Goal: Information Seeking & Learning: Learn about a topic

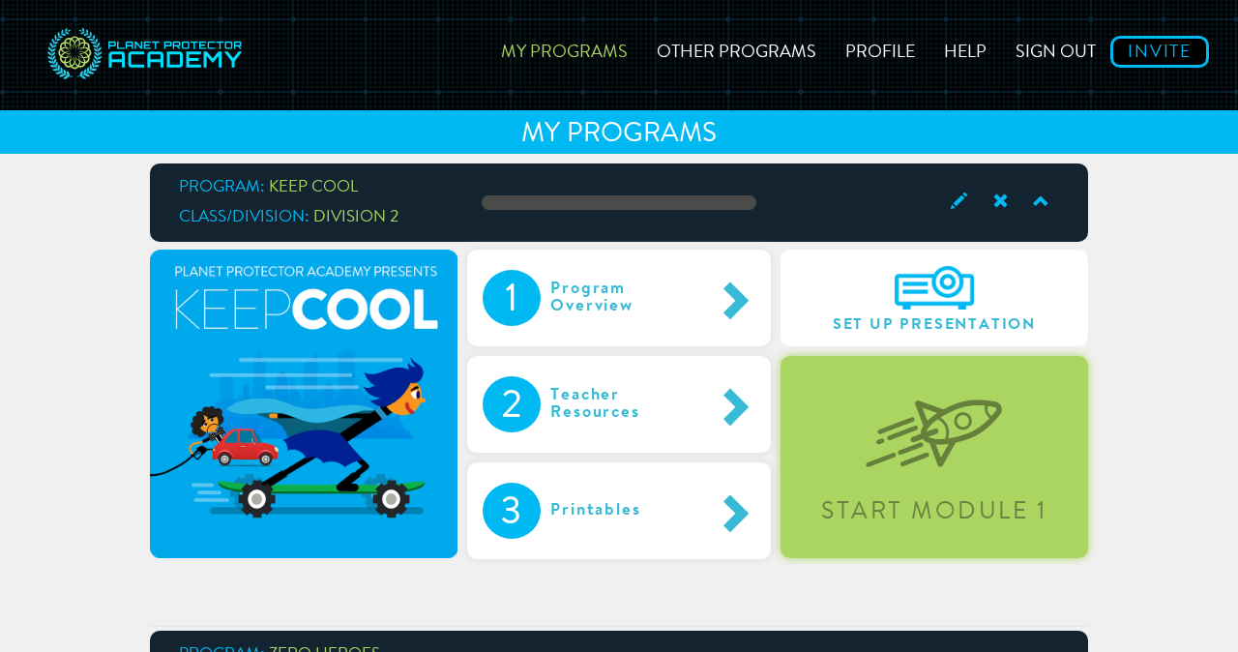
click at [889, 439] on img at bounding box center [933, 418] width 136 height 100
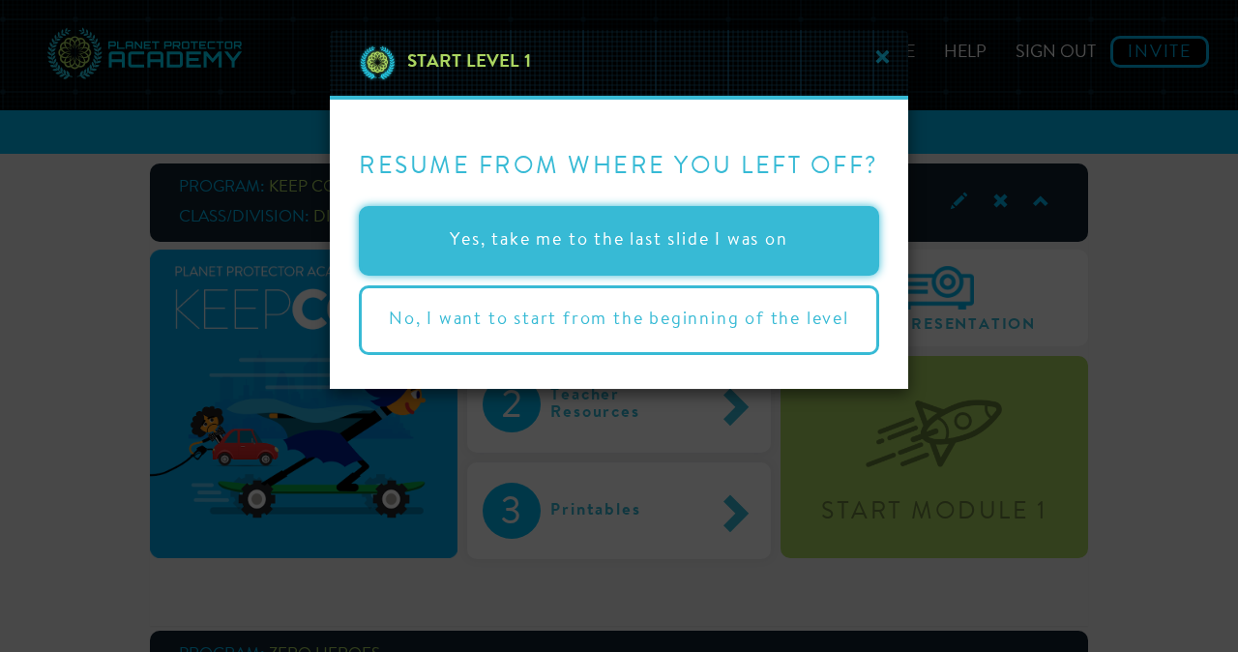
click at [760, 227] on button "Yes, take me to the last slide I was on" at bounding box center [619, 241] width 520 height 70
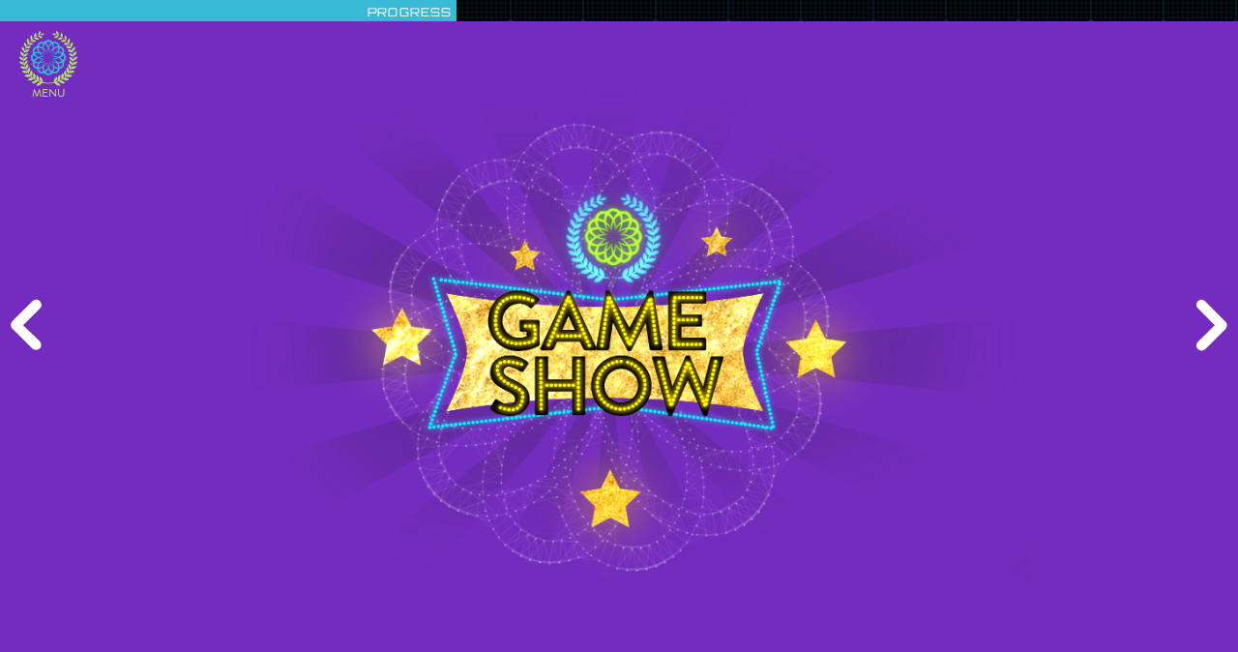
click at [40, 62] on icon at bounding box center [48, 57] width 35 height 35
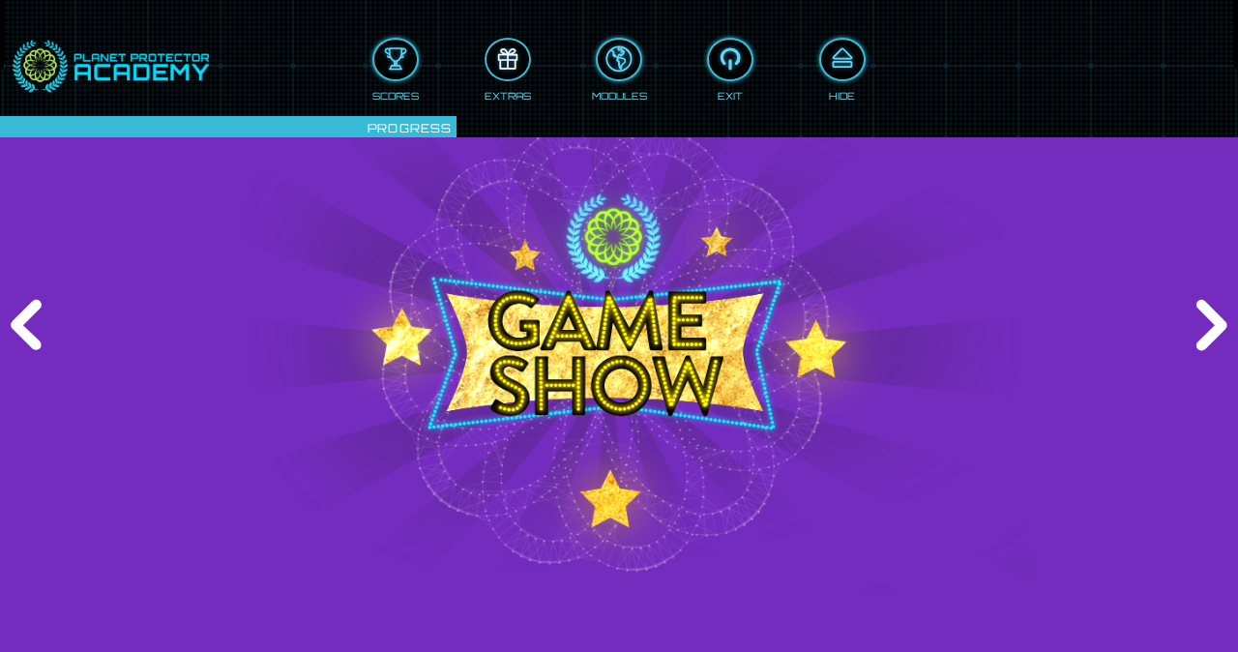
click at [518, 56] on div at bounding box center [507, 60] width 43 height 32
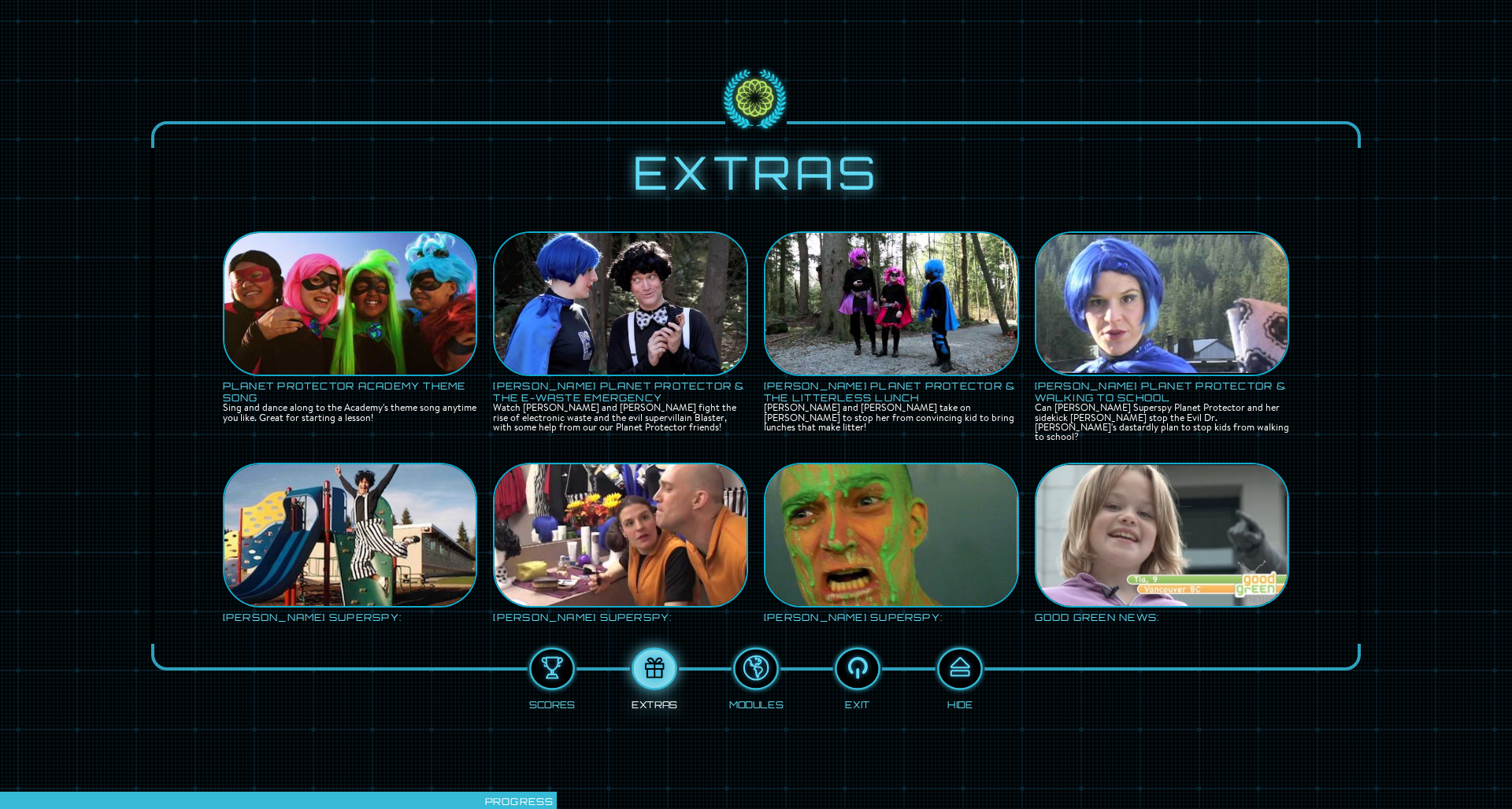
click at [370, 264] on img at bounding box center [350, 304] width 252 height 189
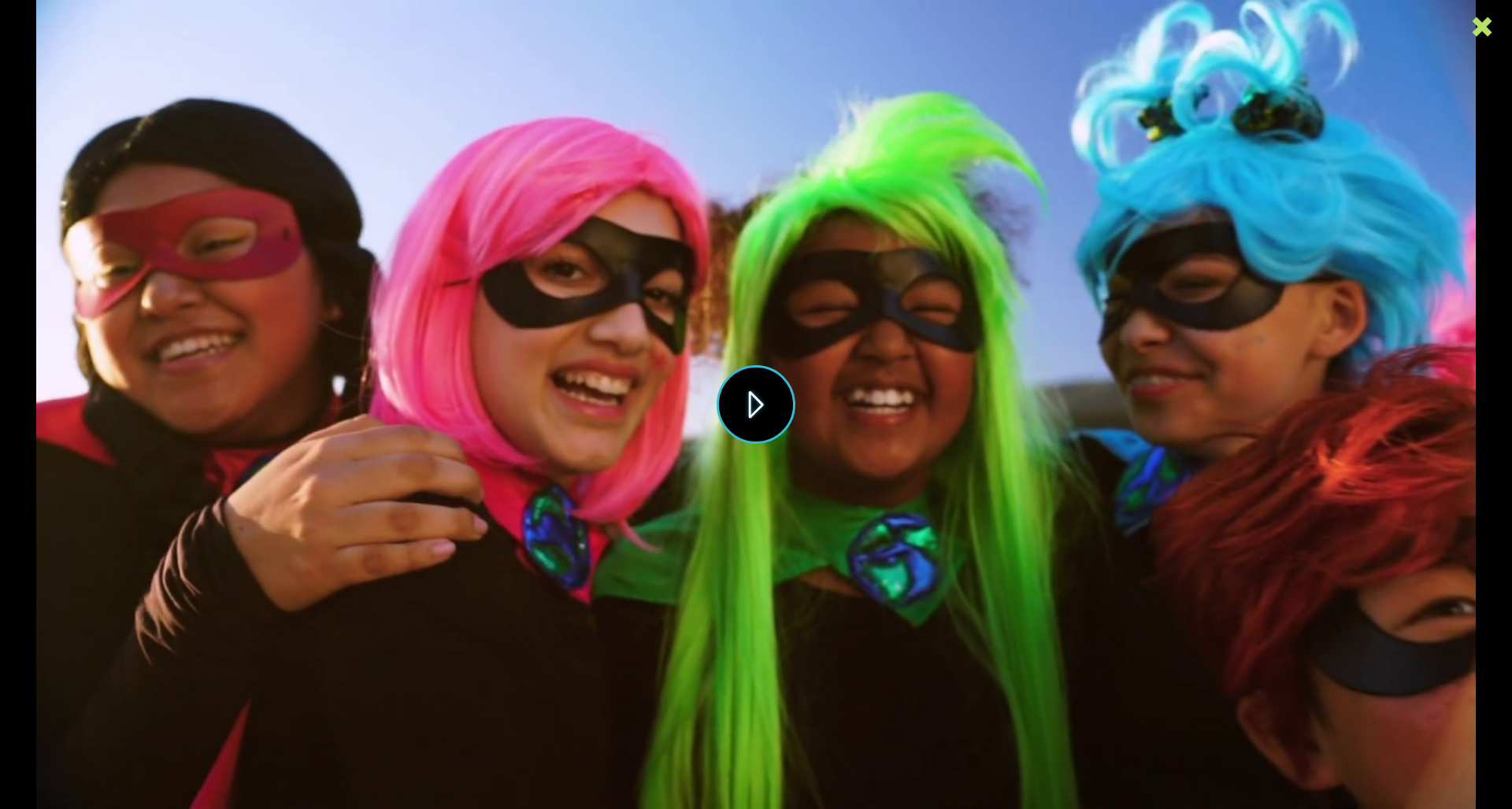
click at [743, 421] on button "Play" at bounding box center [756, 404] width 79 height 79
click at [1007, 37] on icon at bounding box center [1481, 26] width 24 height 24
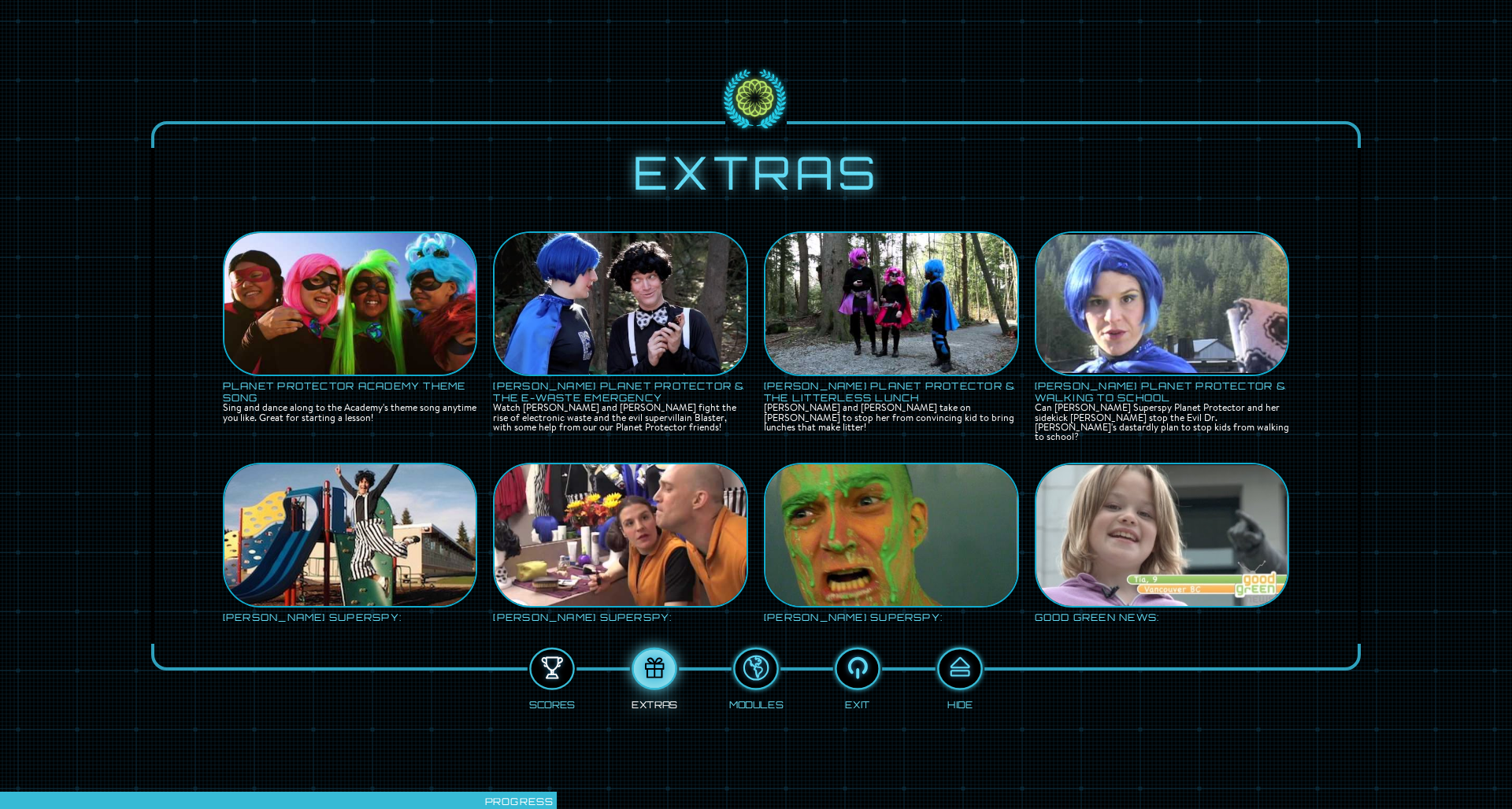
click at [552, 530] on div at bounding box center [552, 669] width 42 height 32
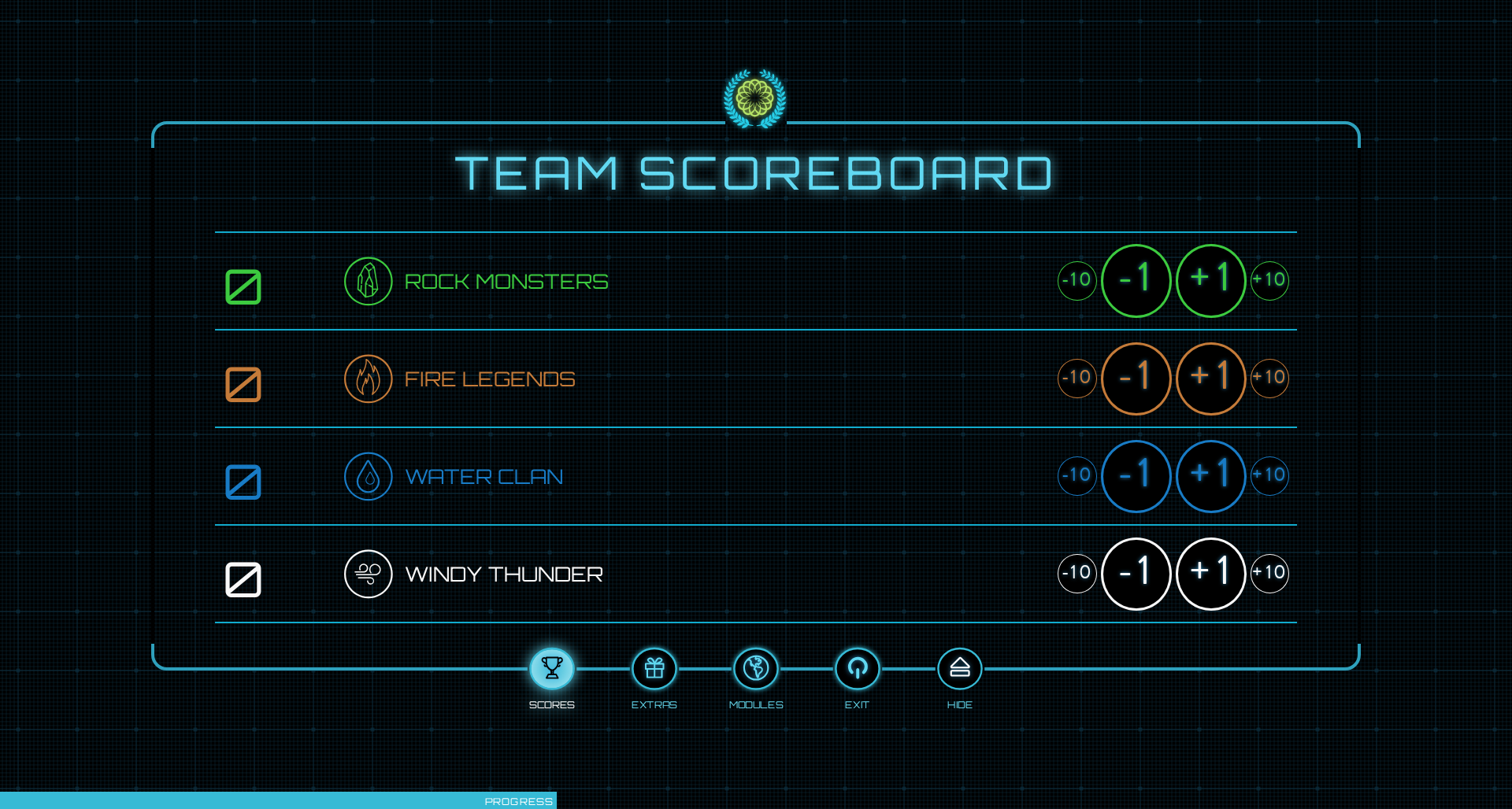
click at [952, 530] on div at bounding box center [959, 669] width 42 height 32
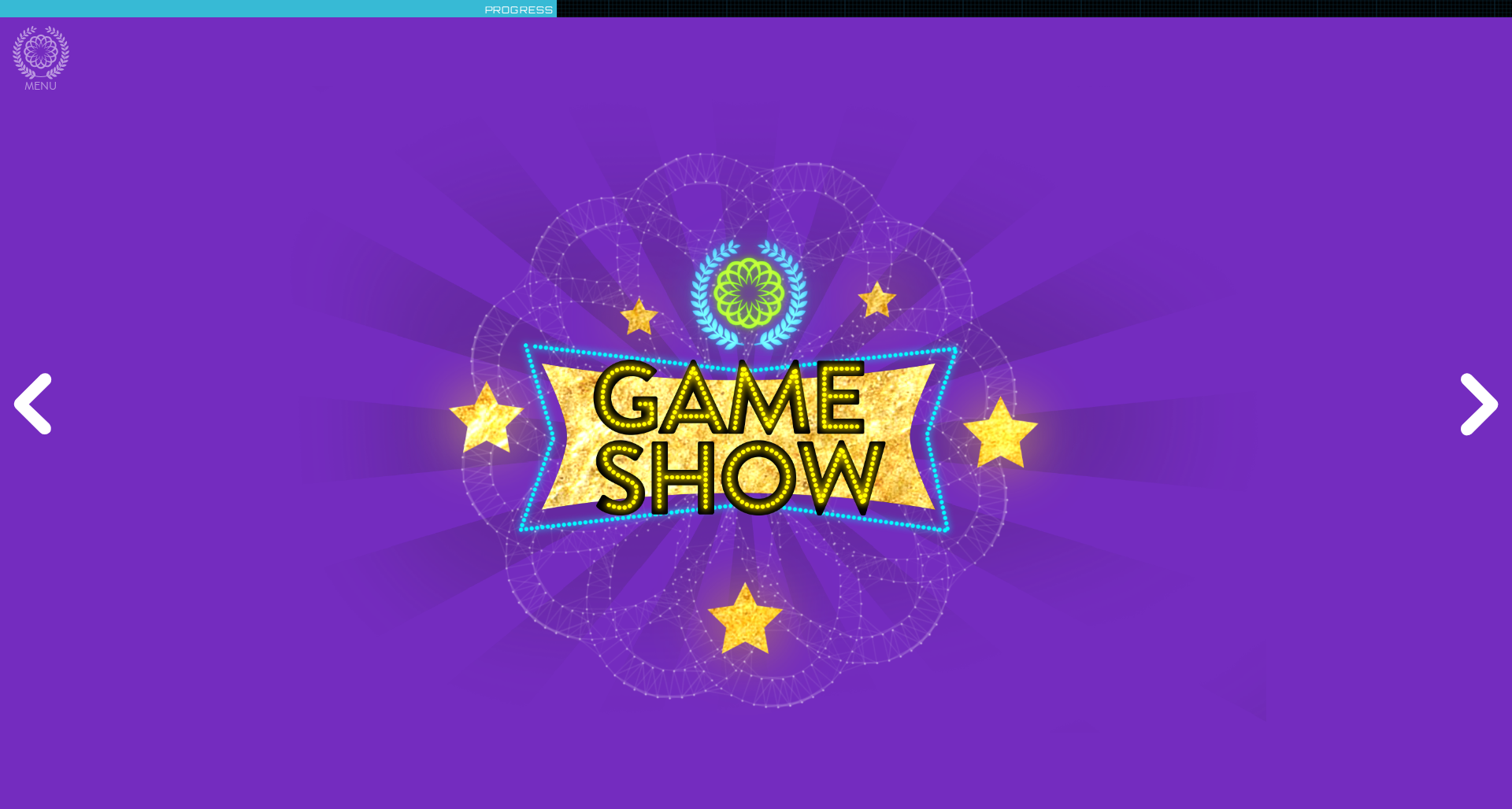
click at [41, 418] on div "Previous" at bounding box center [36, 404] width 72 height 243
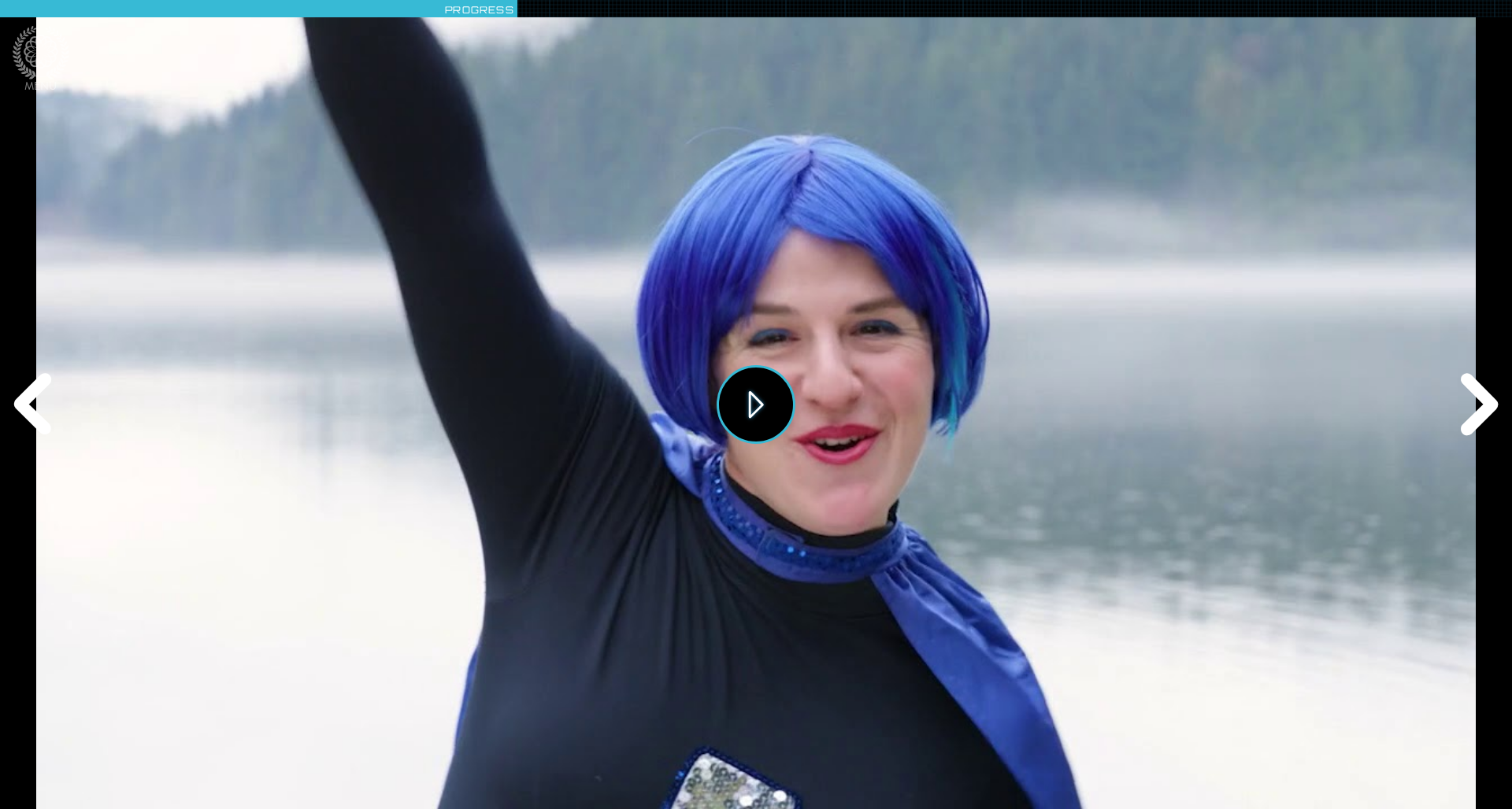
click at [757, 406] on button "Play" at bounding box center [756, 404] width 79 height 79
click at [1007, 416] on div "Next" at bounding box center [1475, 404] width 72 height 243
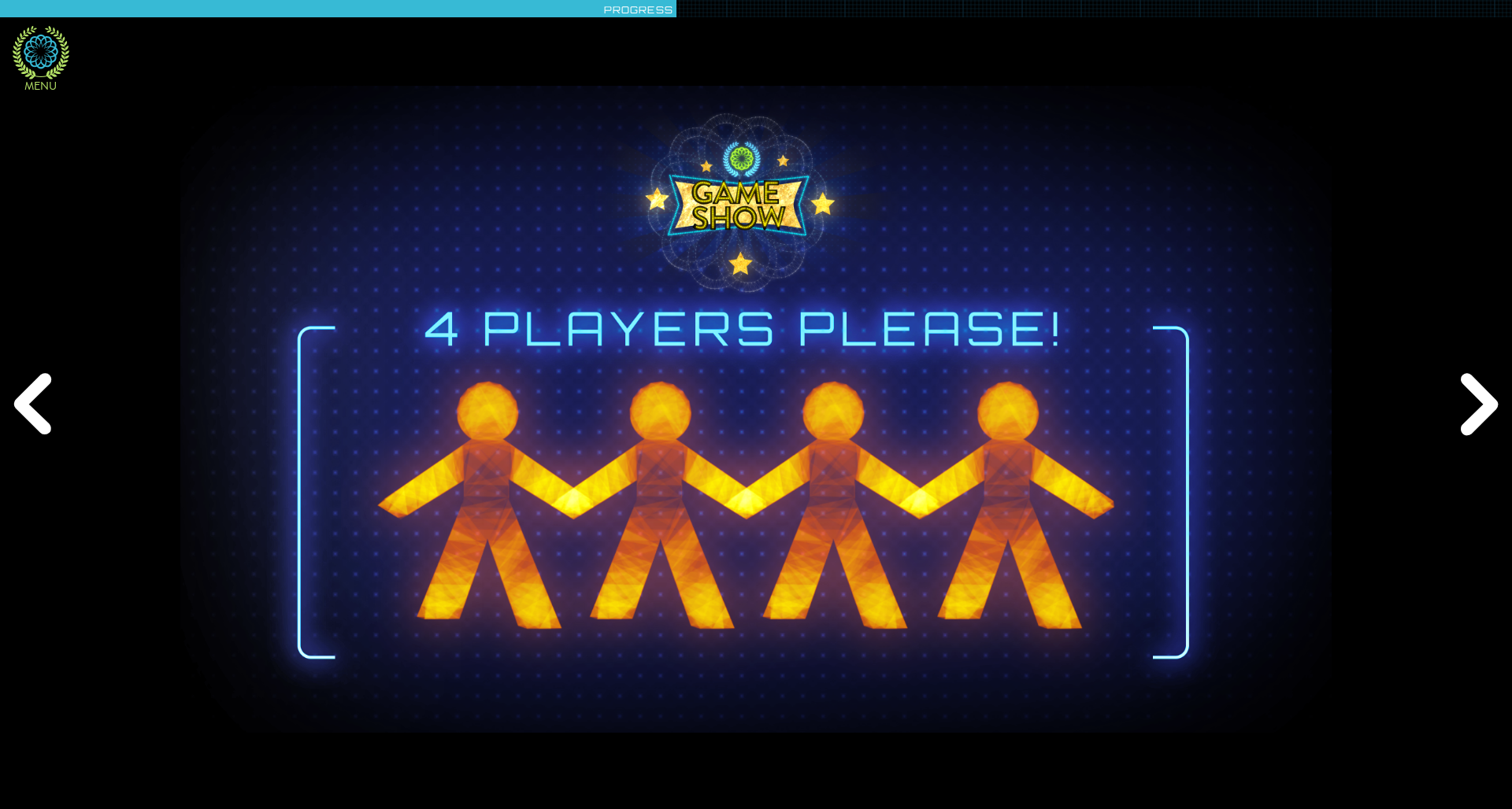
click at [38, 62] on icon at bounding box center [41, 53] width 57 height 54
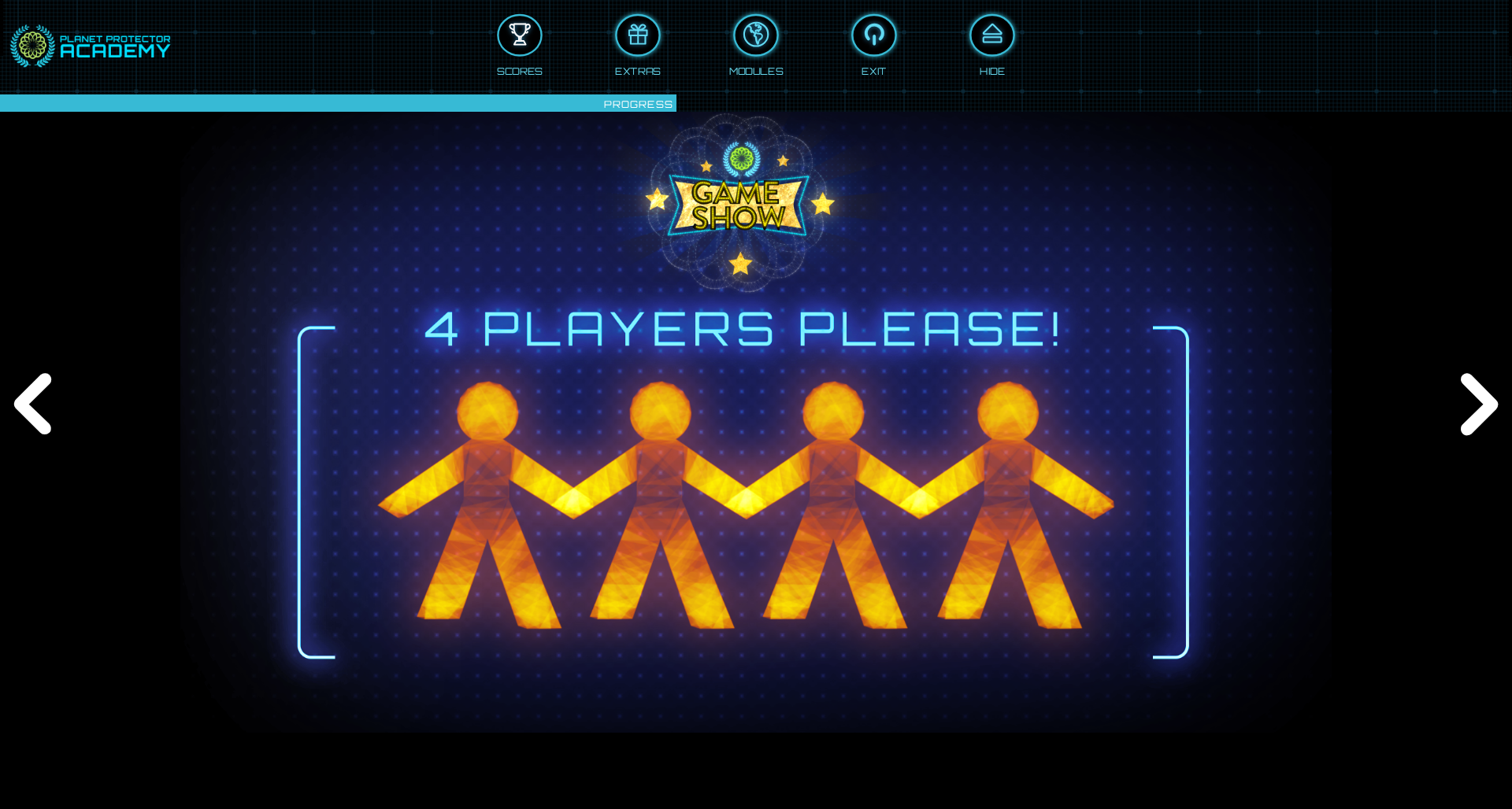
click at [511, 43] on div at bounding box center [519, 35] width 42 height 32
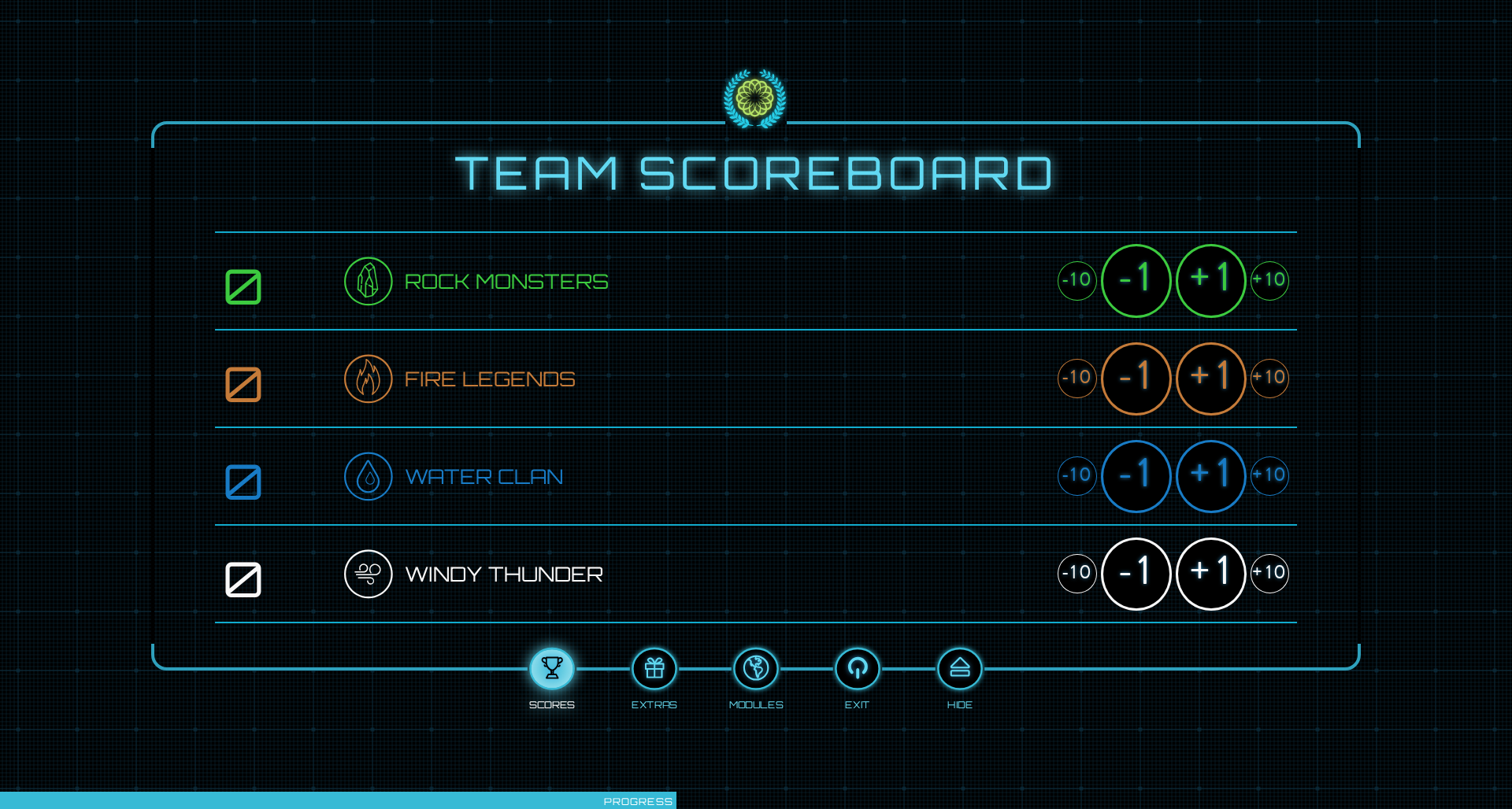
click at [1007, 278] on div "+1" at bounding box center [1211, 281] width 71 height 73
click at [1007, 378] on div "+1" at bounding box center [1211, 379] width 71 height 73
click at [1007, 473] on div "+1" at bounding box center [1211, 477] width 71 height 73
click at [1007, 530] on div "+1" at bounding box center [1211, 574] width 71 height 73
click at [963, 530] on div at bounding box center [959, 669] width 42 height 32
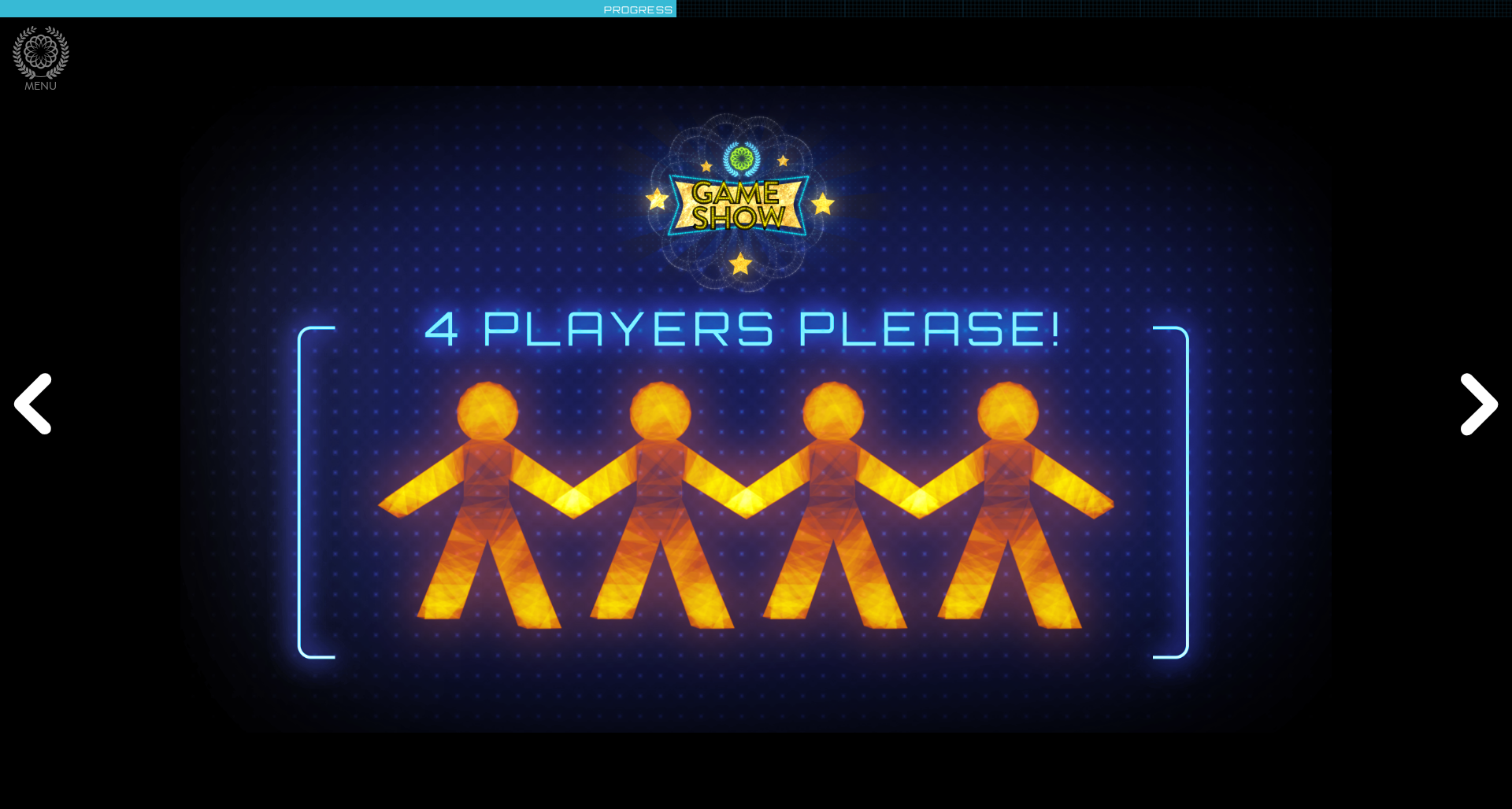
click at [1007, 415] on div "Next" at bounding box center [1475, 404] width 72 height 243
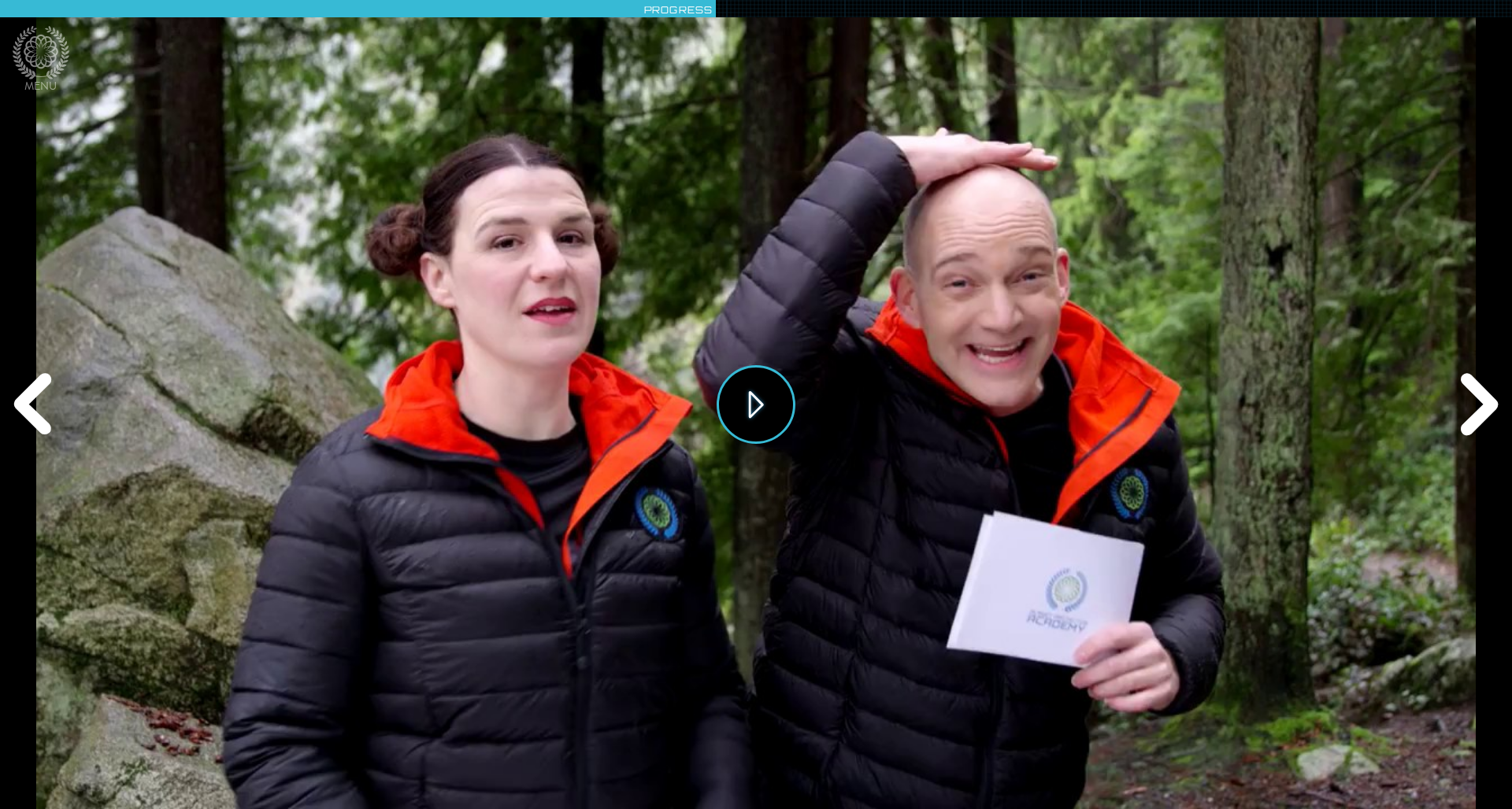
click at [768, 393] on button "Play" at bounding box center [756, 404] width 79 height 79
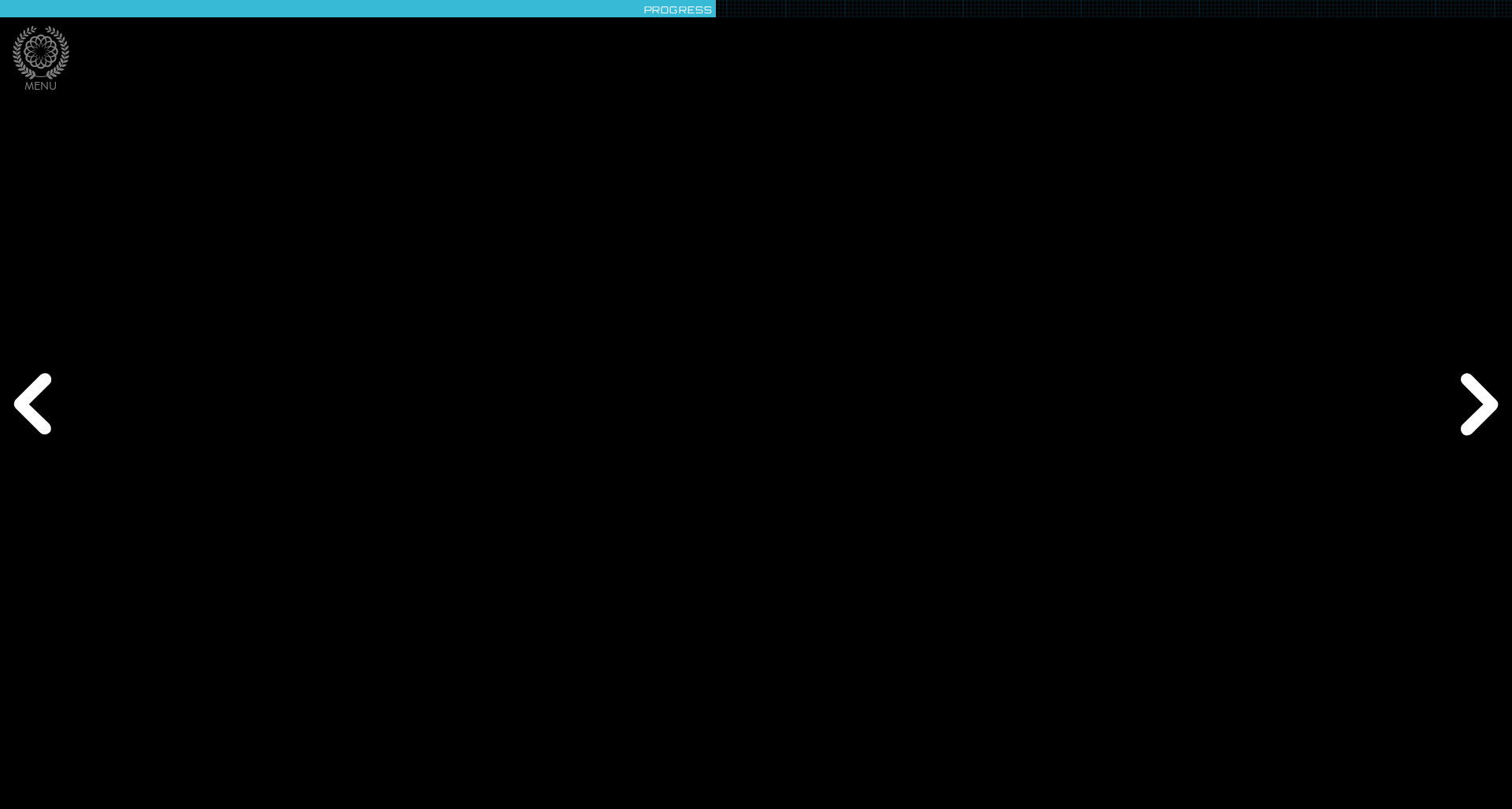
click at [1007, 414] on div "Next" at bounding box center [1475, 404] width 72 height 243
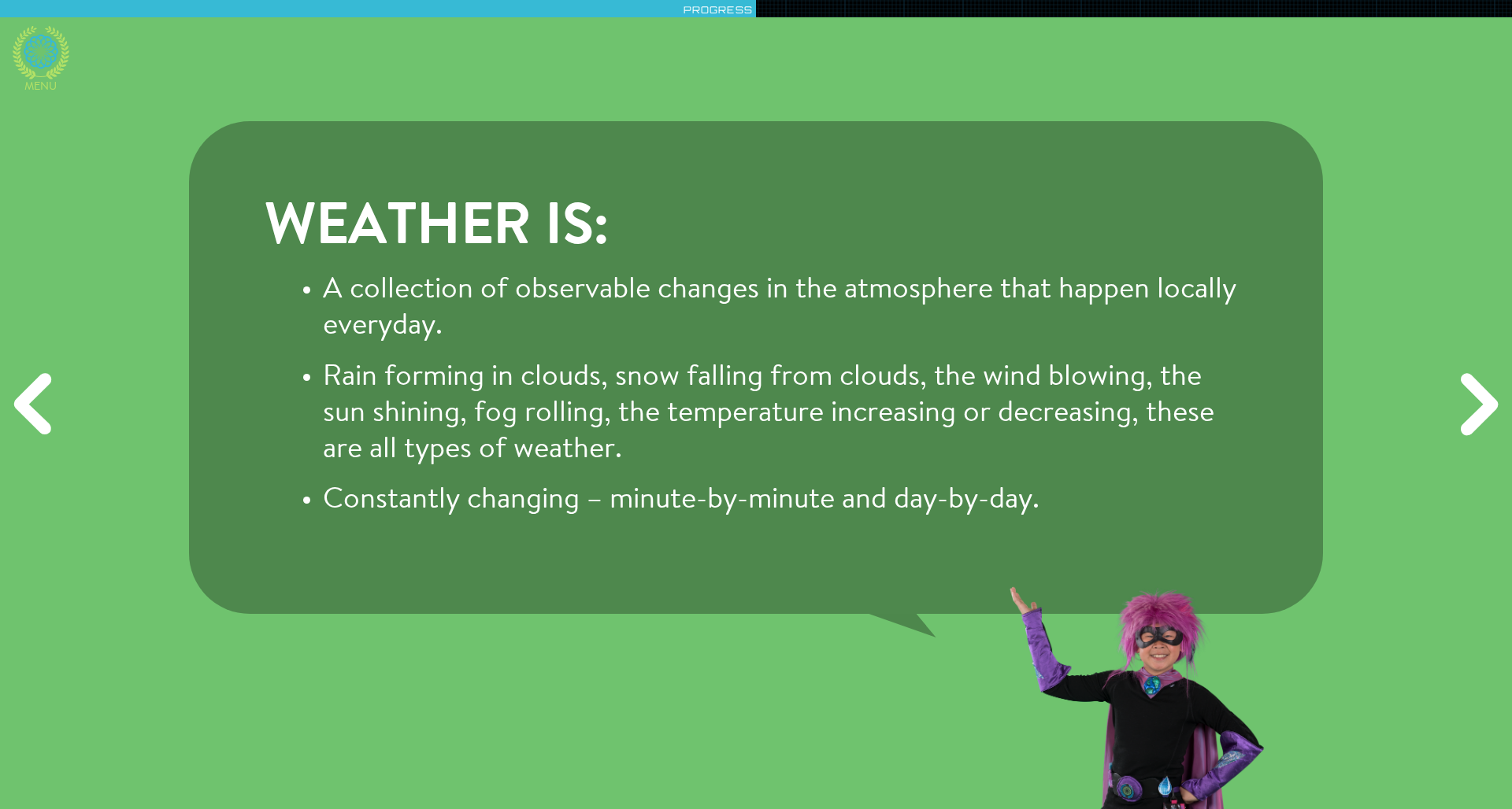
click at [46, 47] on icon at bounding box center [41, 52] width 35 height 35
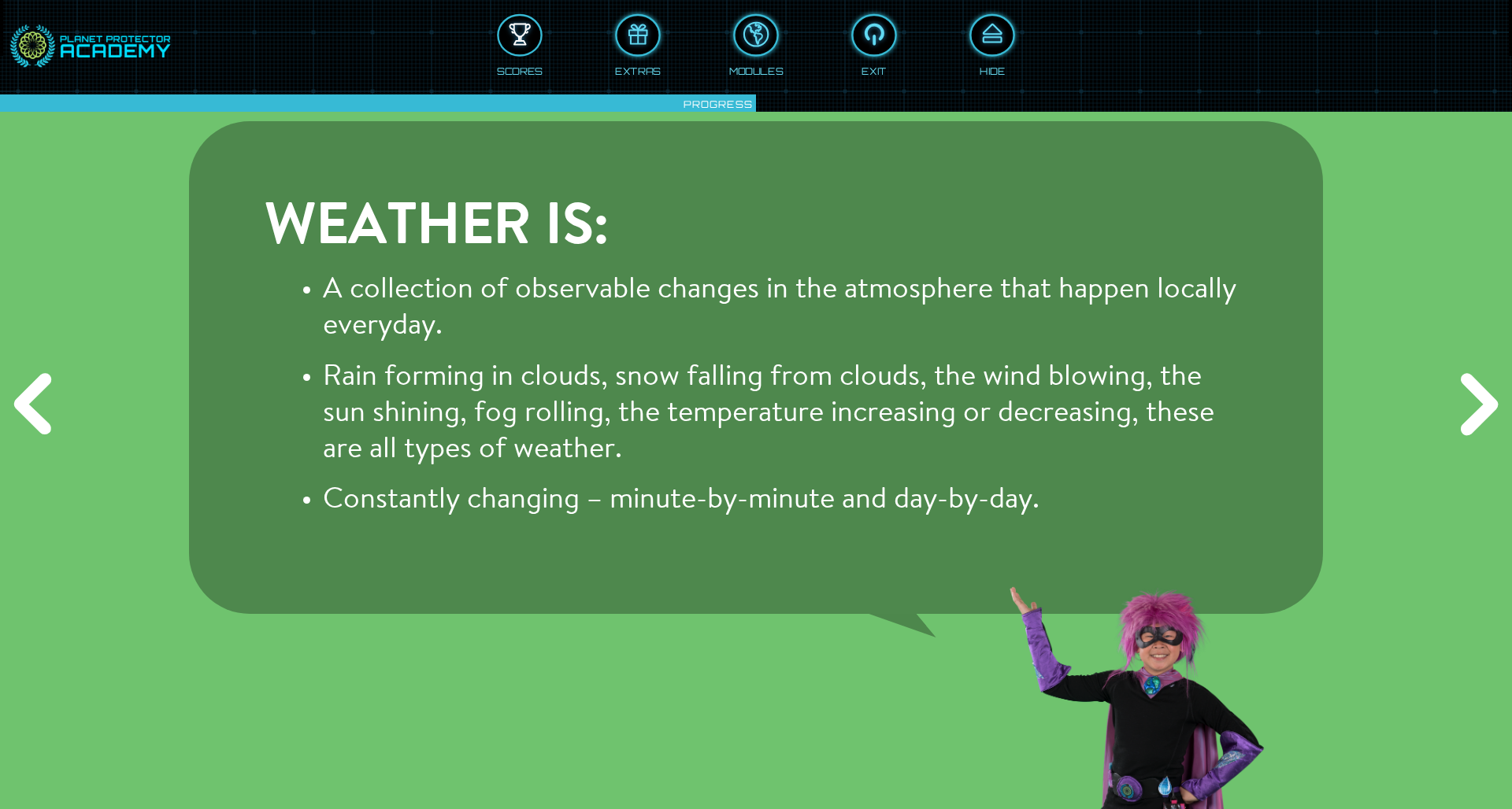
click at [522, 22] on div at bounding box center [519, 35] width 42 height 32
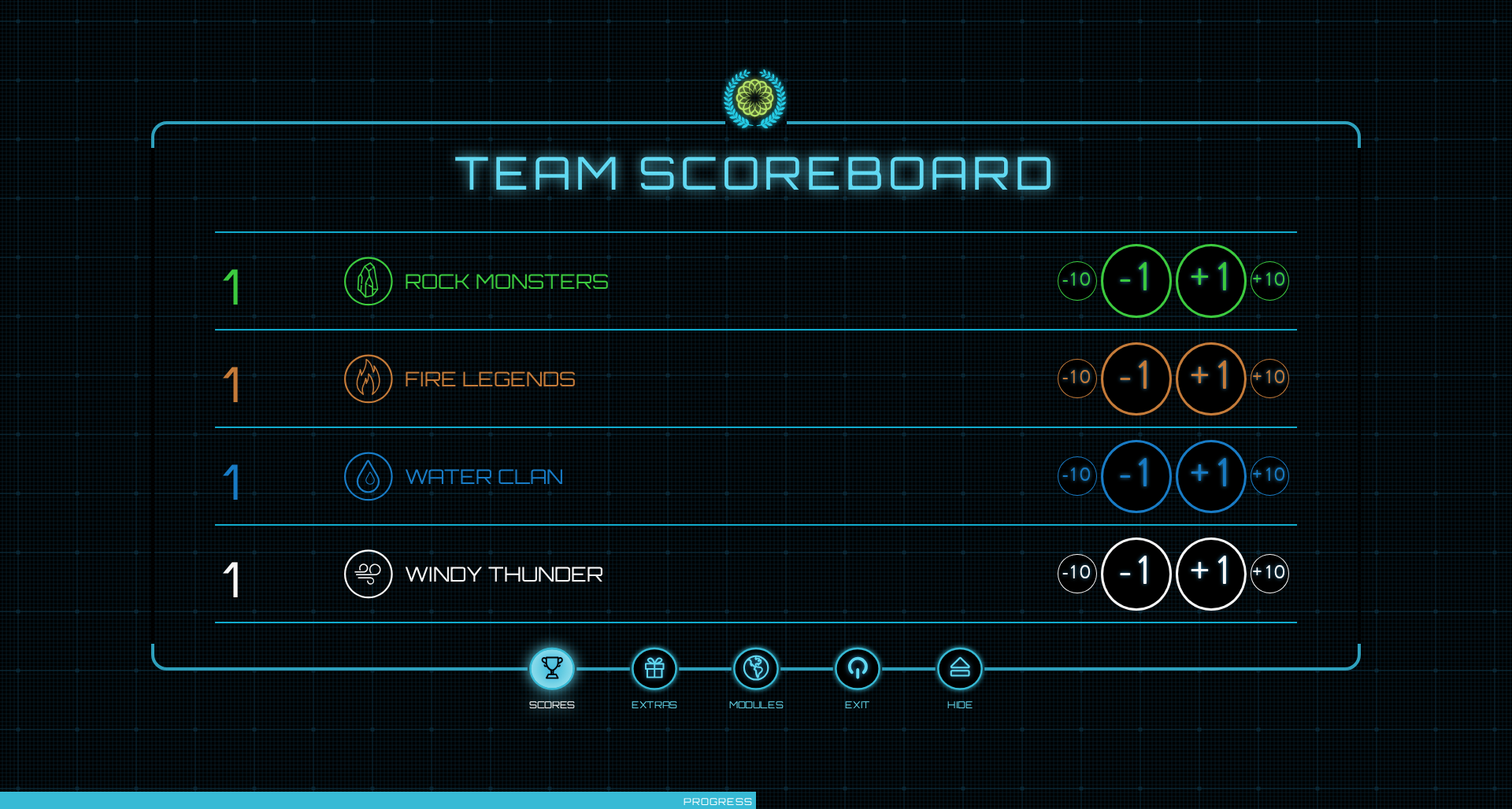
click at [1007, 530] on div "+1" at bounding box center [1211, 574] width 71 height 73
click at [1007, 273] on div "+1" at bounding box center [1211, 281] width 71 height 73
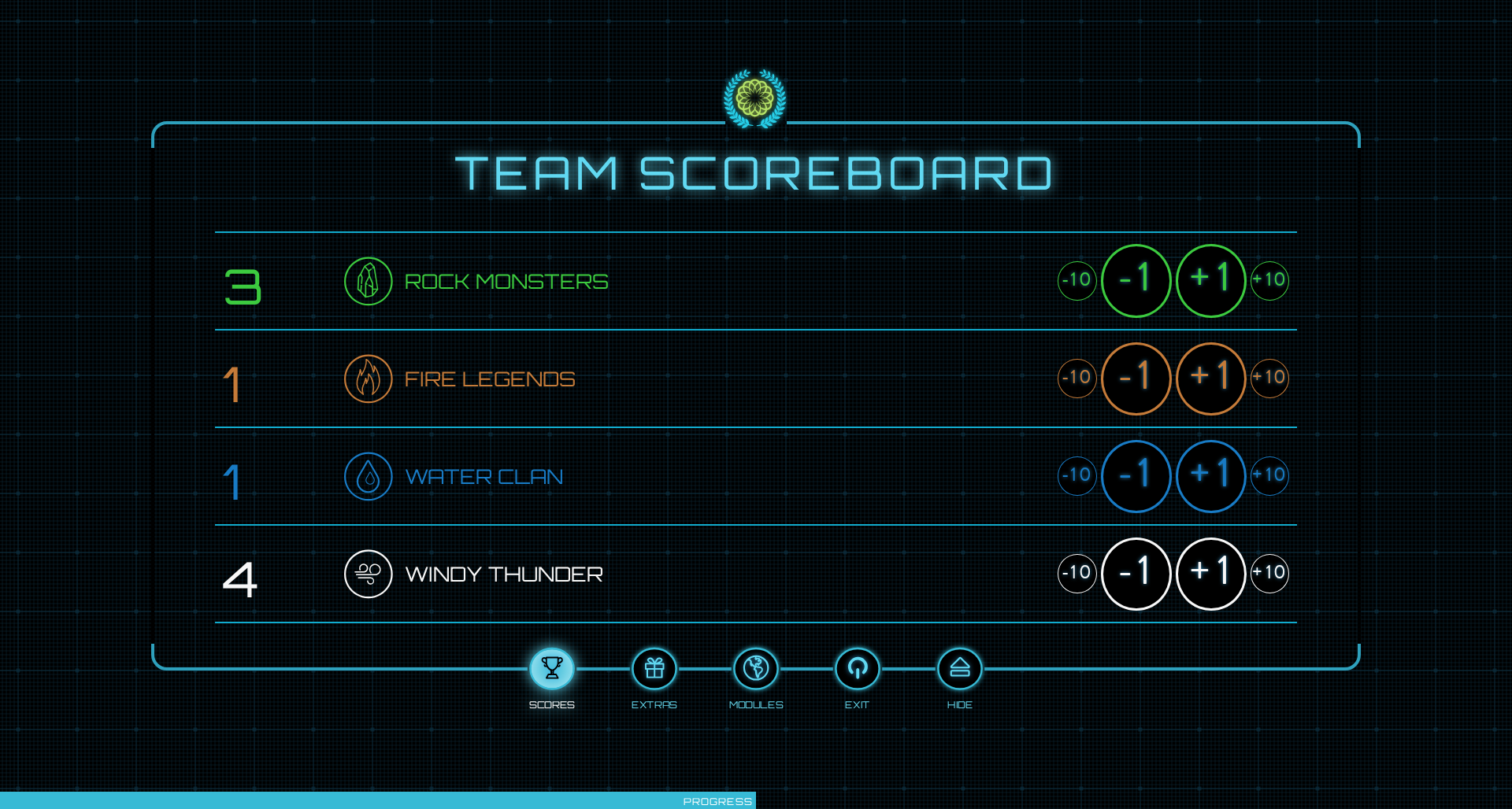
click at [1007, 273] on div "+1" at bounding box center [1211, 281] width 71 height 73
drag, startPoint x: 1223, startPoint y: 295, endPoint x: 1015, endPoint y: 243, distance: 214.4
click at [1007, 295] on div "Team Scoreboard 6 Rock Monsters -10 -1 +1 +10 1 Fire Legends -10 -1 +1 +10 1 Wa…" at bounding box center [756, 396] width 1209 height 549
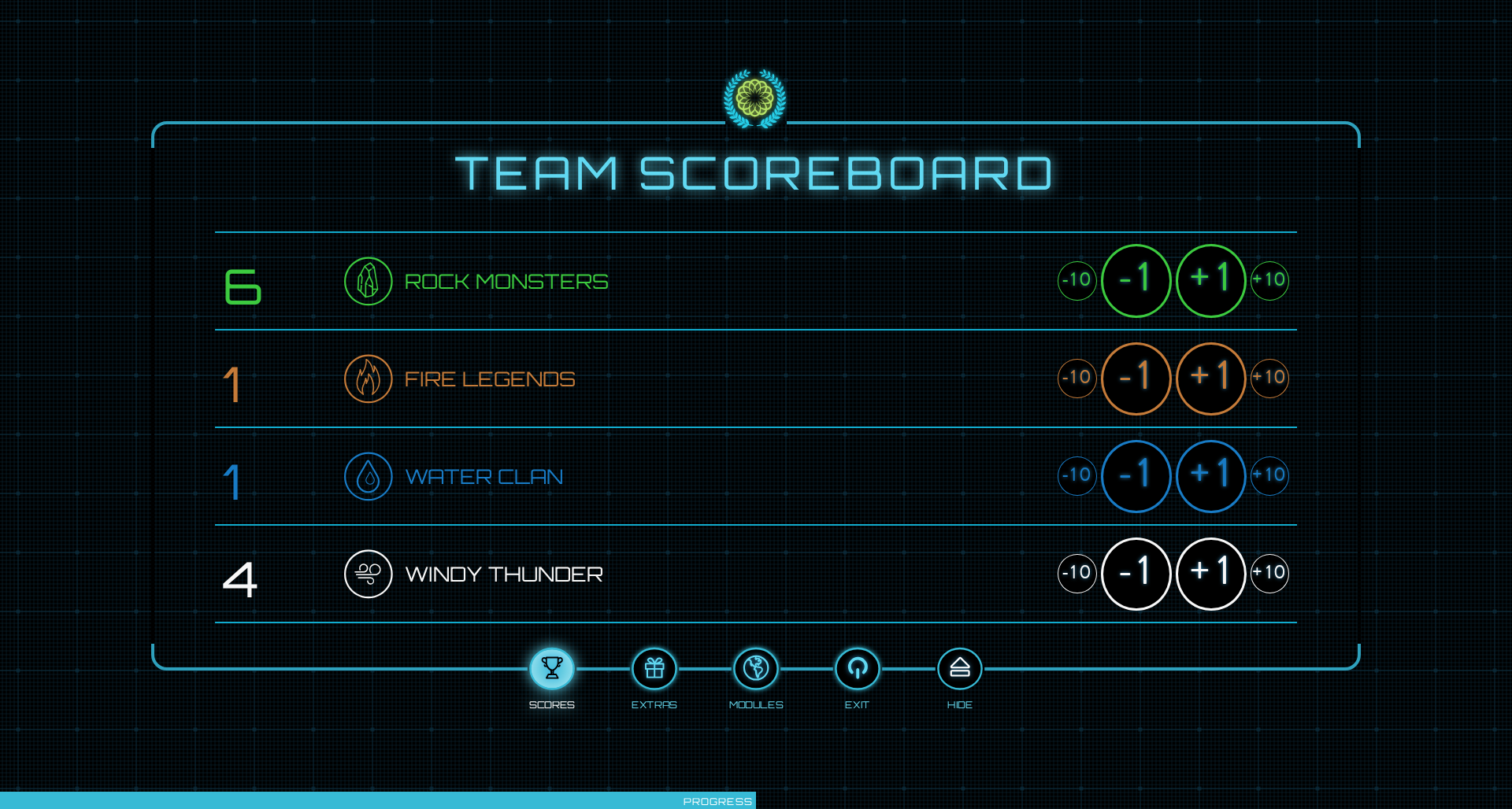
click at [960, 530] on div at bounding box center [959, 669] width 42 height 32
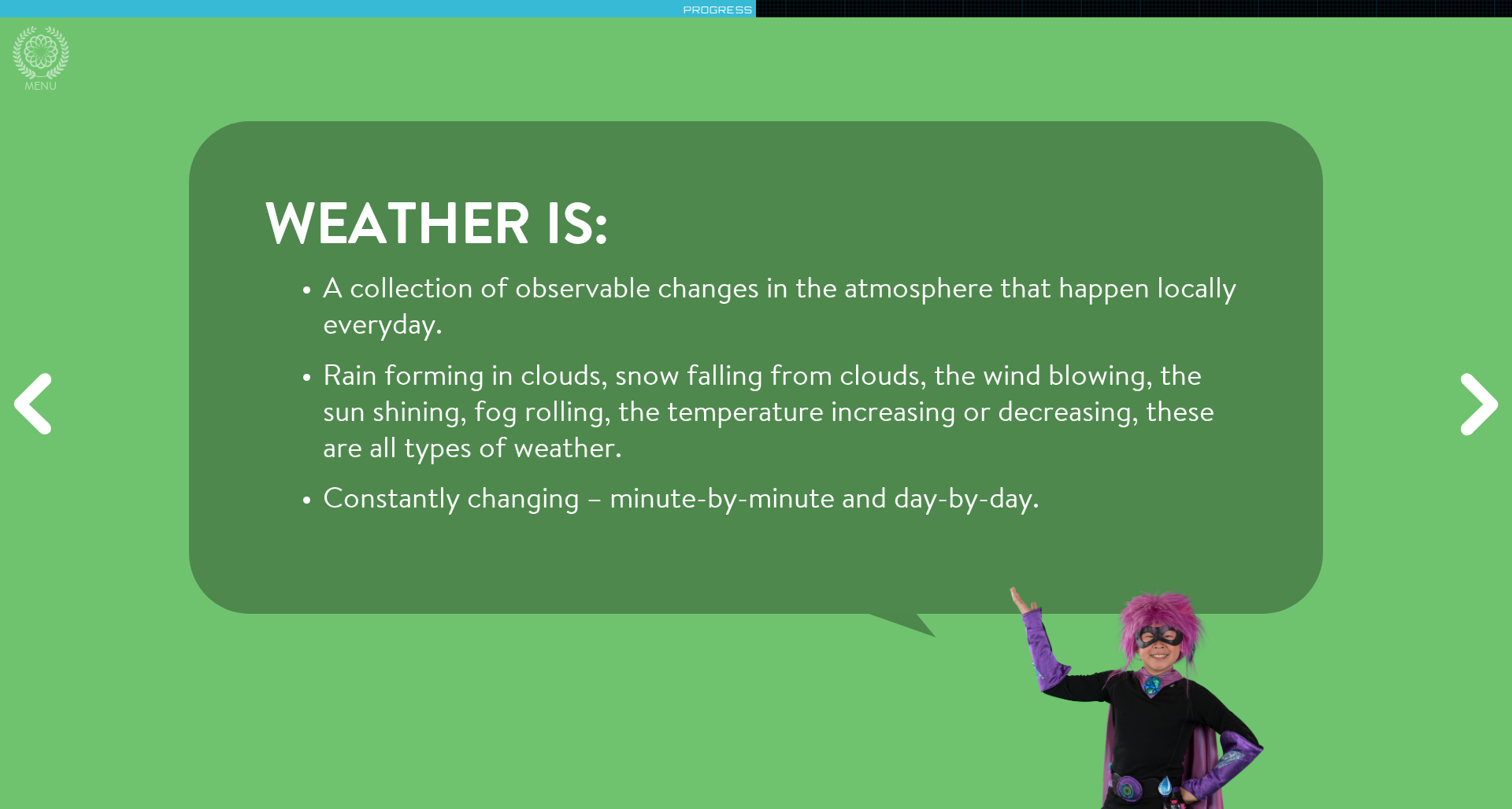
click at [1007, 390] on div "Next" at bounding box center [1475, 404] width 72 height 243
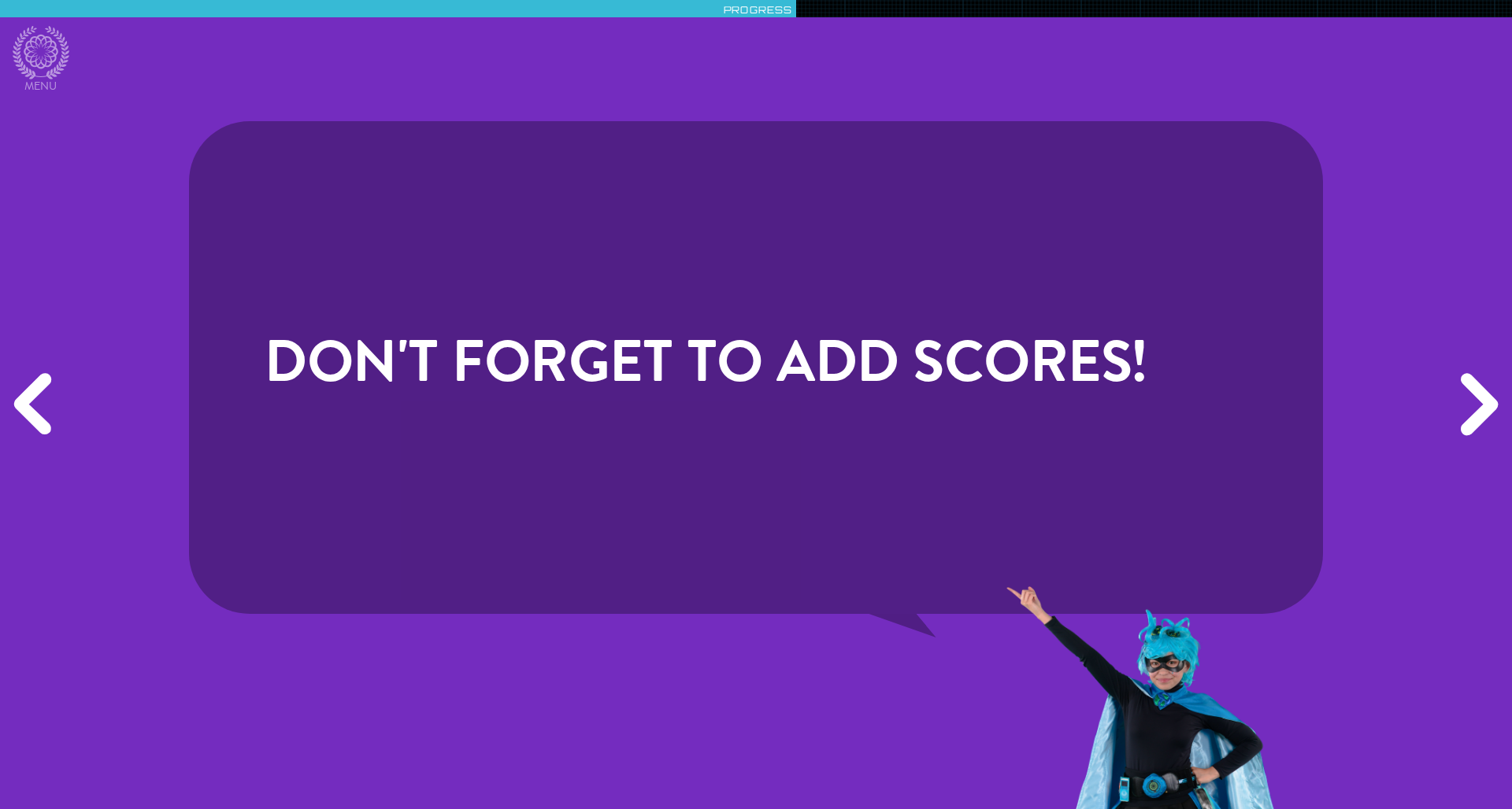
click at [1007, 390] on div "Next" at bounding box center [1475, 404] width 72 height 243
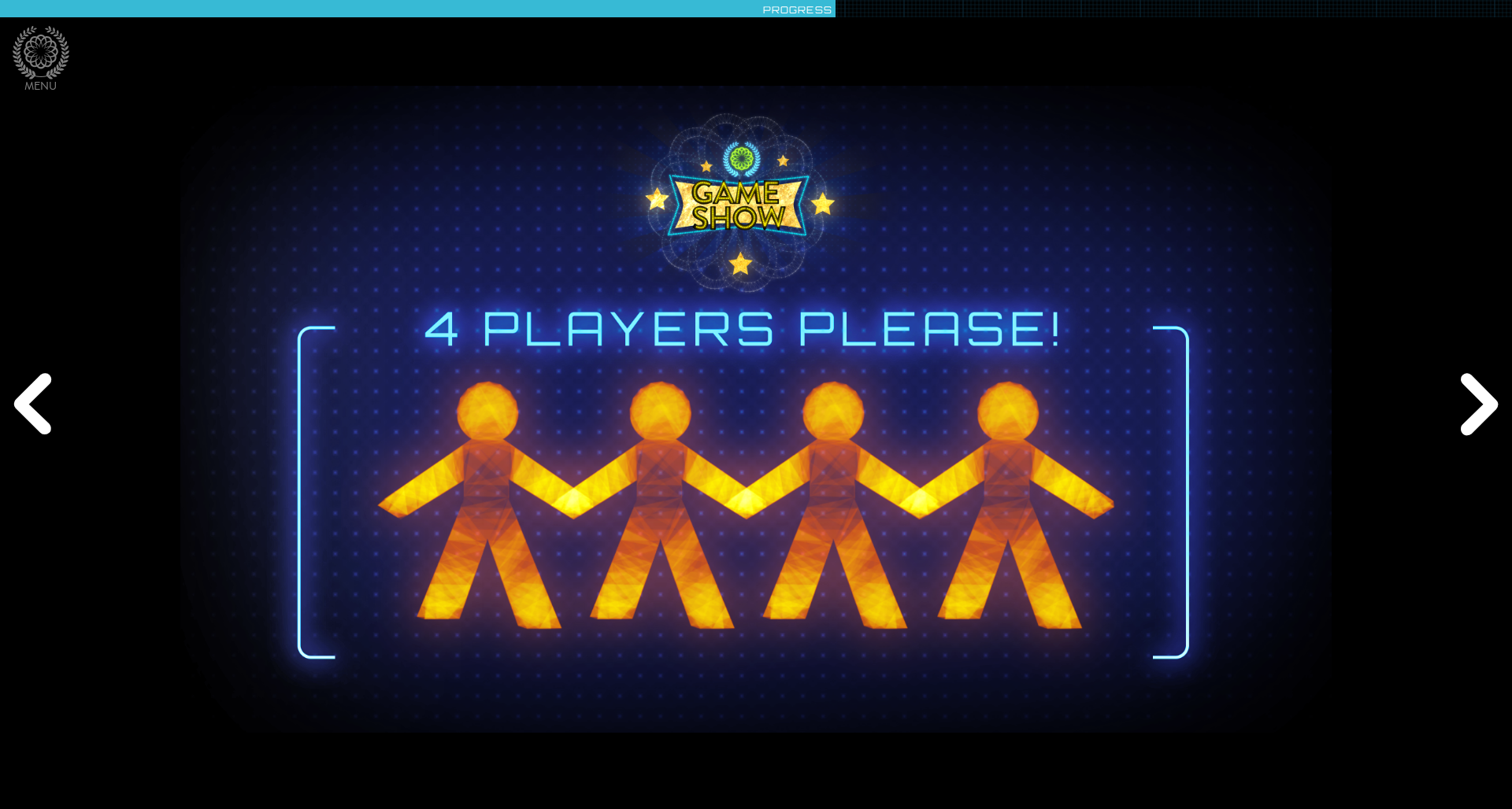
click at [1007, 383] on div "Next" at bounding box center [1475, 404] width 72 height 243
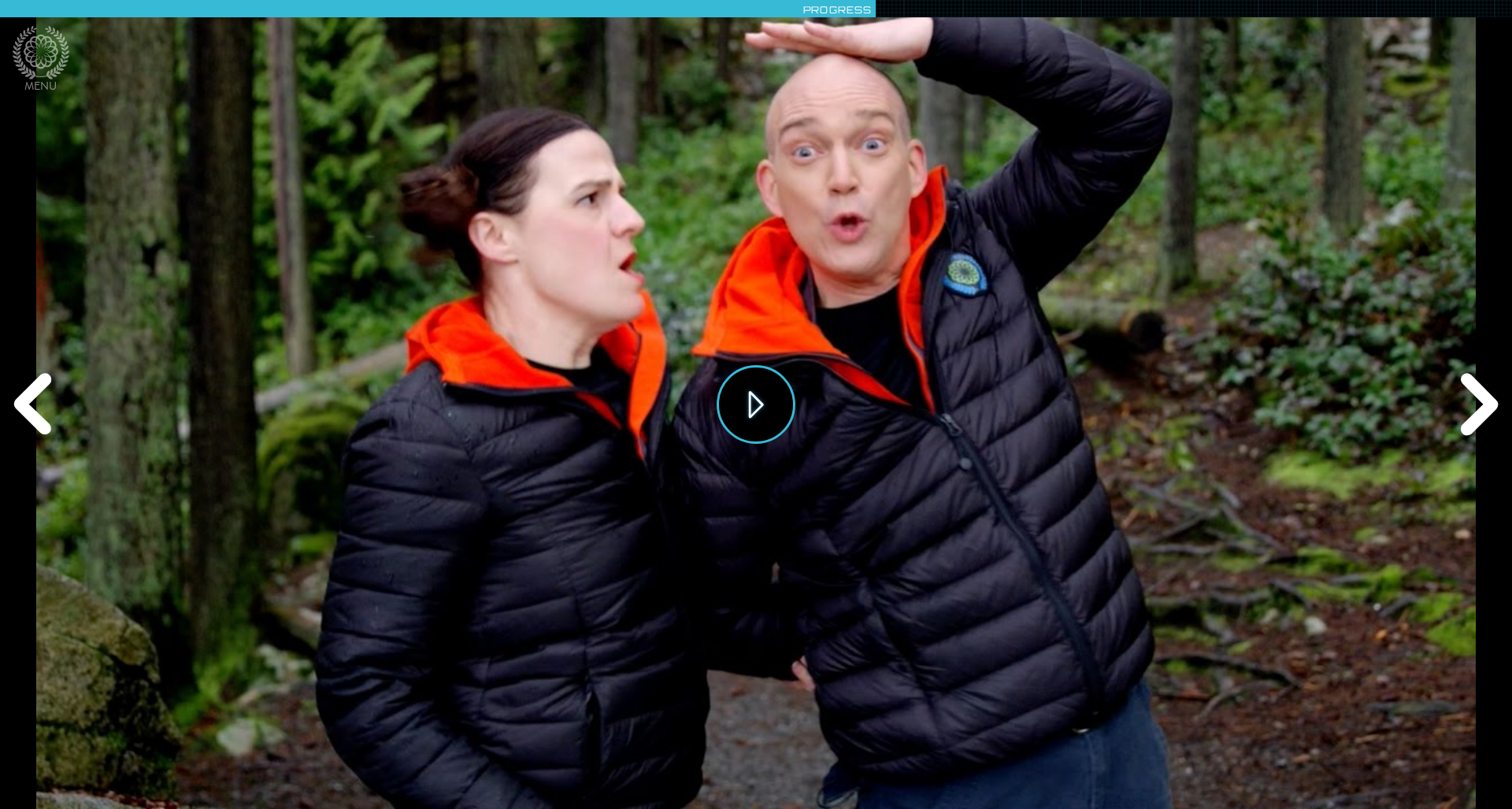
click at [755, 411] on button "Play" at bounding box center [756, 404] width 79 height 79
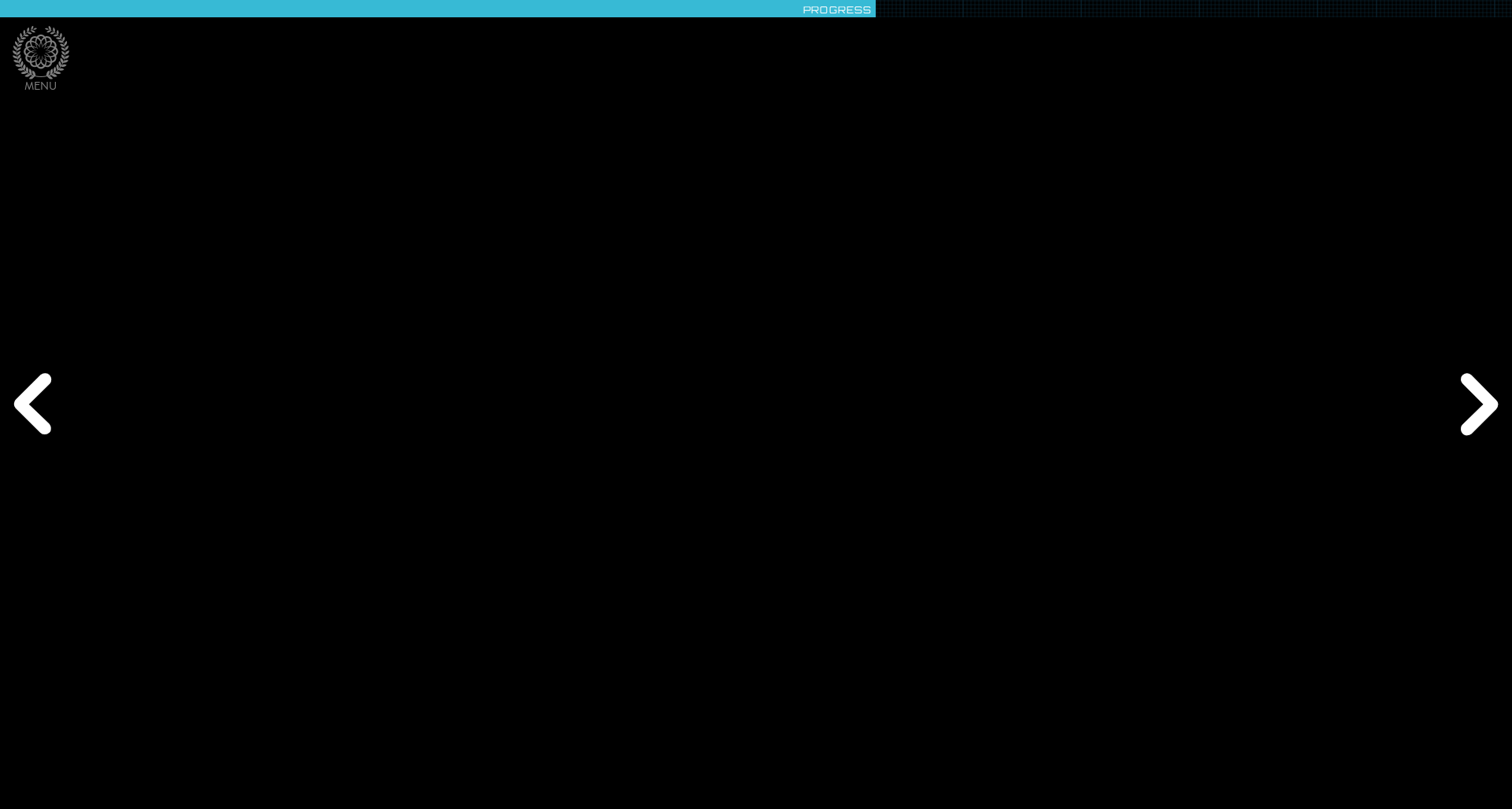
click at [1007, 406] on div "Next" at bounding box center [1475, 404] width 72 height 243
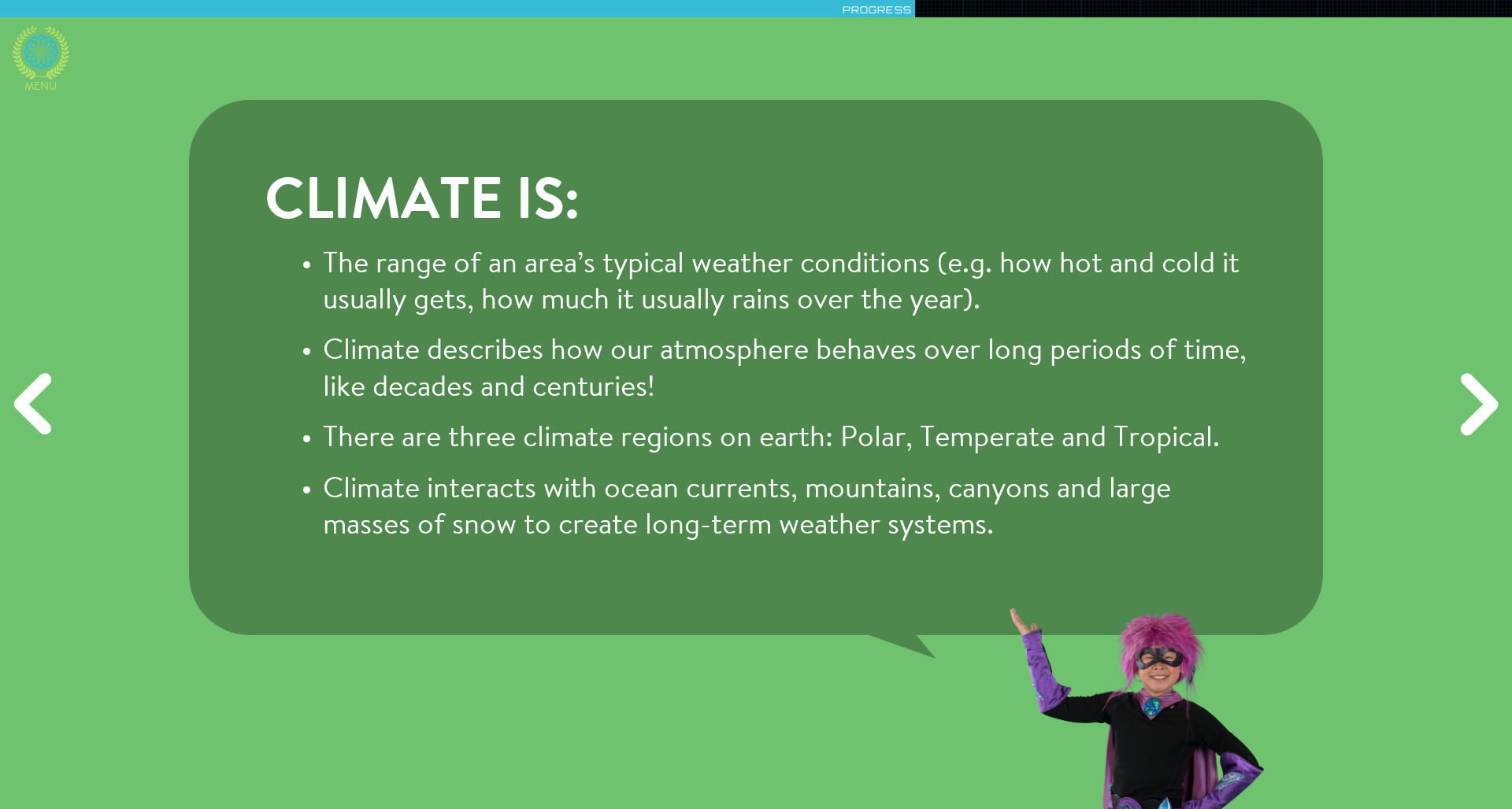
click at [33, 49] on icon at bounding box center [41, 53] width 57 height 54
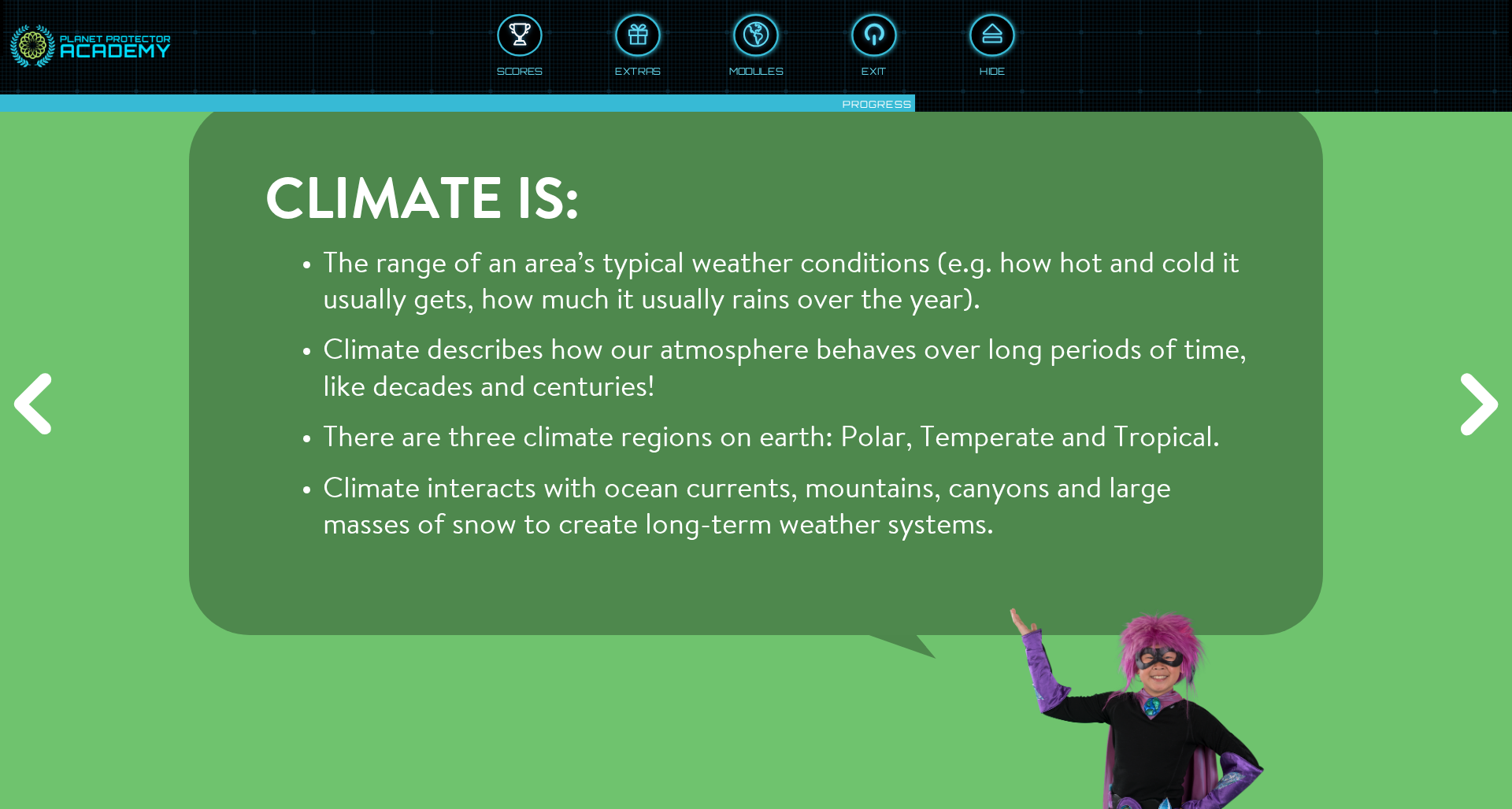
click at [529, 24] on div at bounding box center [519, 35] width 42 height 32
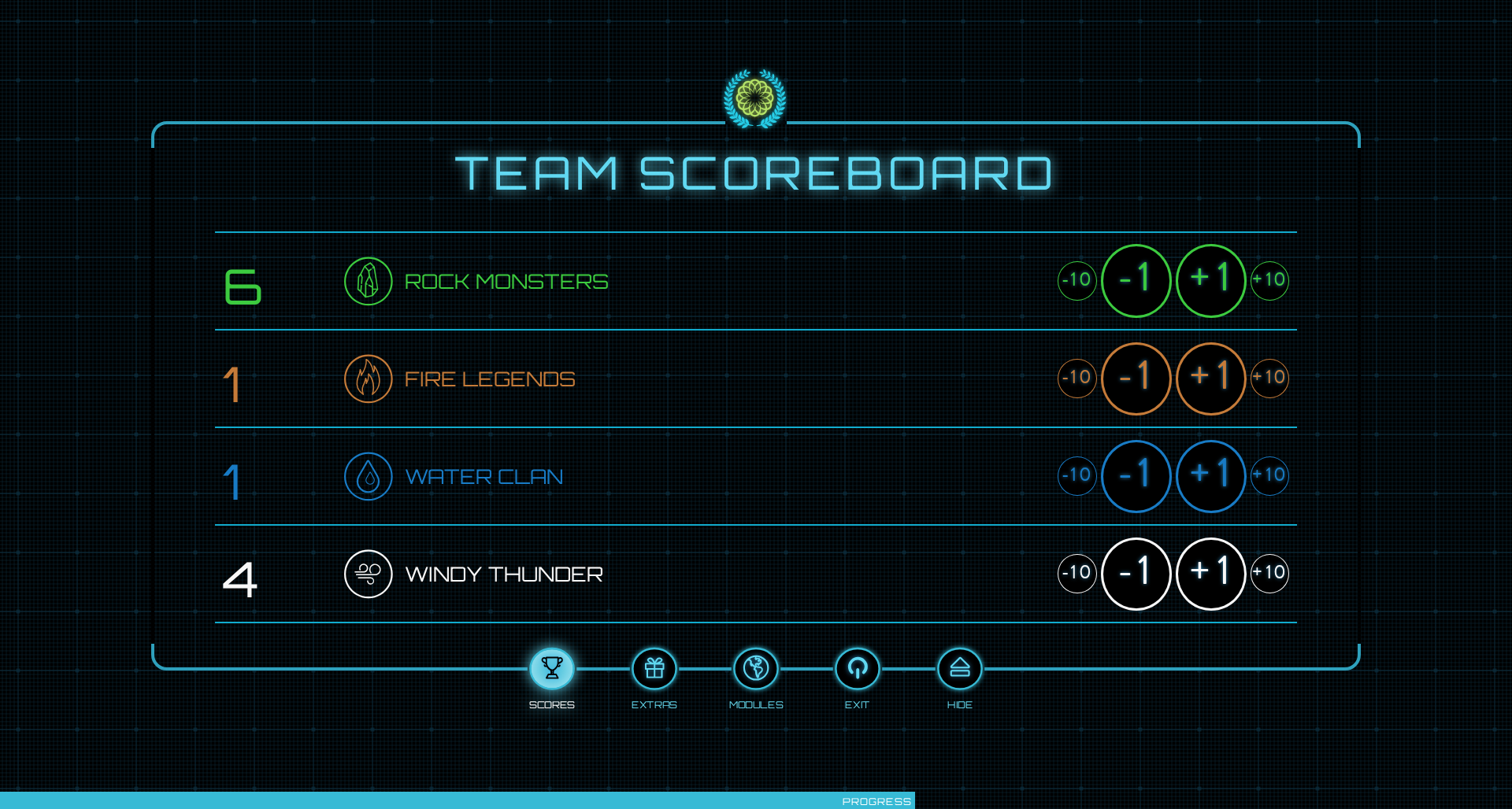
click at [1007, 282] on div "+1" at bounding box center [1211, 281] width 71 height 73
click at [1007, 363] on div "+1" at bounding box center [1211, 379] width 71 height 73
click at [1007, 459] on div "+1" at bounding box center [1211, 477] width 71 height 73
click at [1007, 530] on div "+1" at bounding box center [1211, 574] width 71 height 73
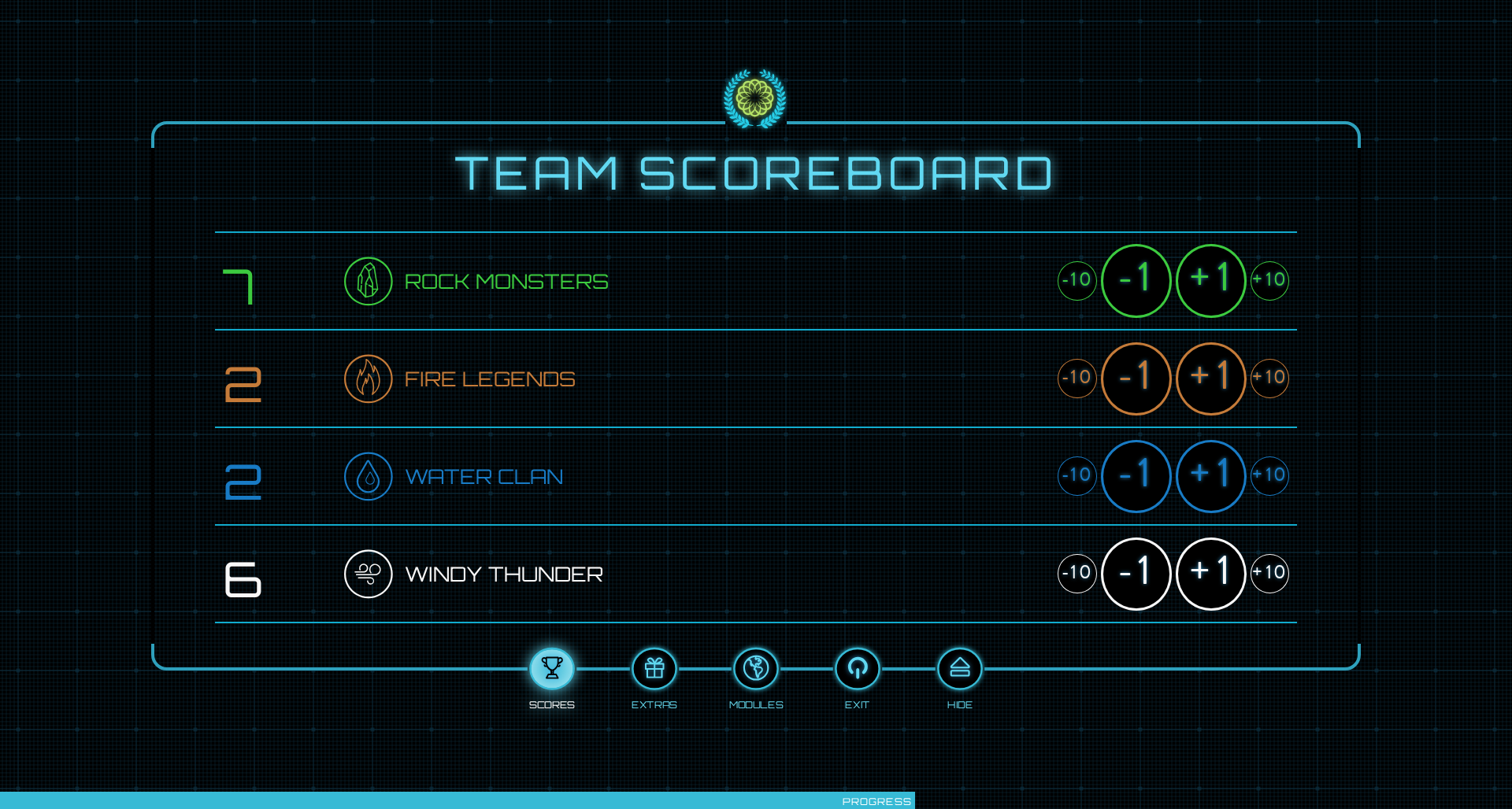
click at [1007, 530] on div "+1" at bounding box center [1211, 574] width 71 height 73
click at [1007, 398] on div "+1" at bounding box center [1211, 379] width 71 height 73
click at [1007, 463] on div "+1" at bounding box center [1211, 477] width 71 height 73
click at [957, 530] on button at bounding box center [960, 668] width 46 height 42
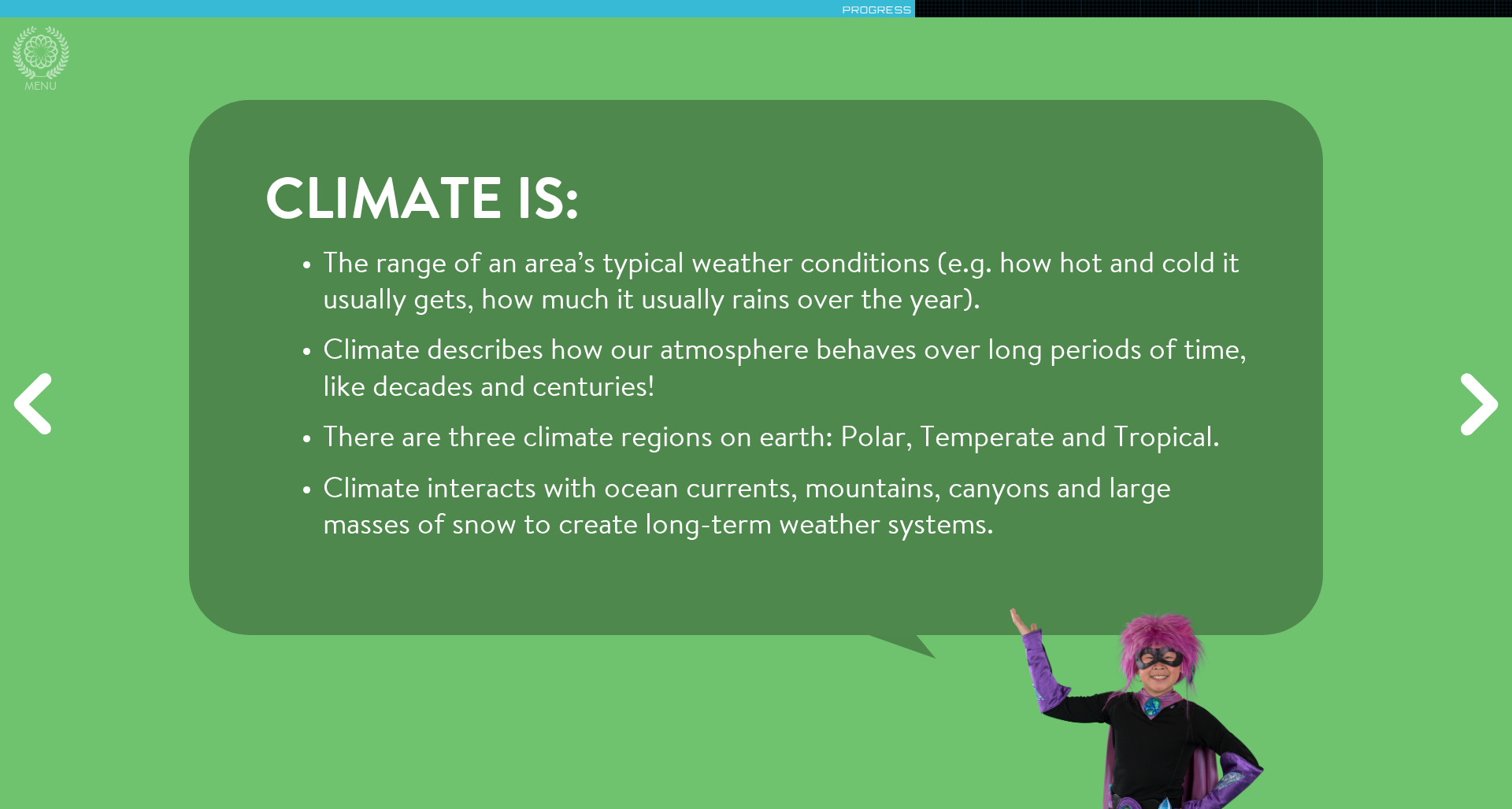
click at [1007, 400] on div "Next" at bounding box center [1475, 404] width 72 height 243
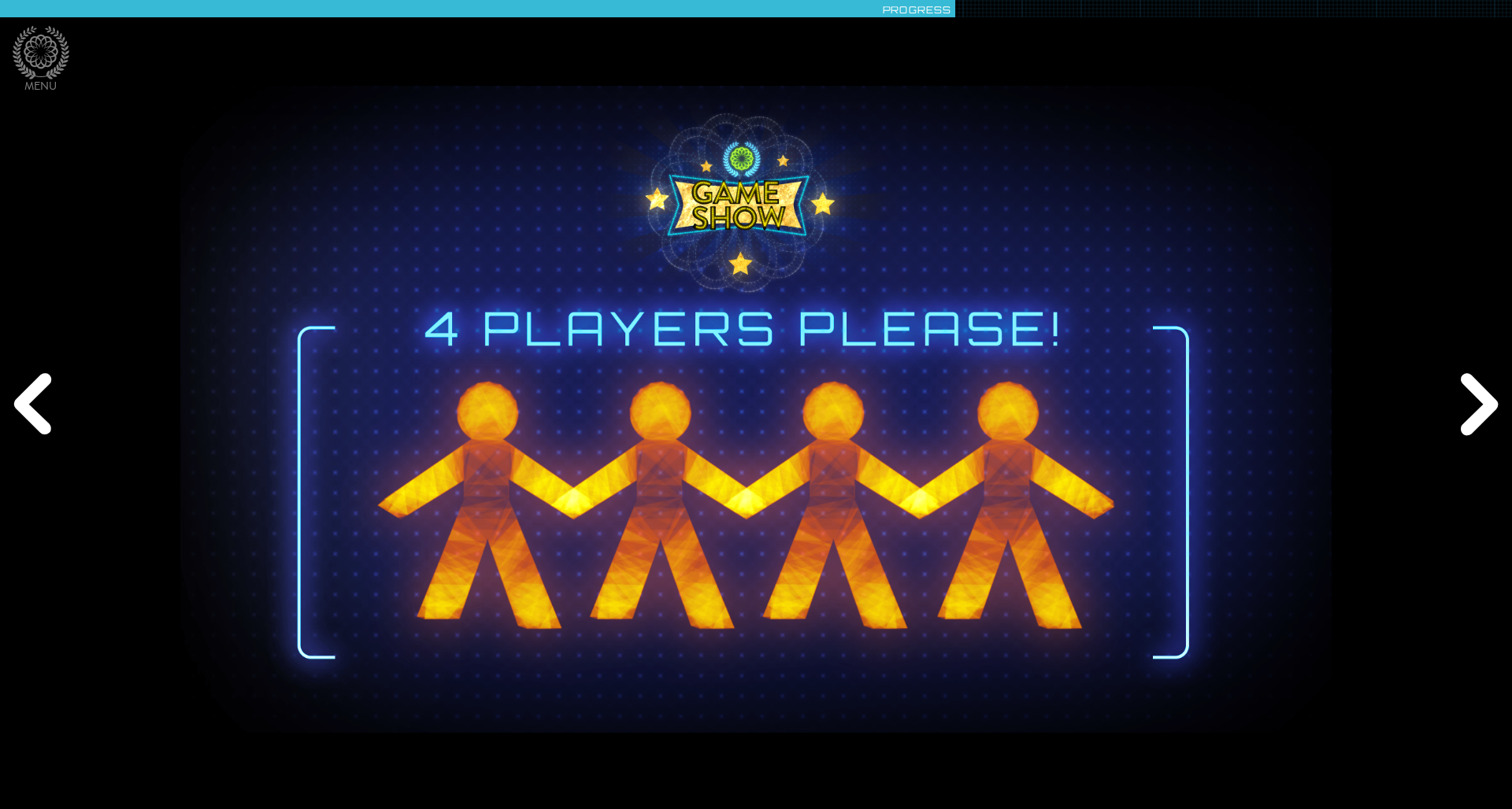
click at [1007, 416] on div "Next" at bounding box center [1475, 404] width 72 height 243
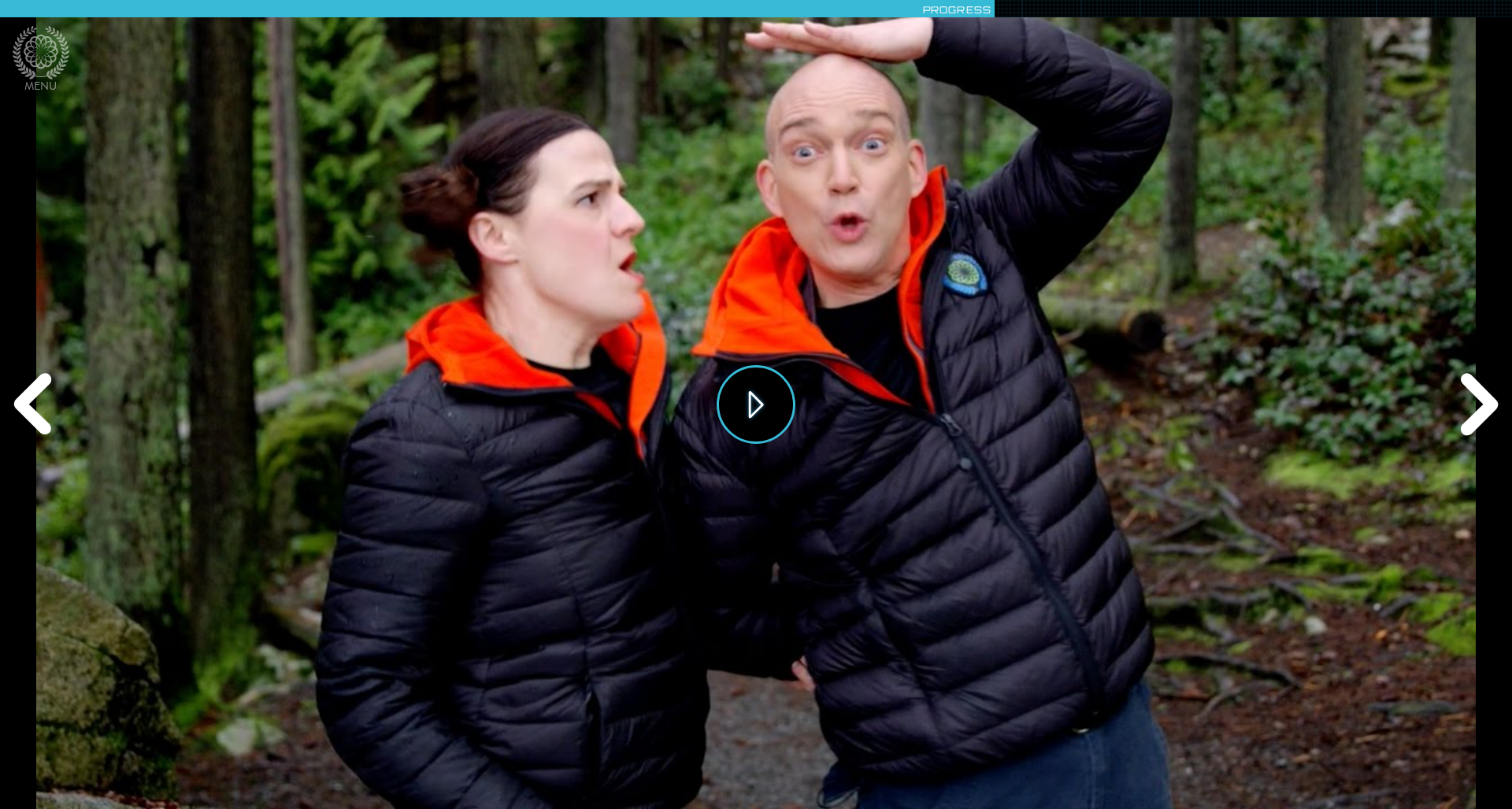
click at [747, 396] on button "Play" at bounding box center [756, 404] width 79 height 79
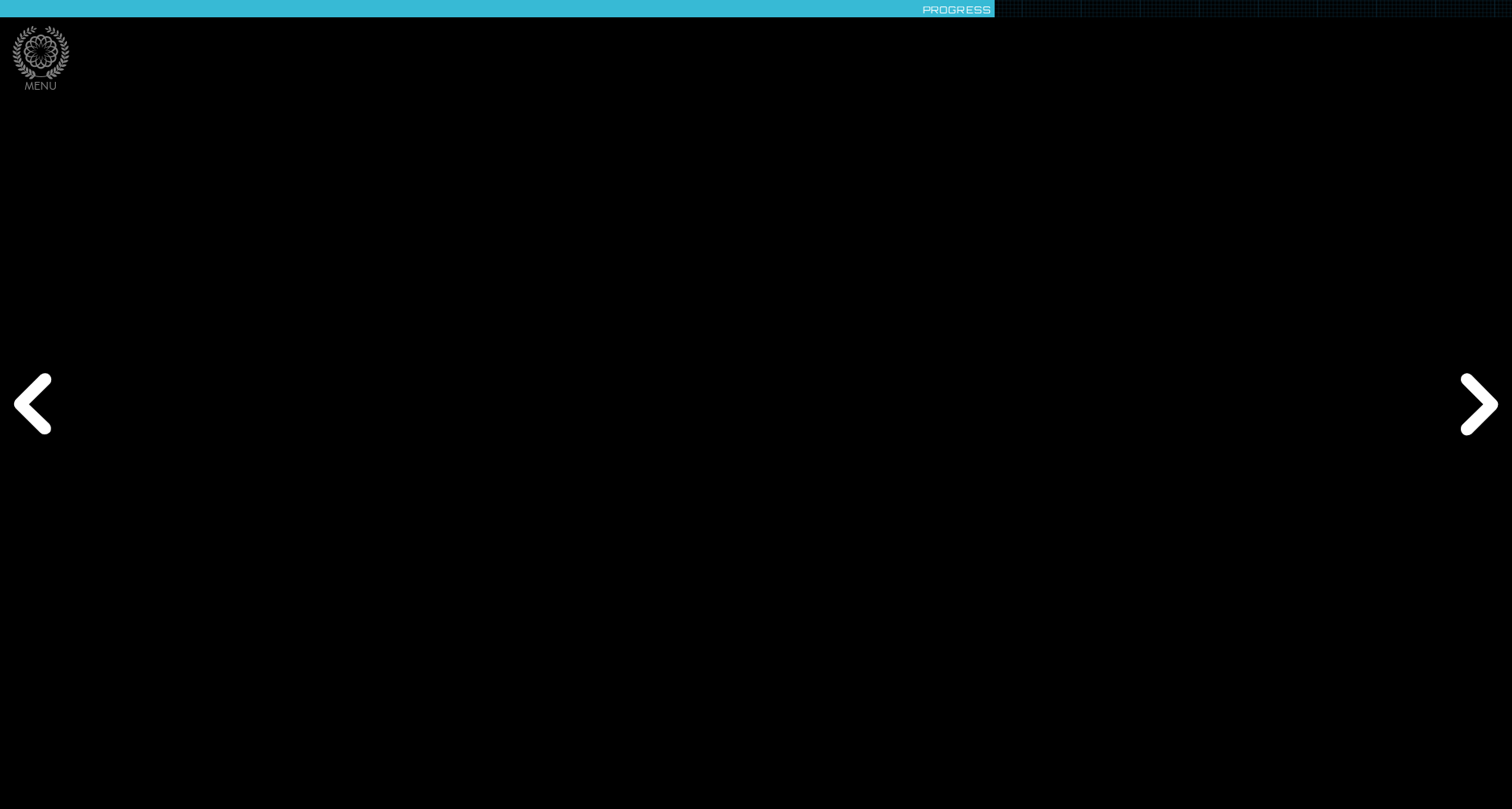
click at [1007, 422] on div "Next" at bounding box center [1475, 404] width 72 height 243
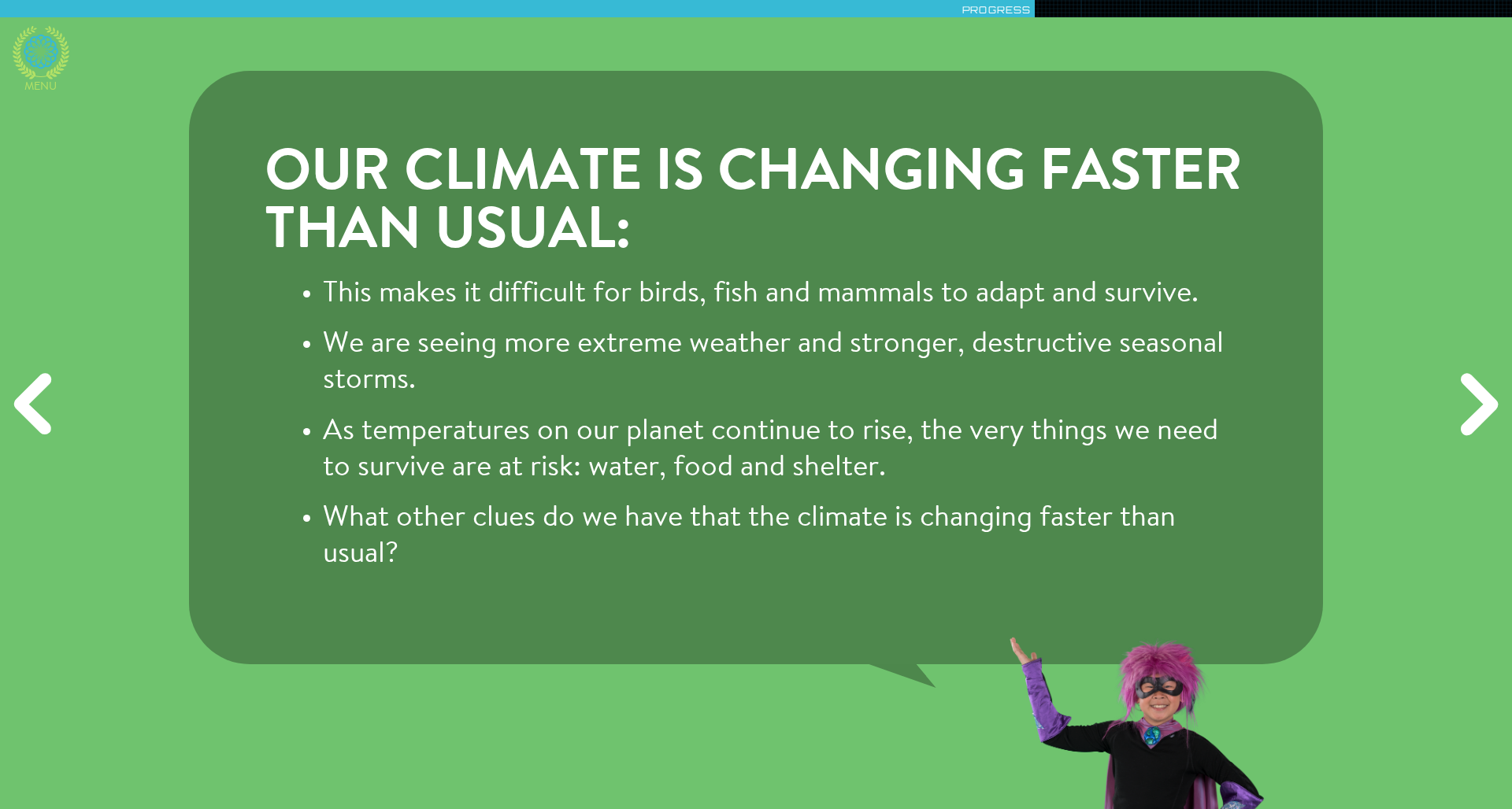
click at [48, 56] on icon at bounding box center [41, 53] width 57 height 54
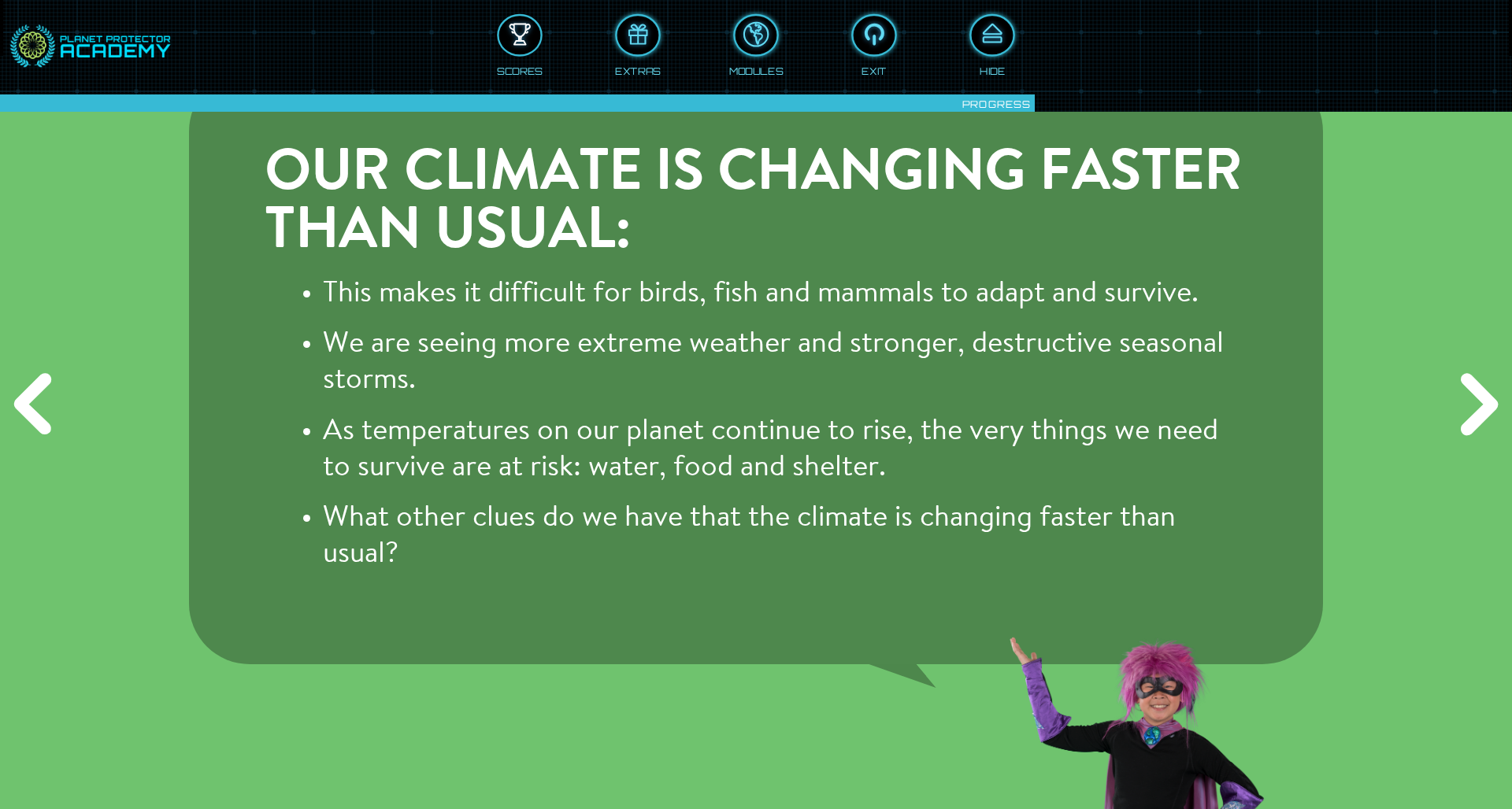
click at [527, 29] on div at bounding box center [519, 35] width 42 height 32
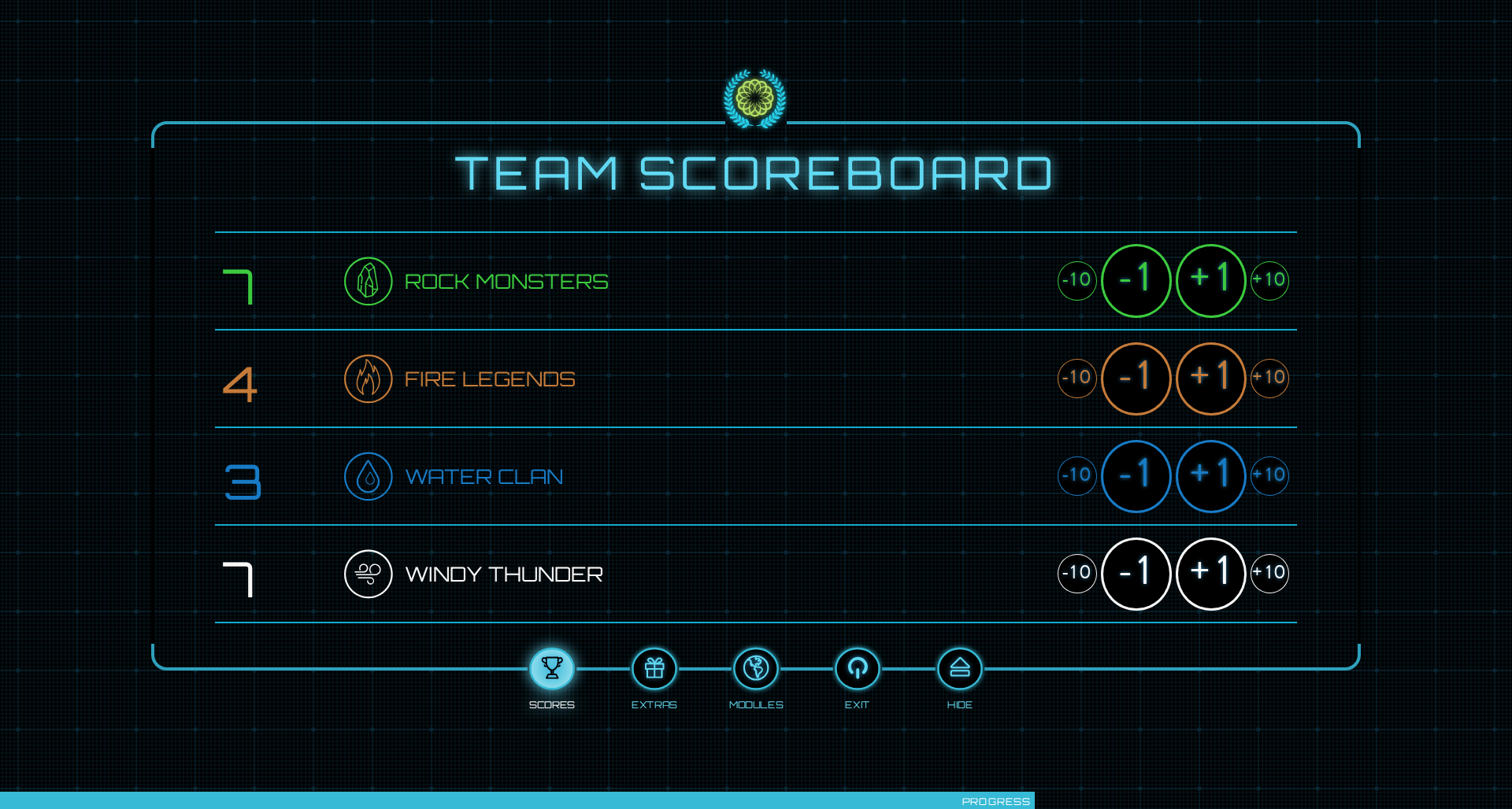
click at [1007, 393] on div "+1" at bounding box center [1211, 379] width 71 height 73
click at [1007, 473] on div "+1" at bounding box center [1211, 477] width 71 height 73
click at [1007, 530] on div "+1" at bounding box center [1211, 574] width 71 height 73
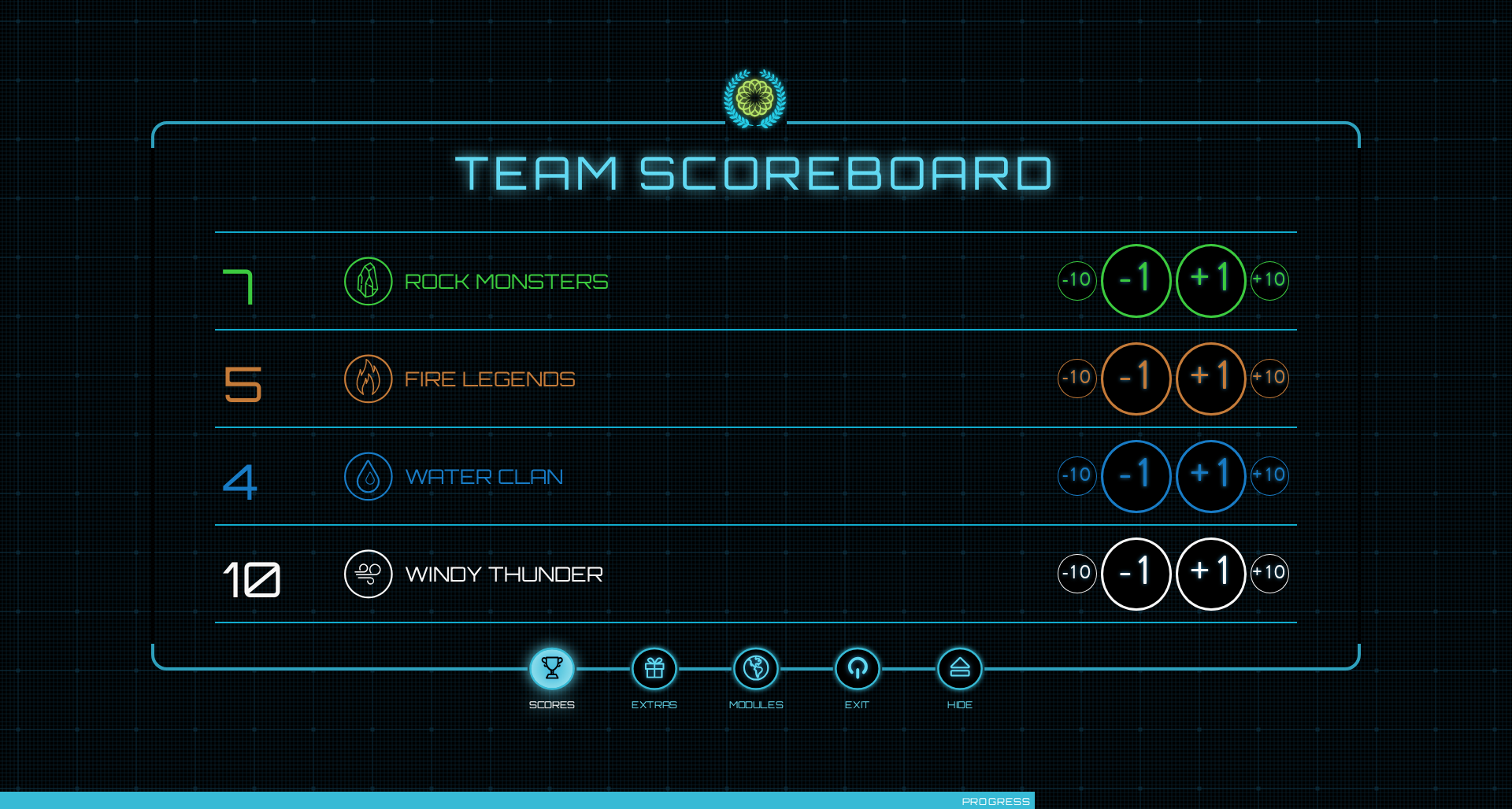
click at [1007, 530] on div "+1" at bounding box center [1211, 574] width 71 height 73
click at [1007, 370] on div "+1" at bounding box center [1211, 379] width 71 height 73
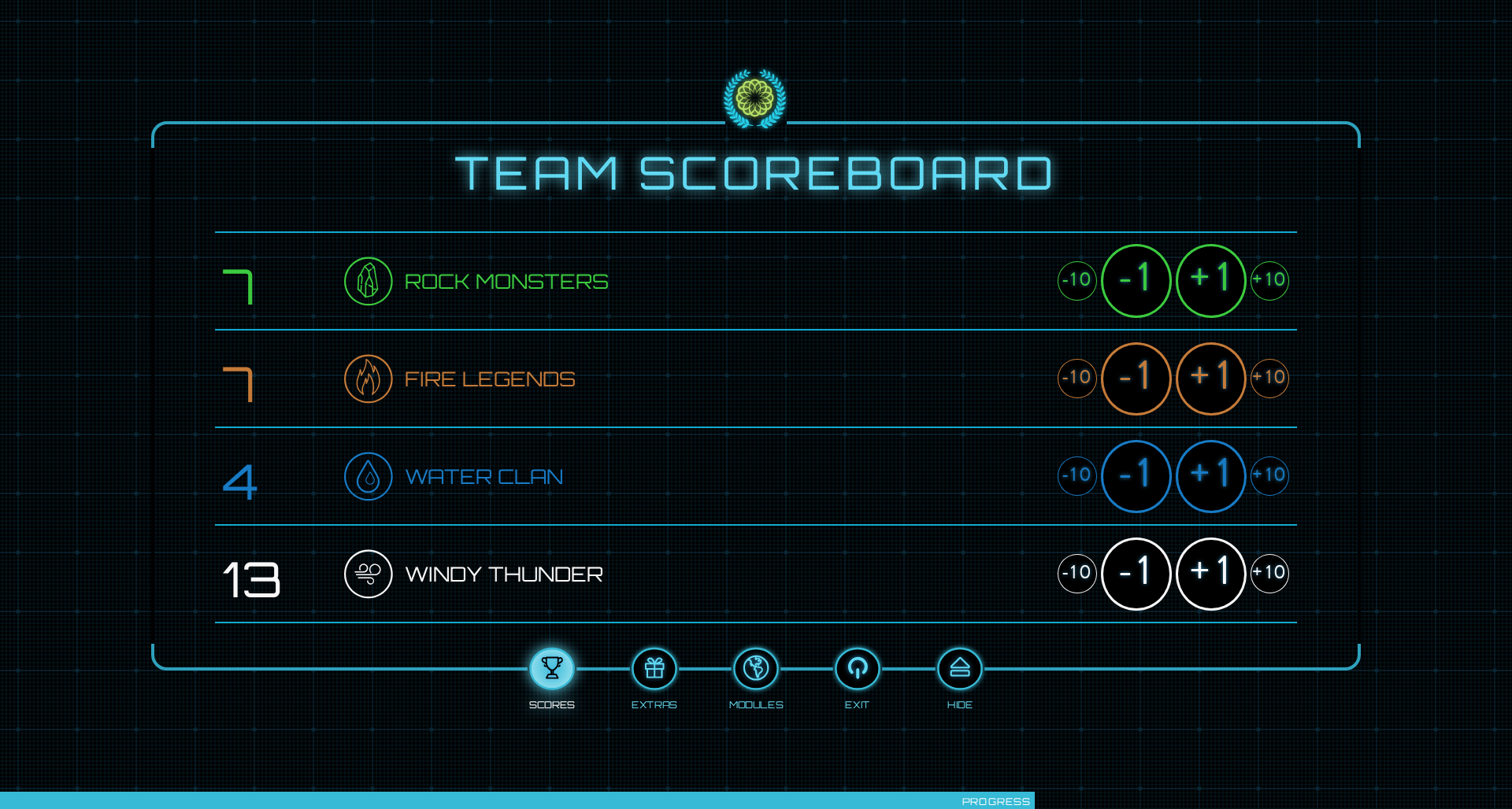
click at [1007, 474] on div "+1" at bounding box center [1211, 477] width 71 height 73
click at [1007, 281] on div "+1" at bounding box center [1211, 281] width 71 height 73
click at [965, 530] on div at bounding box center [959, 669] width 42 height 32
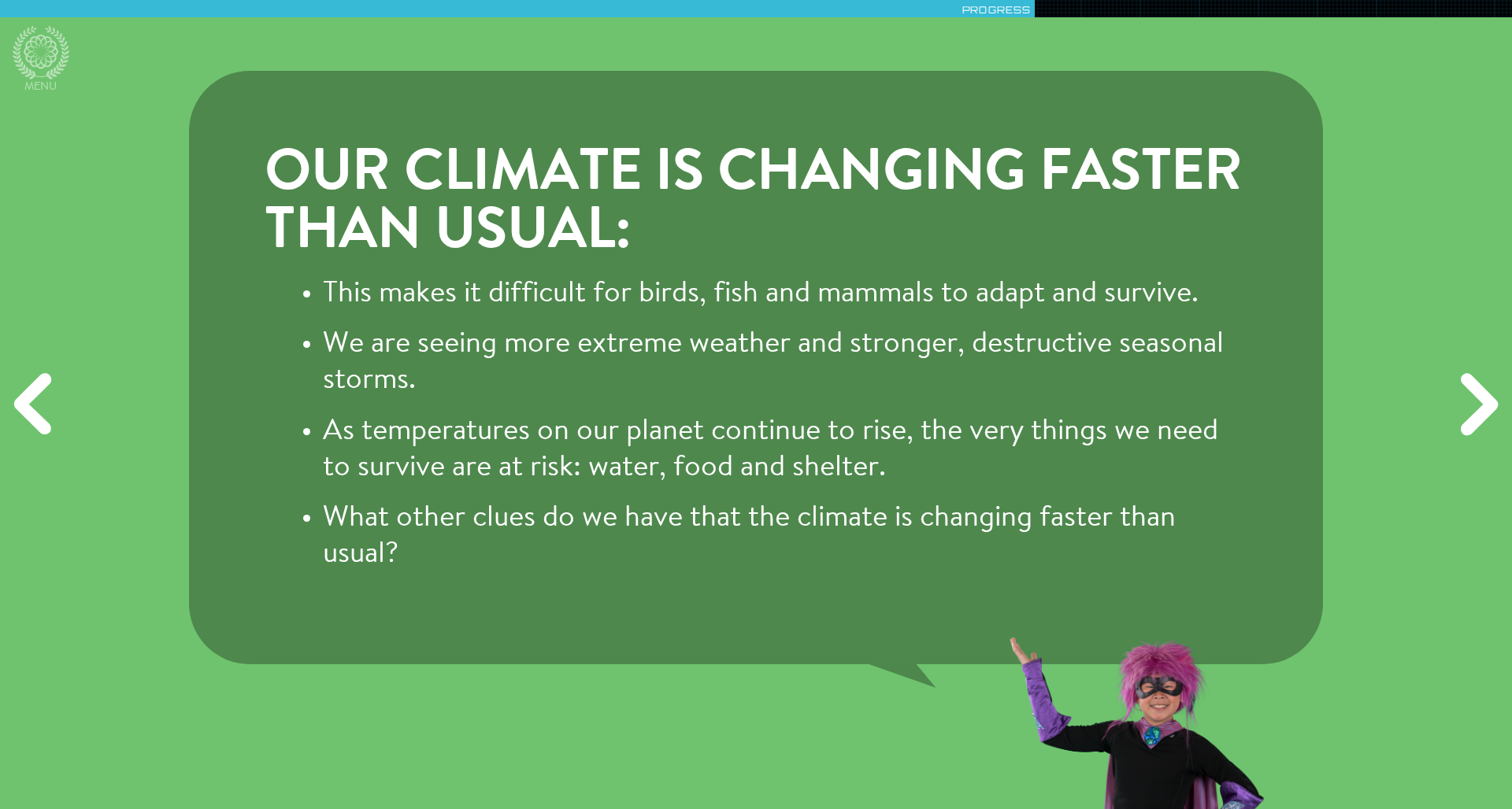
click at [1007, 392] on div "Next" at bounding box center [1475, 404] width 72 height 243
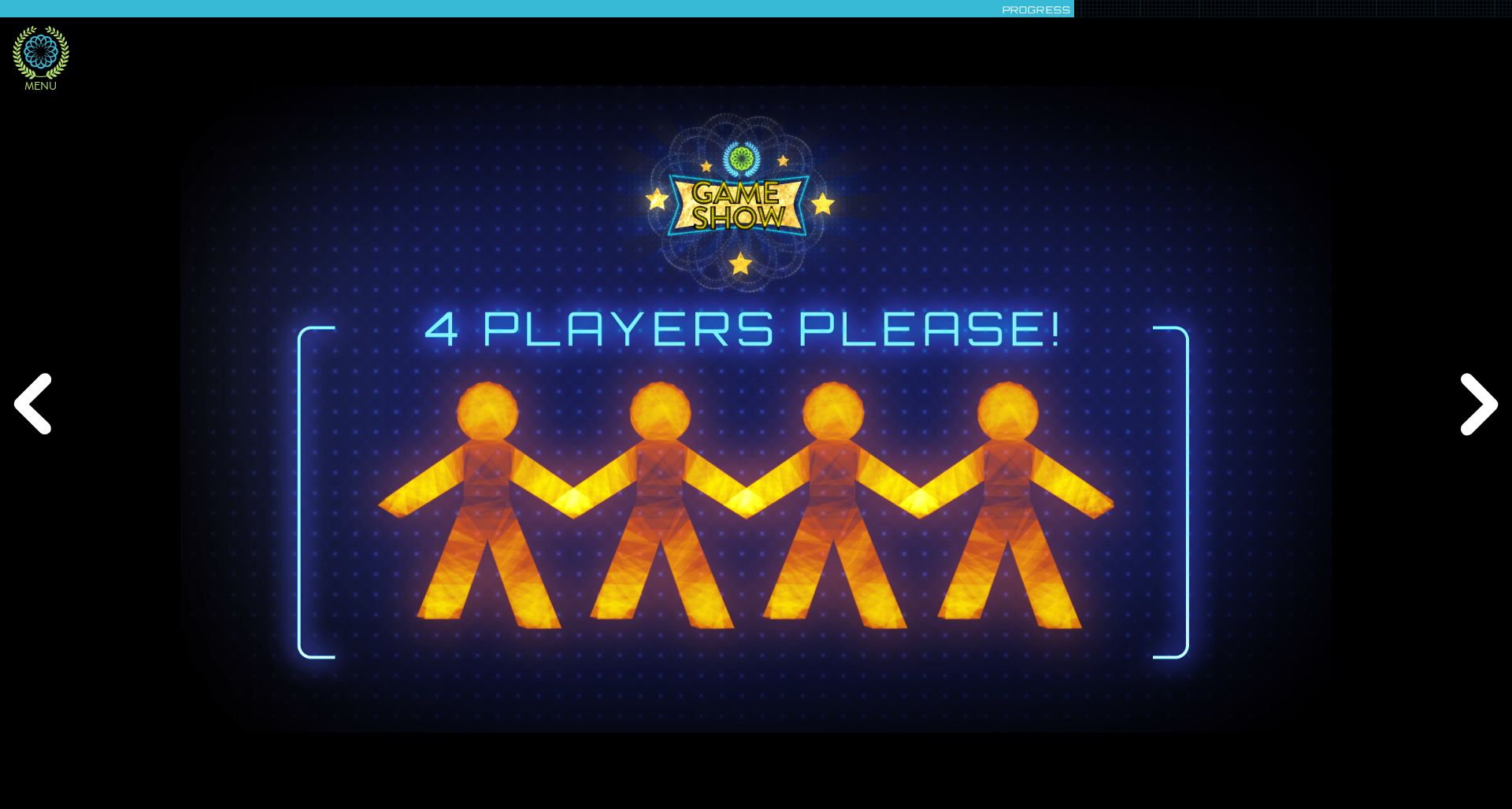
click at [54, 52] on icon at bounding box center [41, 53] width 57 height 54
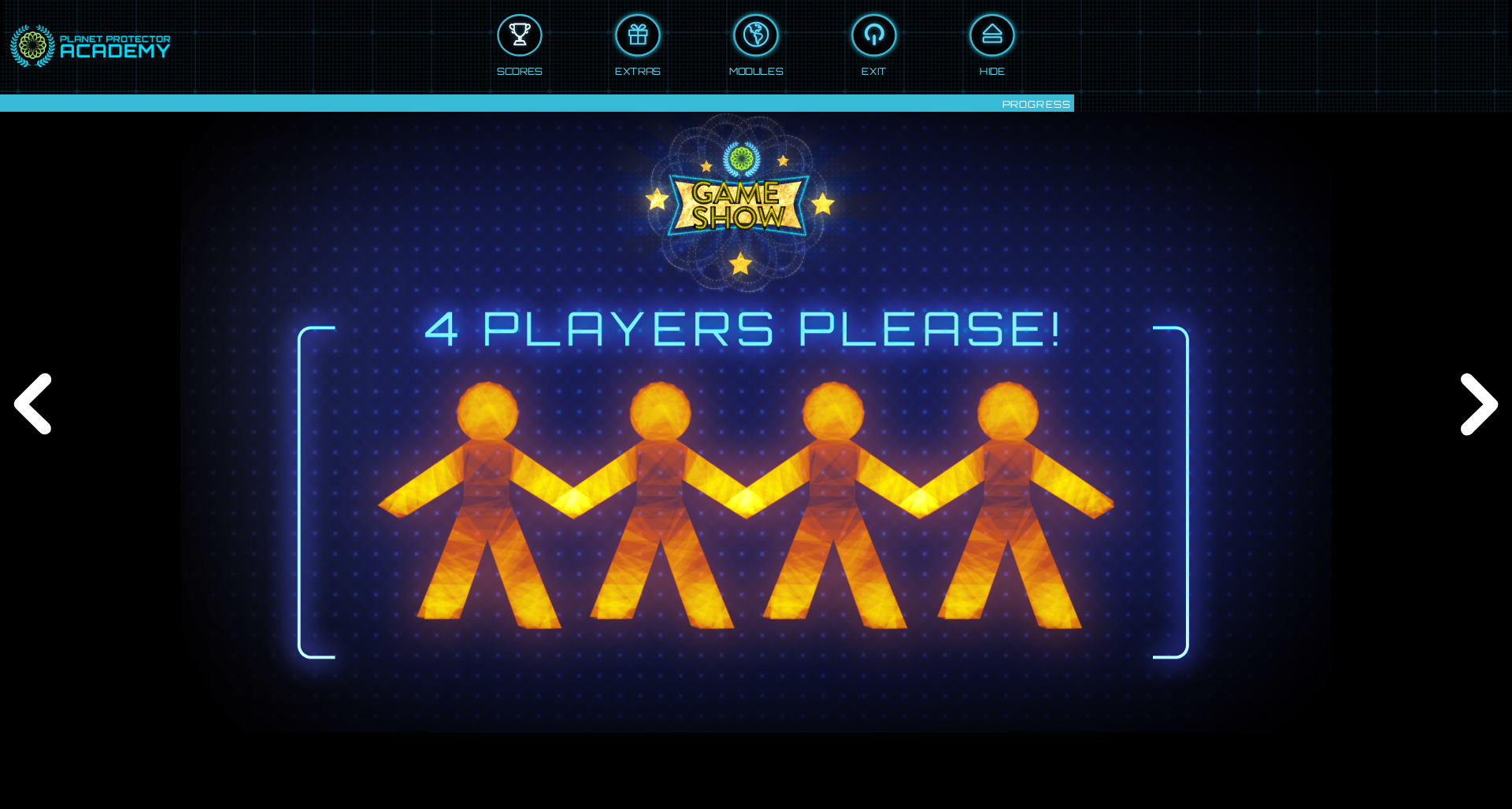
click at [524, 38] on div at bounding box center [519, 35] width 42 height 32
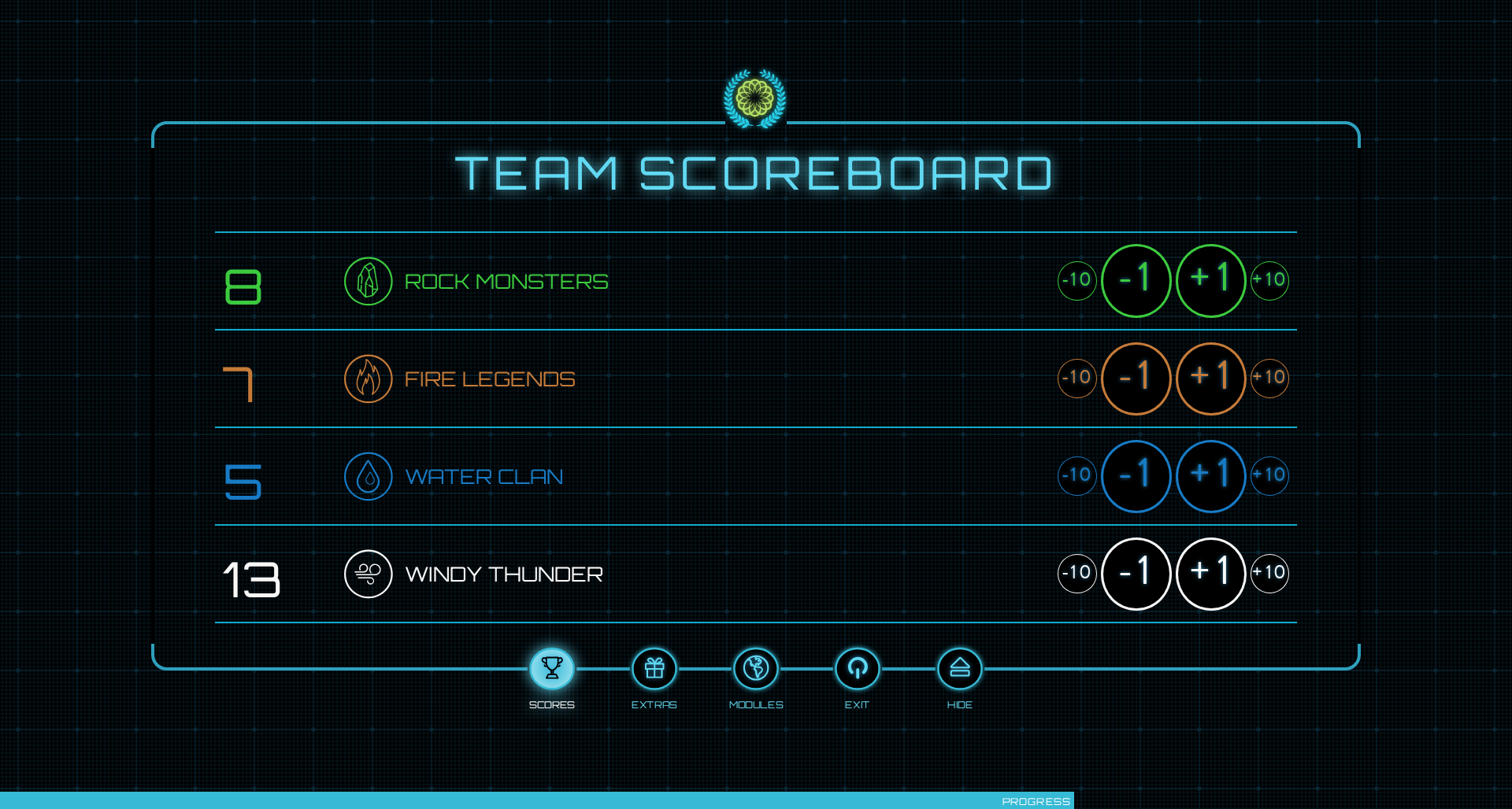
click at [1007, 291] on div "+1" at bounding box center [1211, 281] width 71 height 73
click at [1007, 369] on div "+1" at bounding box center [1211, 379] width 71 height 73
click at [1007, 473] on div "+1" at bounding box center [1211, 477] width 71 height 73
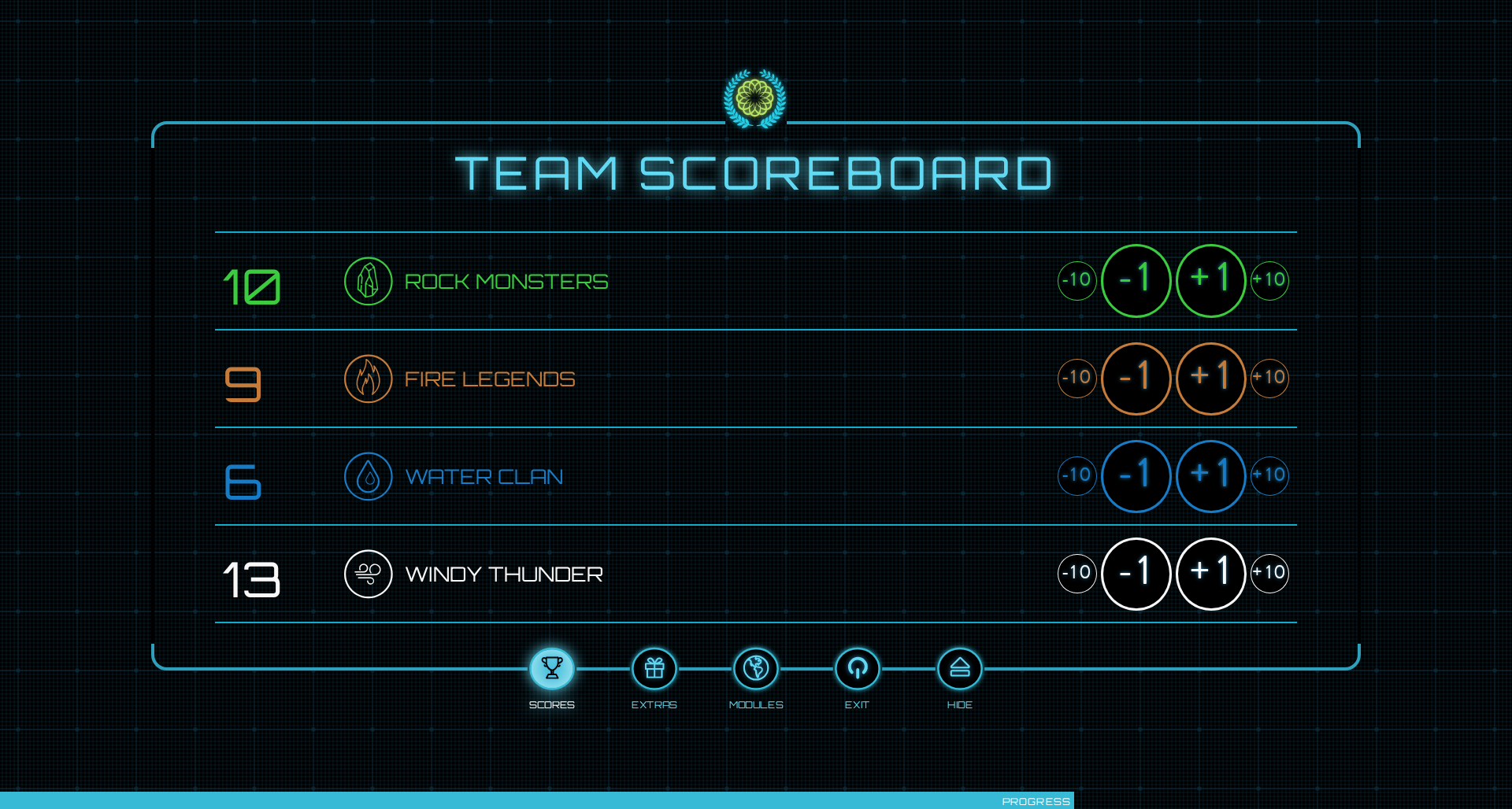
click at [1007, 473] on div "+1" at bounding box center [1211, 477] width 71 height 73
click at [1007, 530] on div "+1" at bounding box center [1211, 574] width 71 height 73
click at [964, 530] on div at bounding box center [959, 669] width 42 height 32
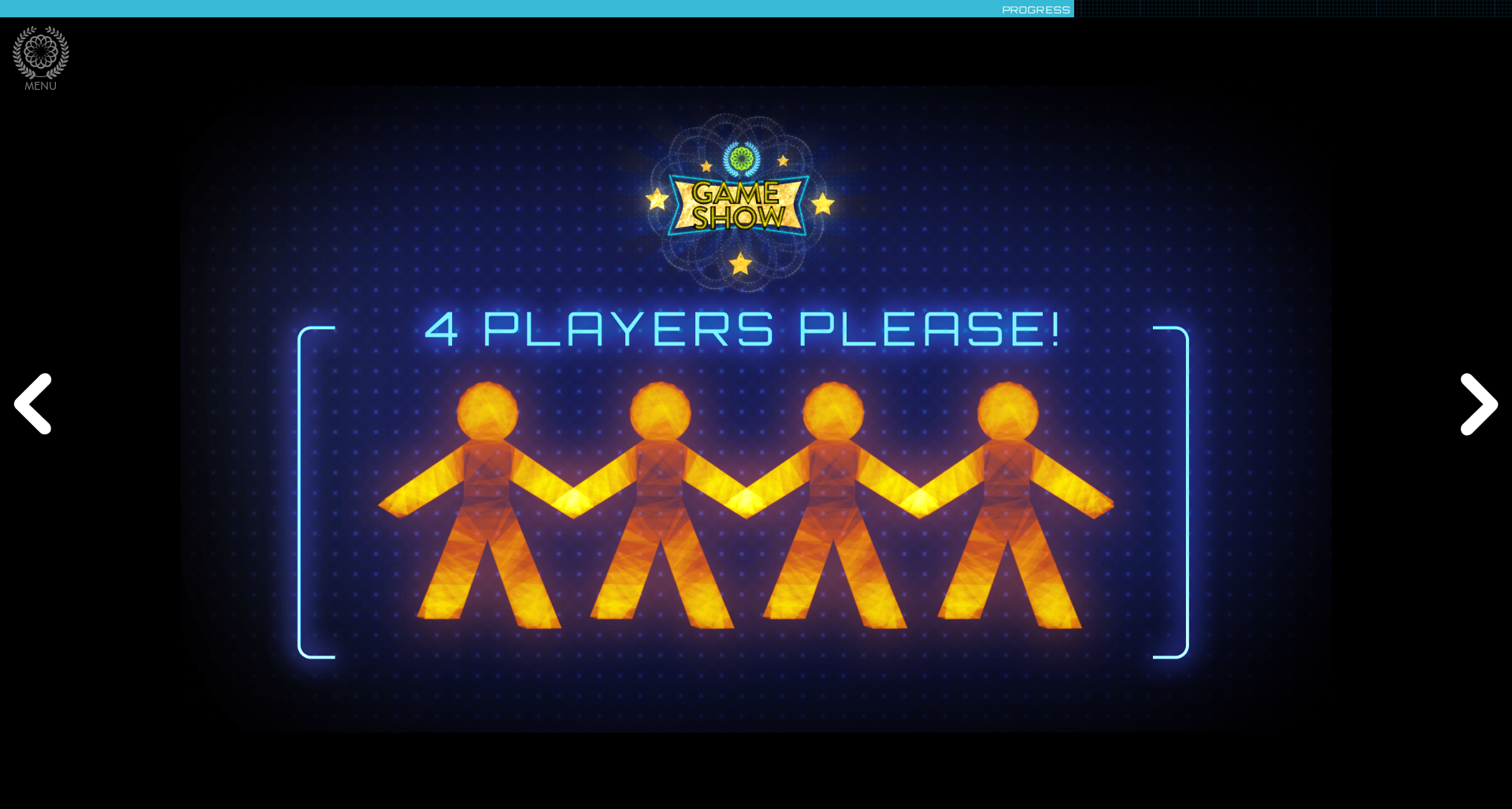
click at [1007, 418] on div "Next" at bounding box center [1475, 404] width 72 height 243
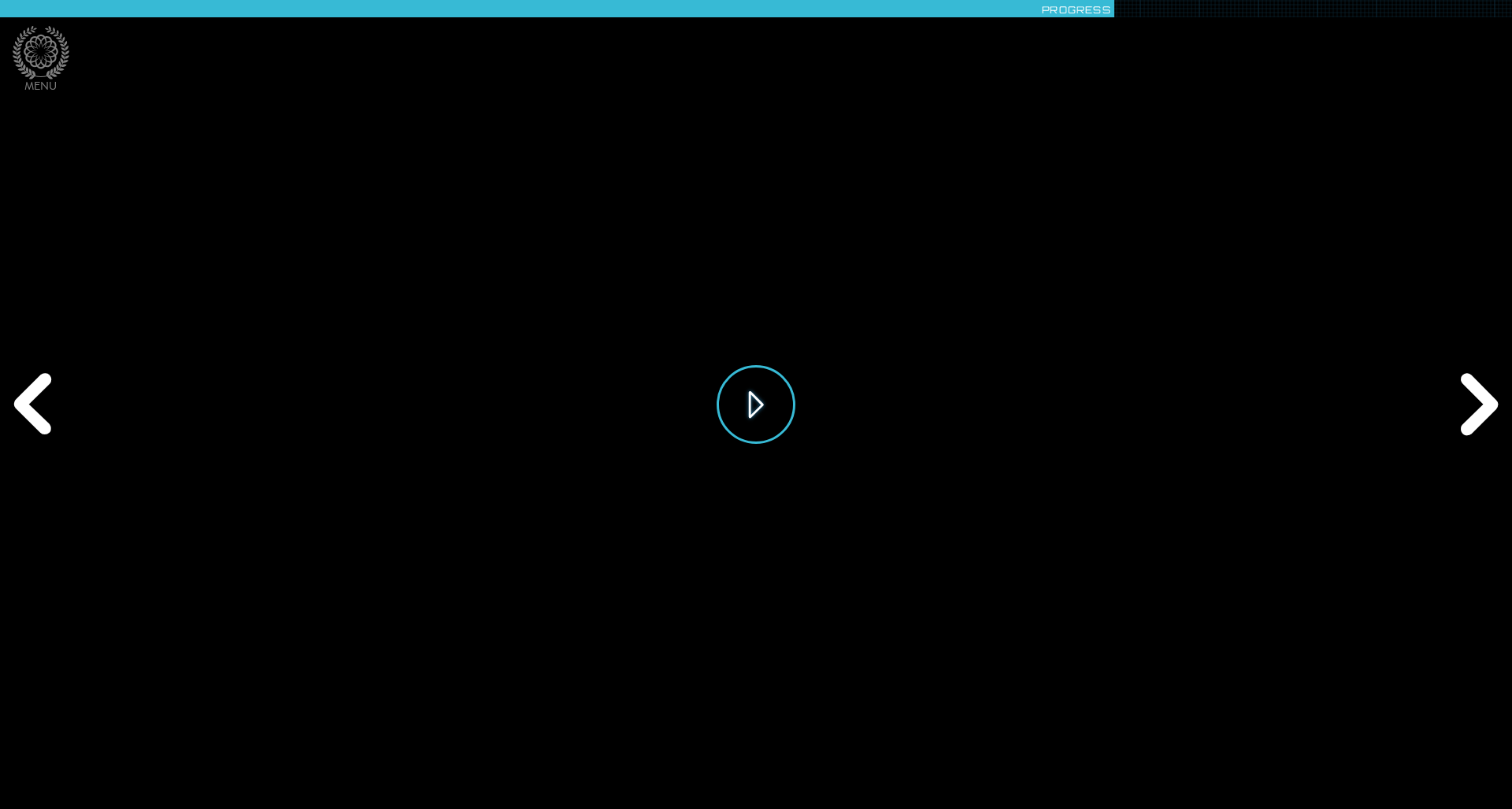
click at [758, 404] on button "Play" at bounding box center [756, 404] width 79 height 79
click at [1007, 409] on div "Next" at bounding box center [1475, 404] width 72 height 243
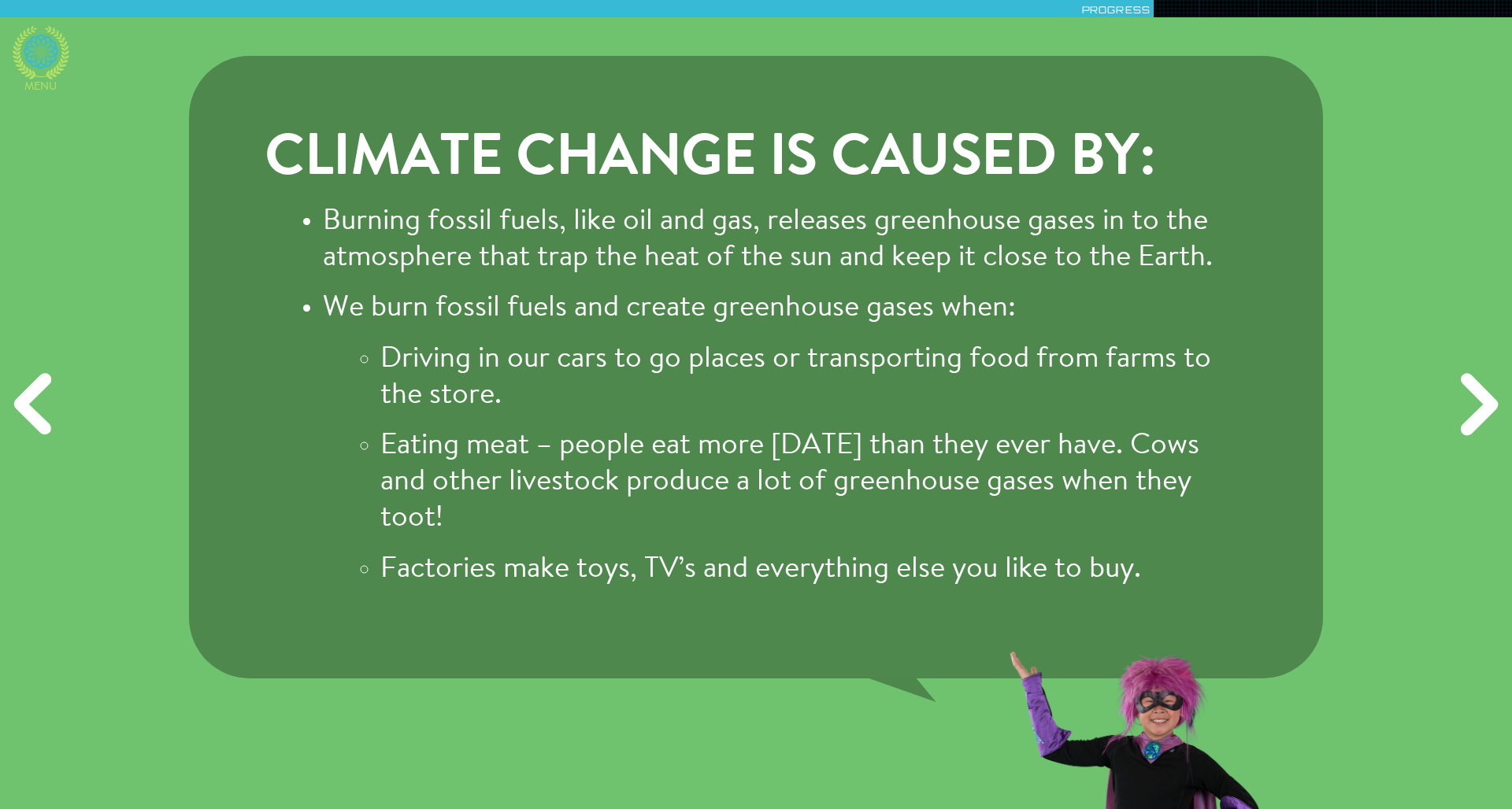
click at [40, 56] on icon at bounding box center [41, 53] width 57 height 54
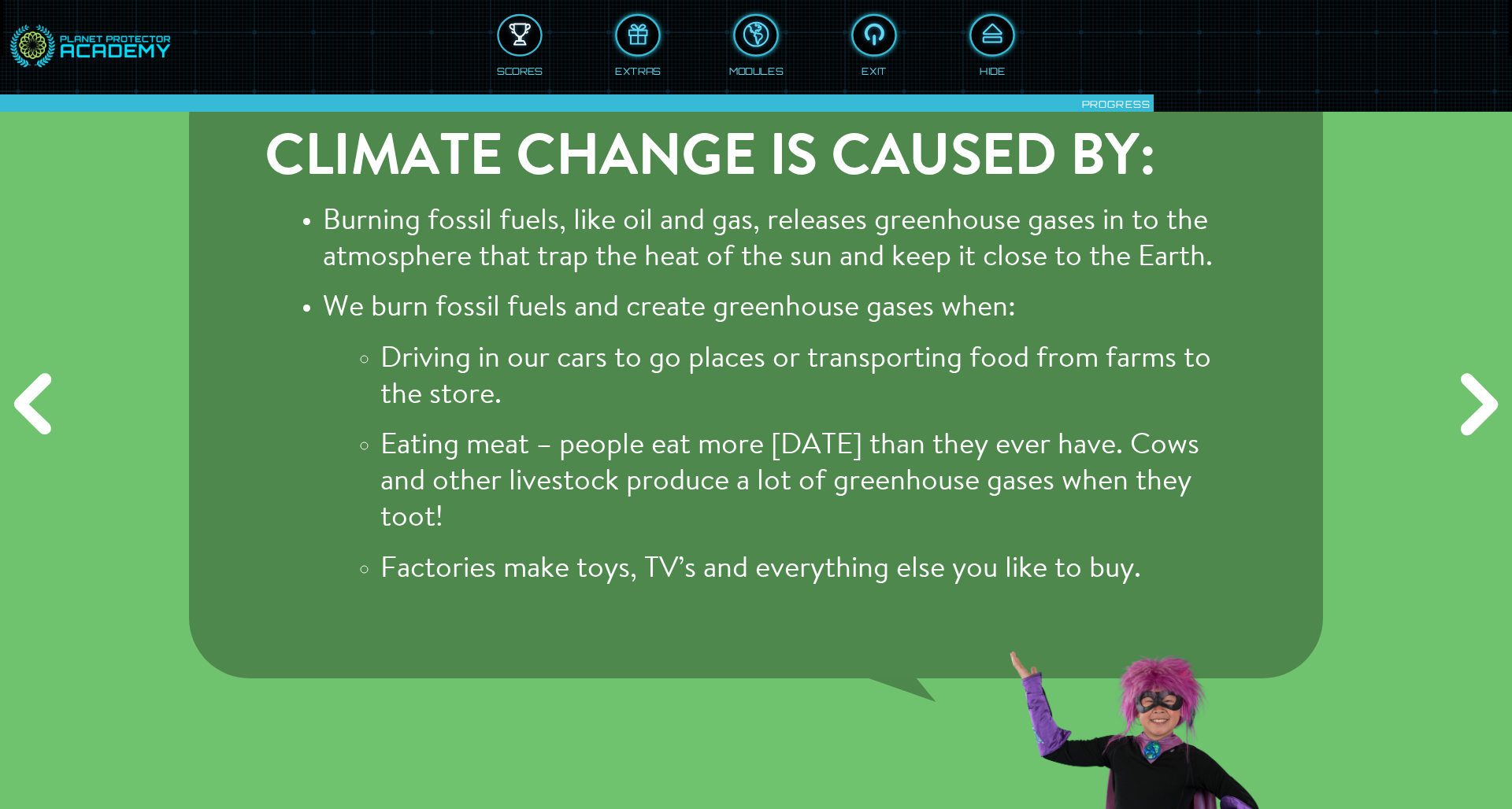
click at [509, 37] on div at bounding box center [519, 35] width 42 height 32
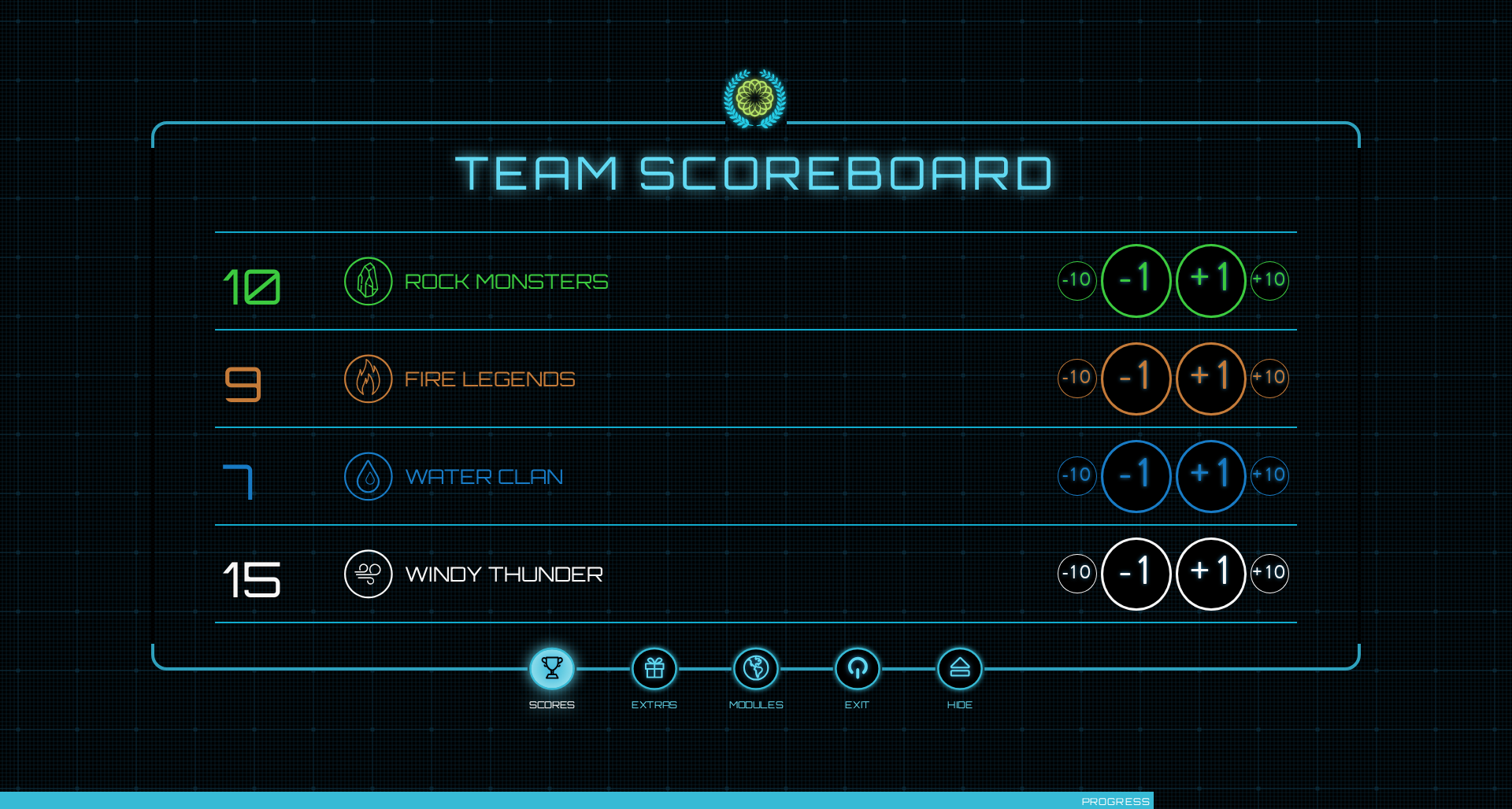
click at [1007, 530] on div "+1" at bounding box center [1211, 574] width 71 height 73
click at [1007, 268] on div "+1" at bounding box center [1211, 281] width 71 height 73
click at [966, 530] on div at bounding box center [959, 669] width 42 height 32
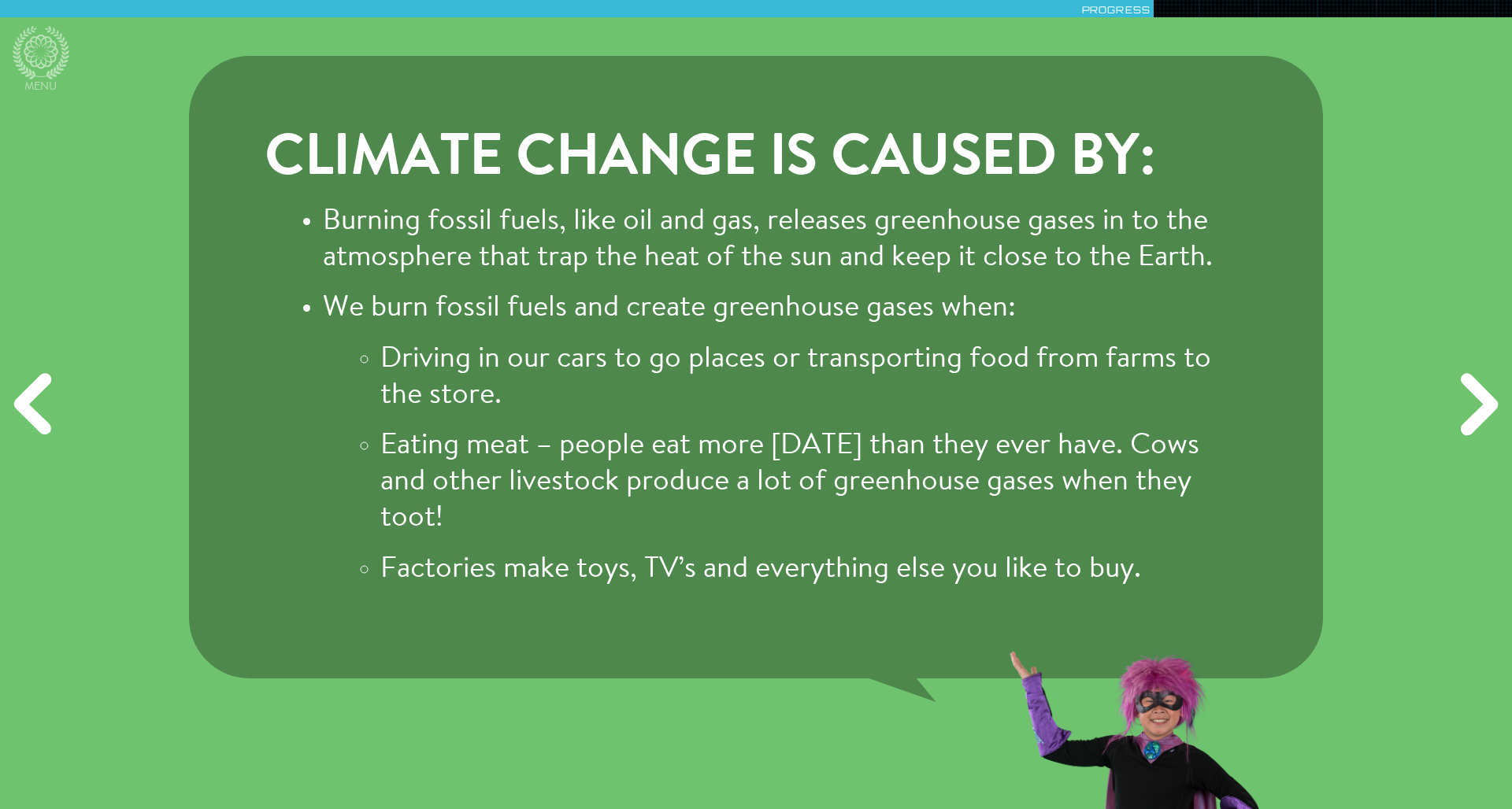
click at [1007, 409] on div "Next" at bounding box center [1475, 404] width 72 height 243
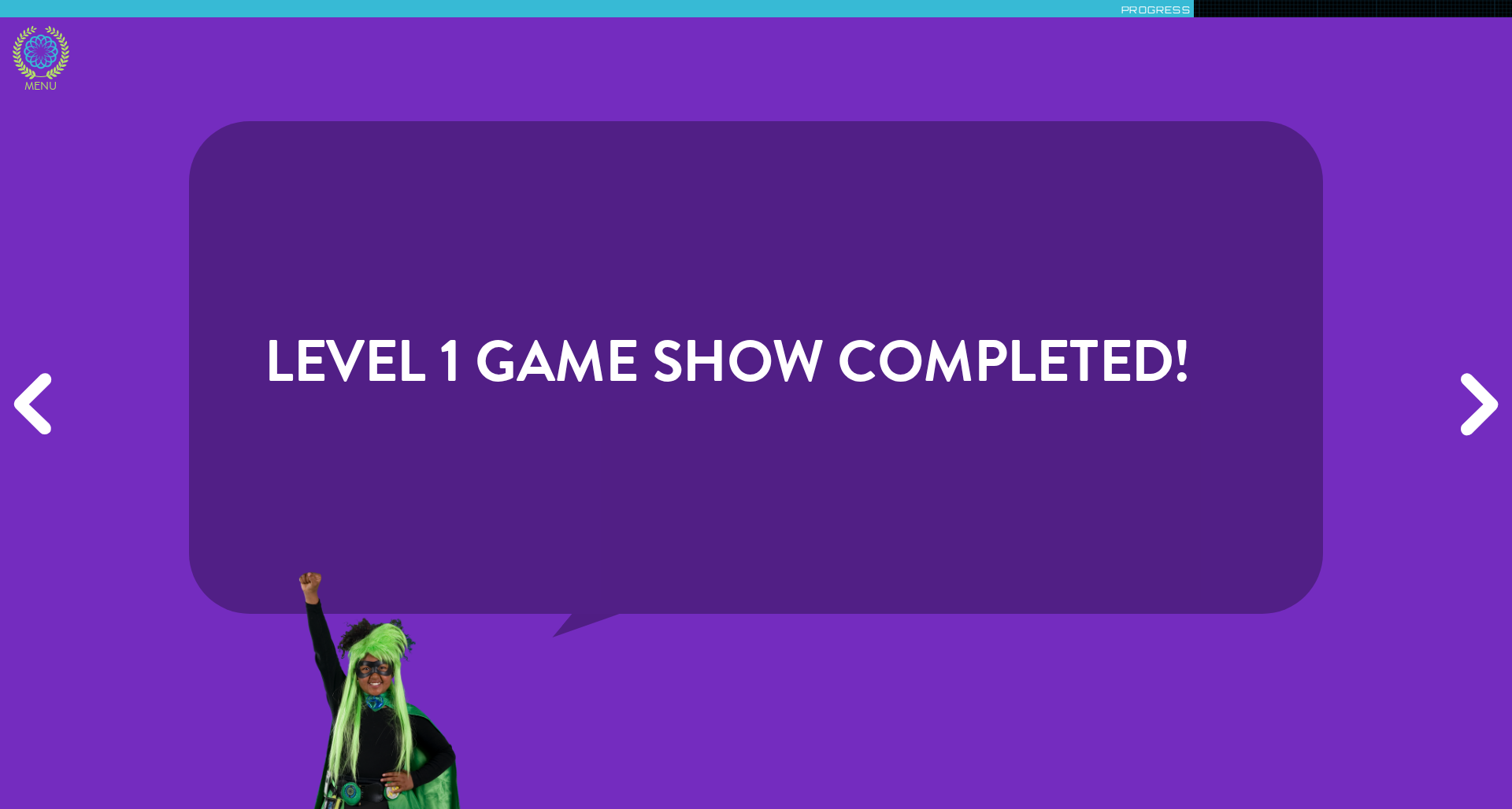
click at [34, 63] on icon at bounding box center [41, 53] width 57 height 54
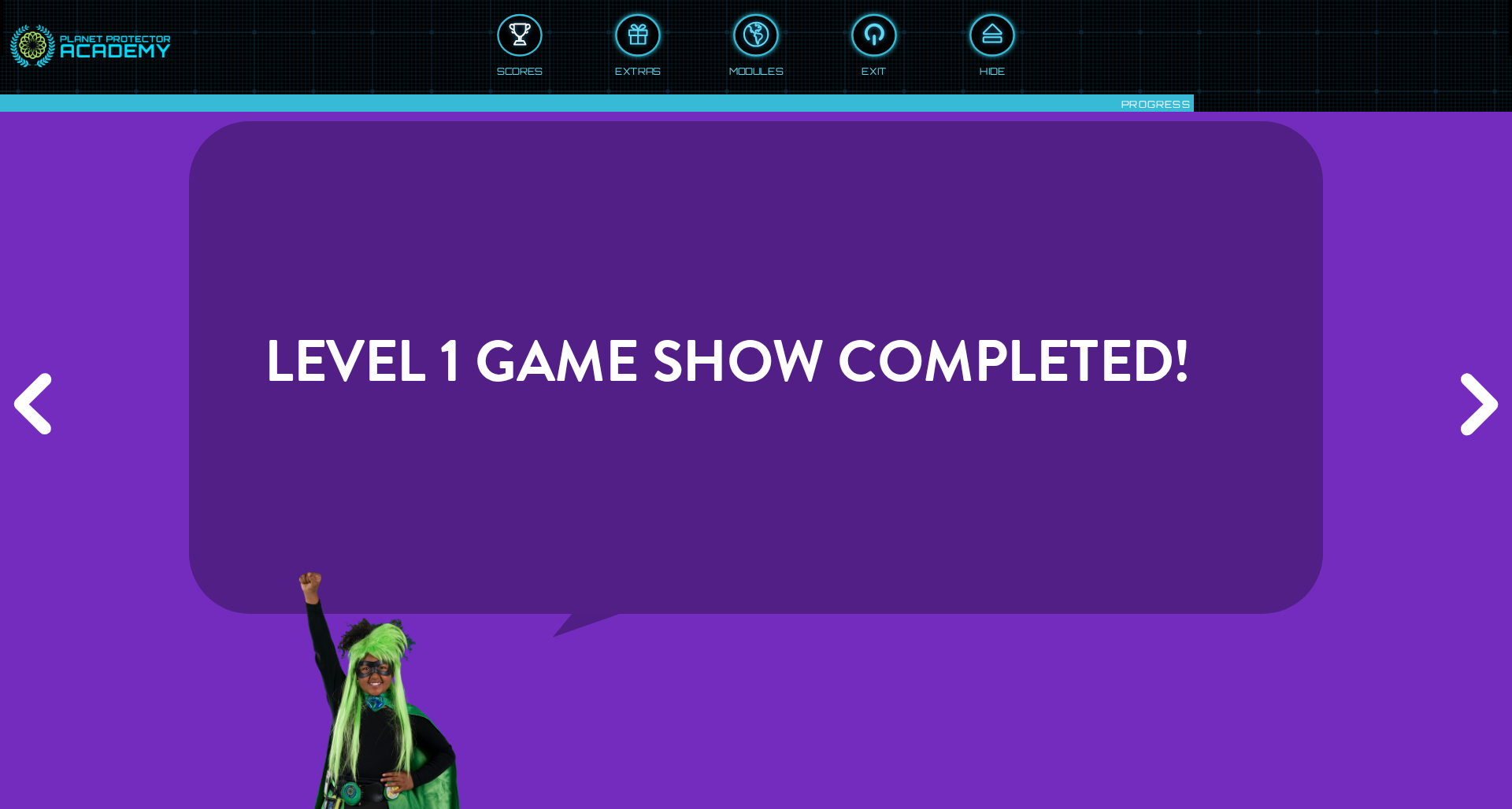
click at [505, 37] on div at bounding box center [519, 35] width 42 height 32
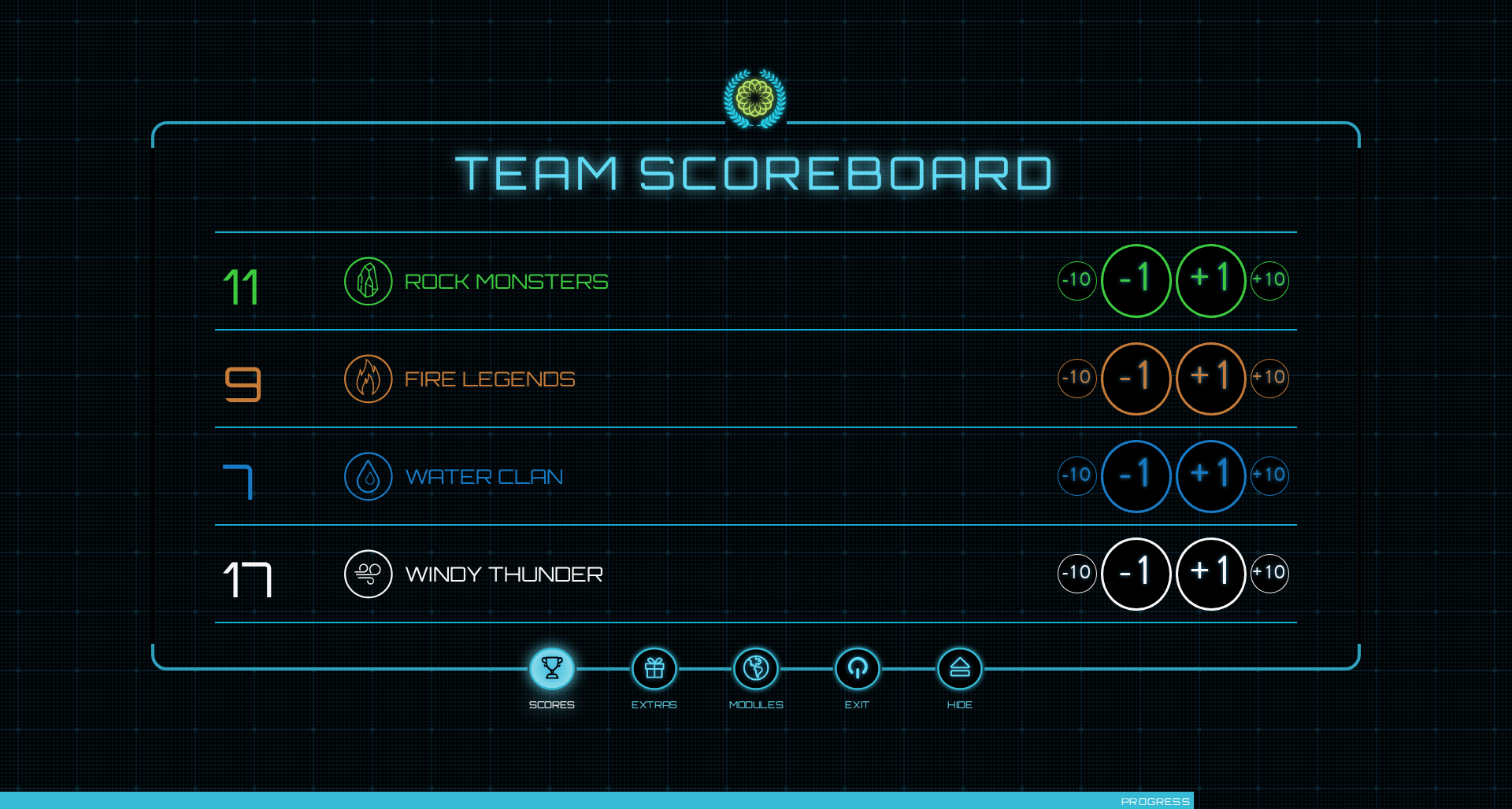
click at [1007, 387] on div "+1" at bounding box center [1211, 379] width 71 height 73
click at [1007, 530] on div "+1" at bounding box center [1211, 574] width 71 height 73
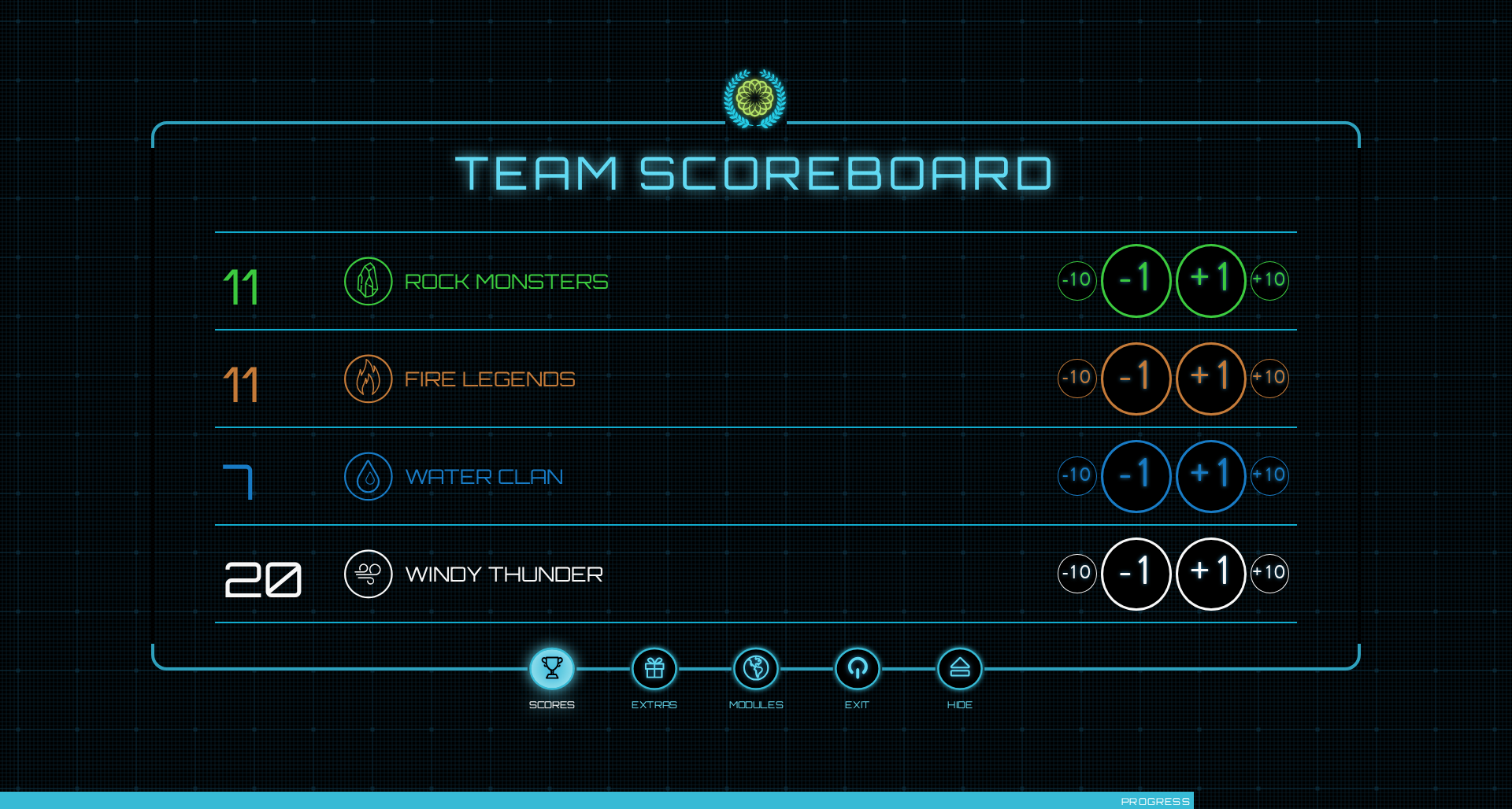
click at [1007, 295] on div "+1" at bounding box center [1211, 281] width 71 height 73
click at [1007, 359] on div "+1" at bounding box center [1211, 379] width 71 height 73
click at [1007, 451] on div "+1" at bounding box center [1211, 477] width 71 height 73
click at [968, 530] on div at bounding box center [959, 669] width 42 height 32
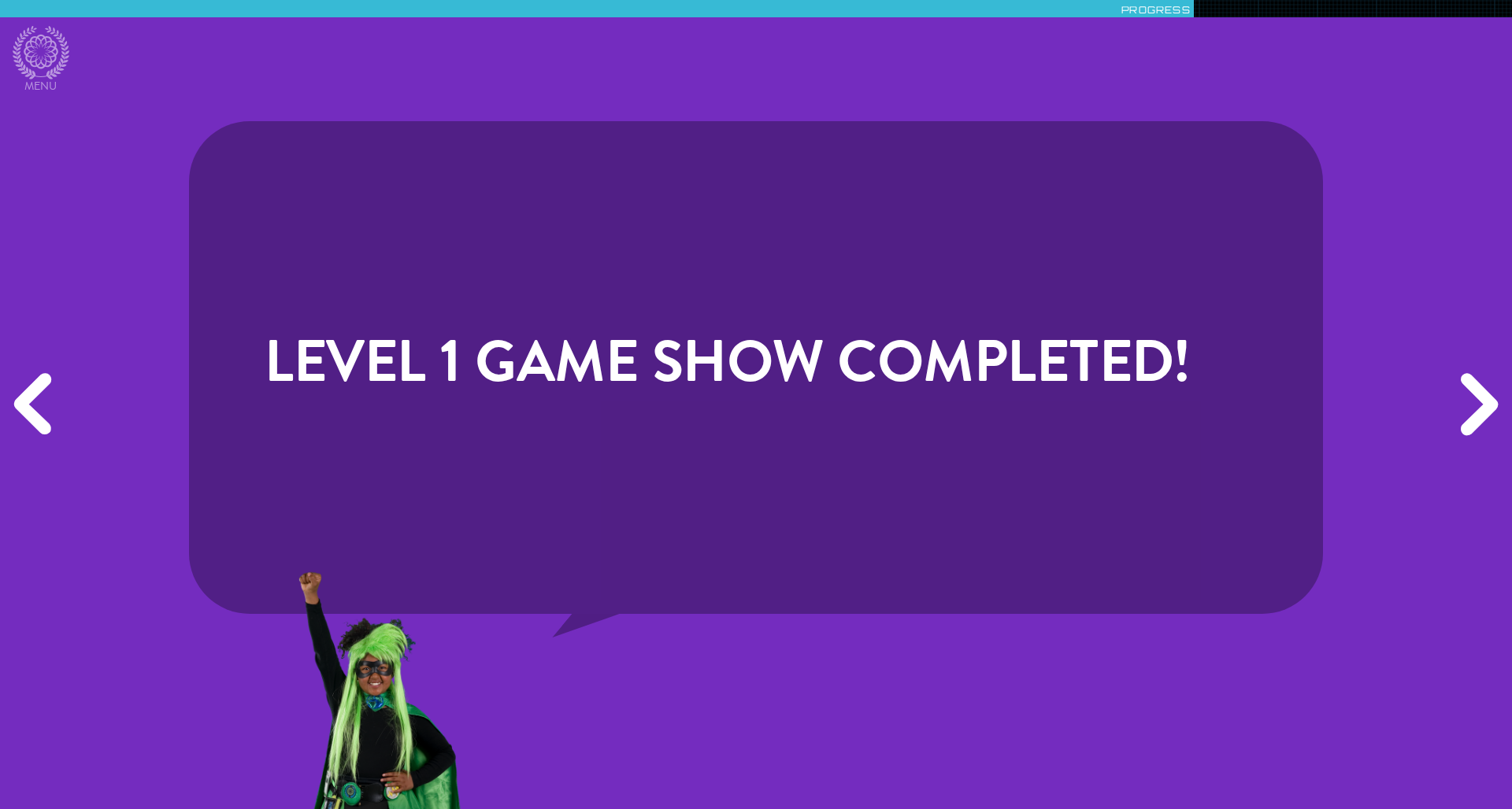
click at [1007, 426] on div "Next" at bounding box center [1475, 404] width 72 height 243
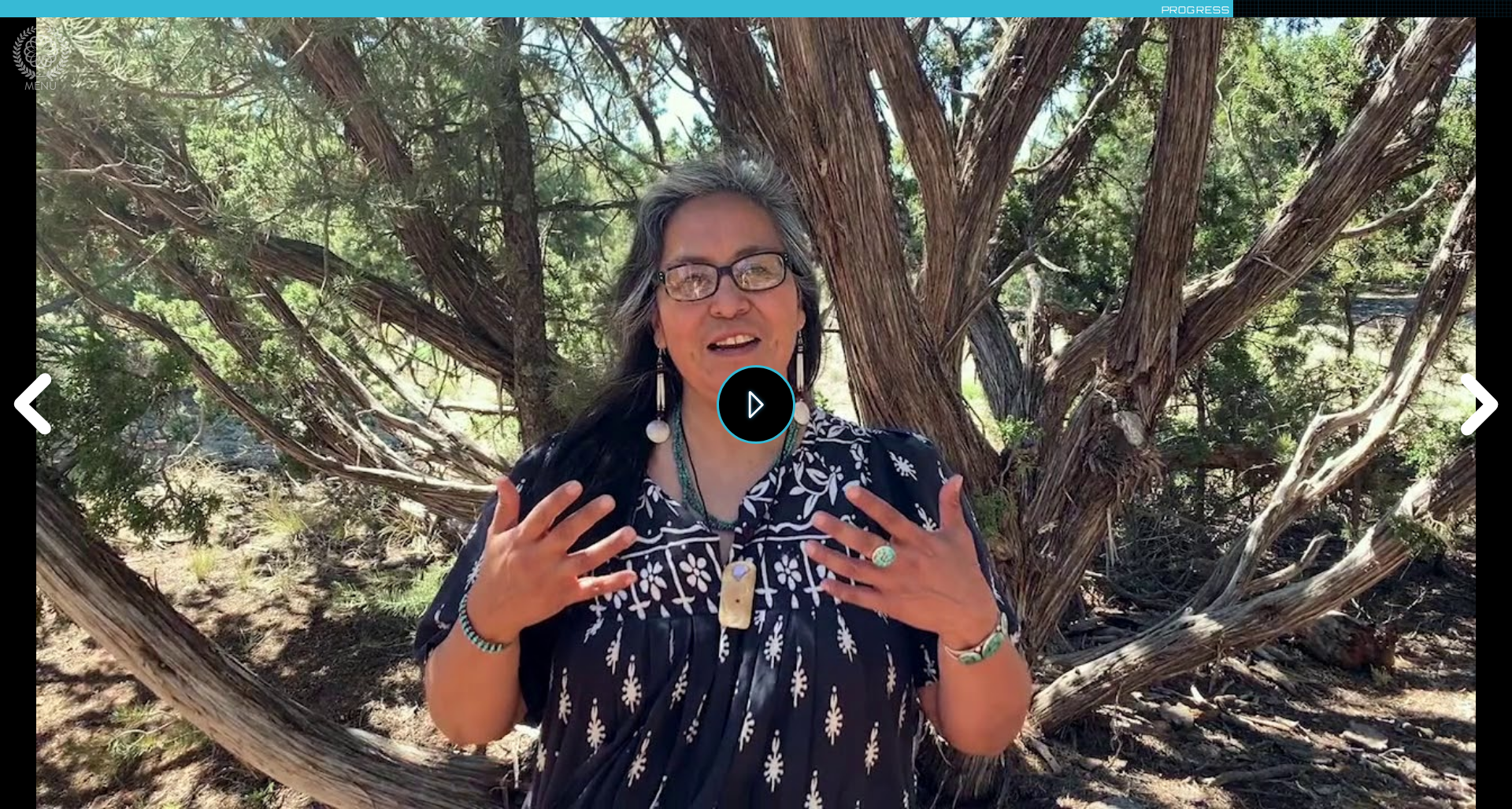
click at [752, 409] on button "Play" at bounding box center [756, 404] width 79 height 79
click at [1007, 413] on div "Next" at bounding box center [1475, 404] width 72 height 243
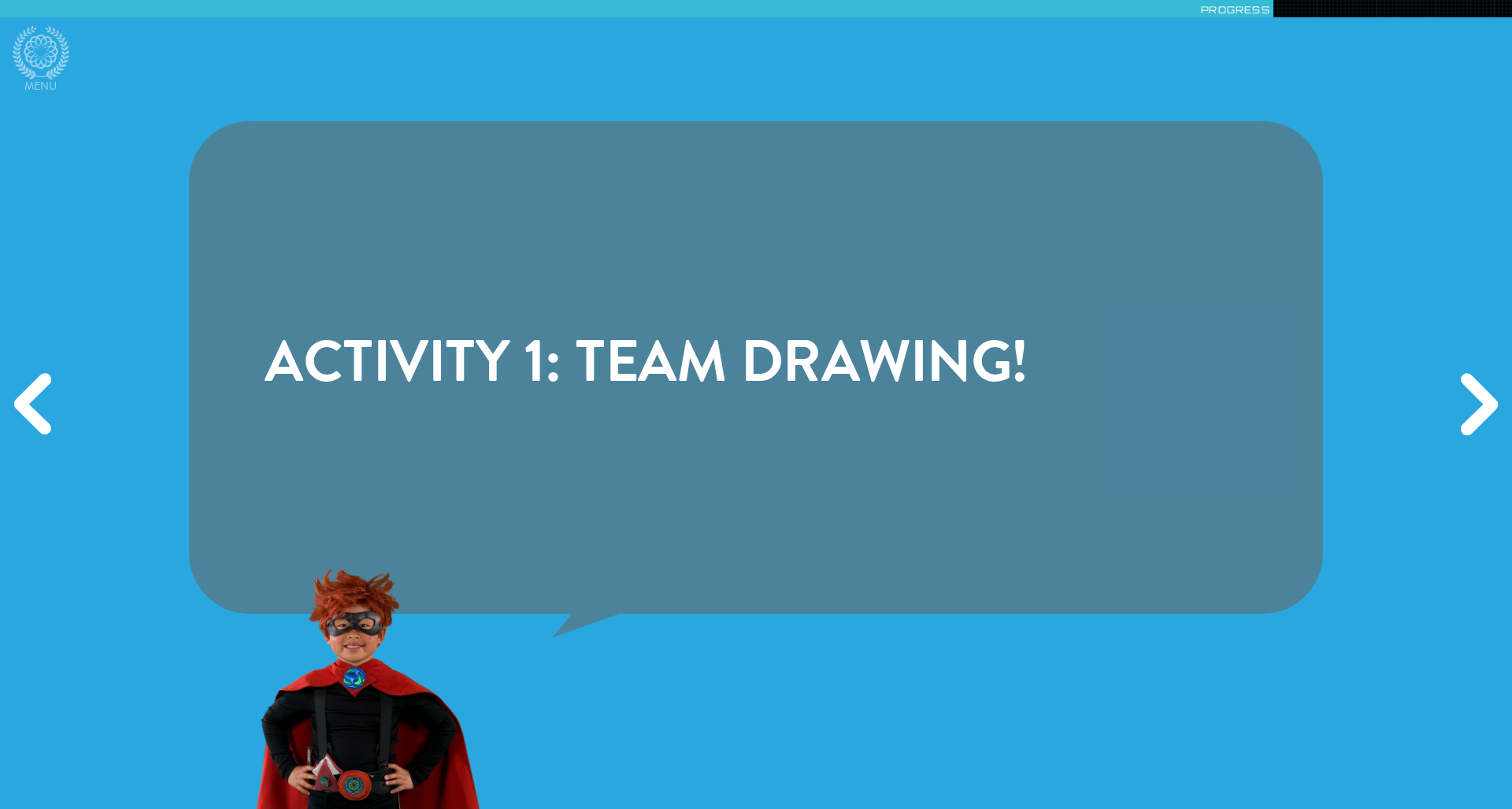
click at [1007, 413] on div "Next" at bounding box center [1475, 404] width 72 height 243
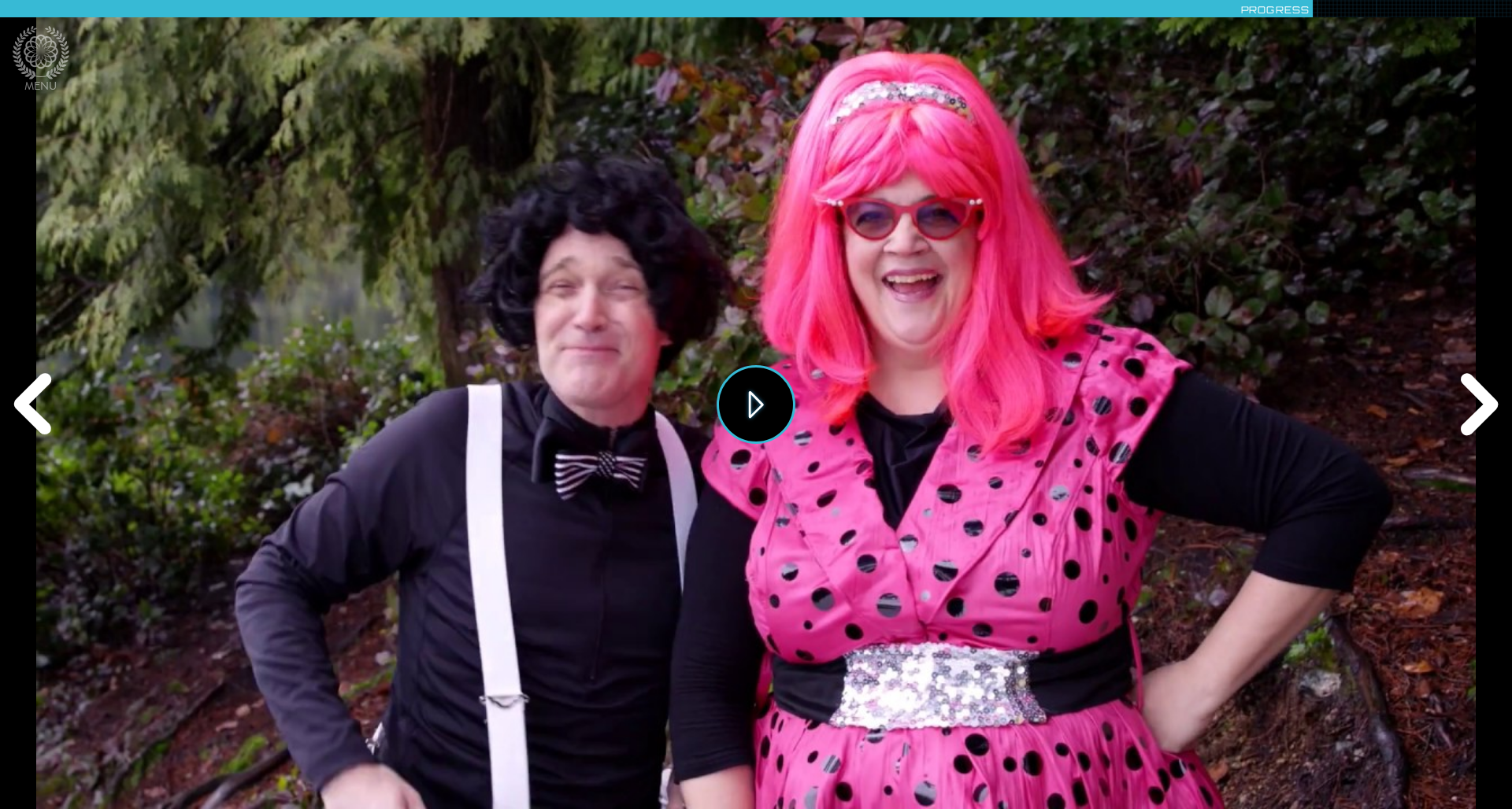
click at [744, 421] on button "Play" at bounding box center [756, 404] width 79 height 79
click at [1007, 403] on div "Next" at bounding box center [1475, 404] width 72 height 243
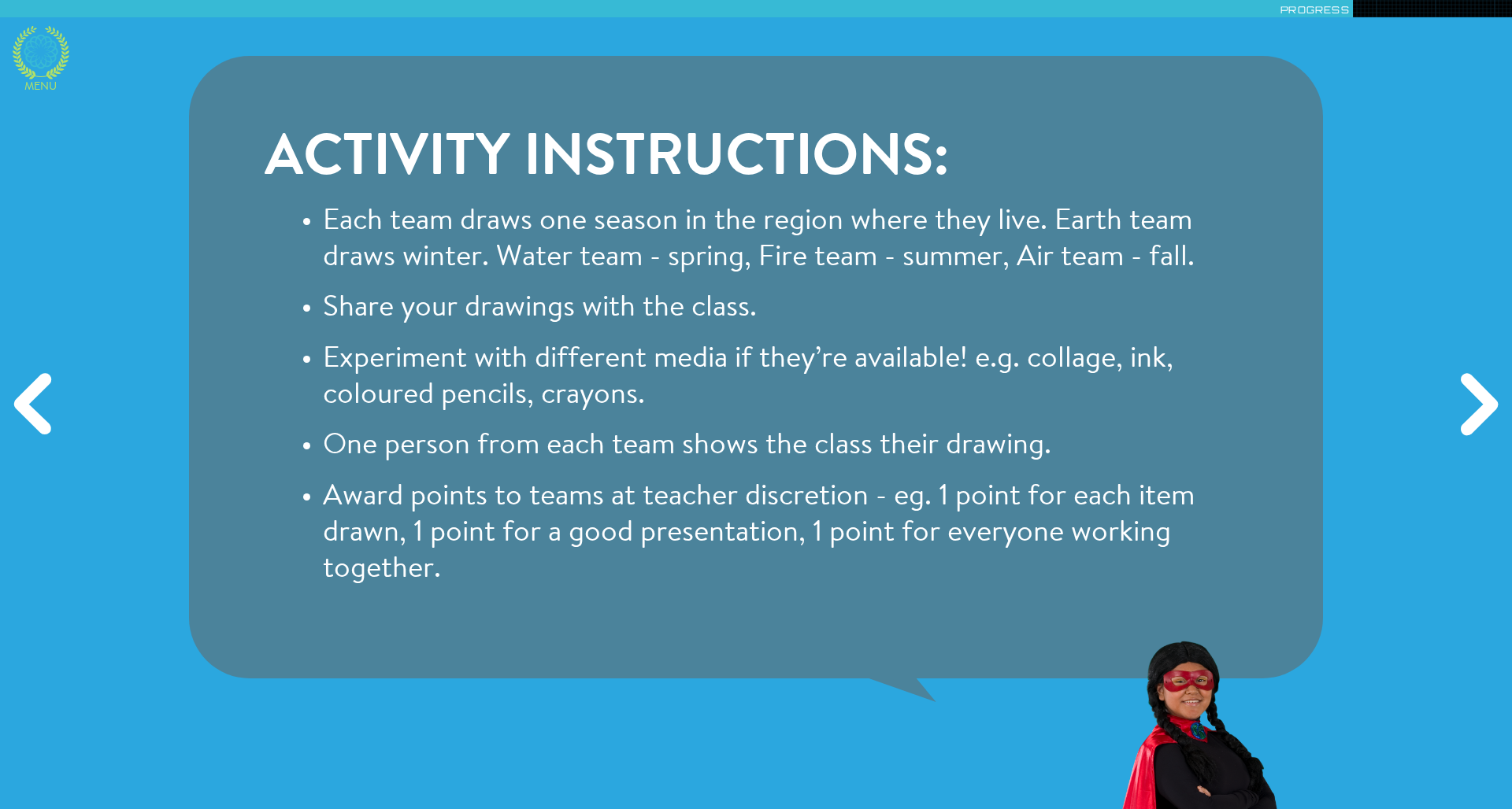
click at [48, 61] on icon at bounding box center [41, 52] width 35 height 35
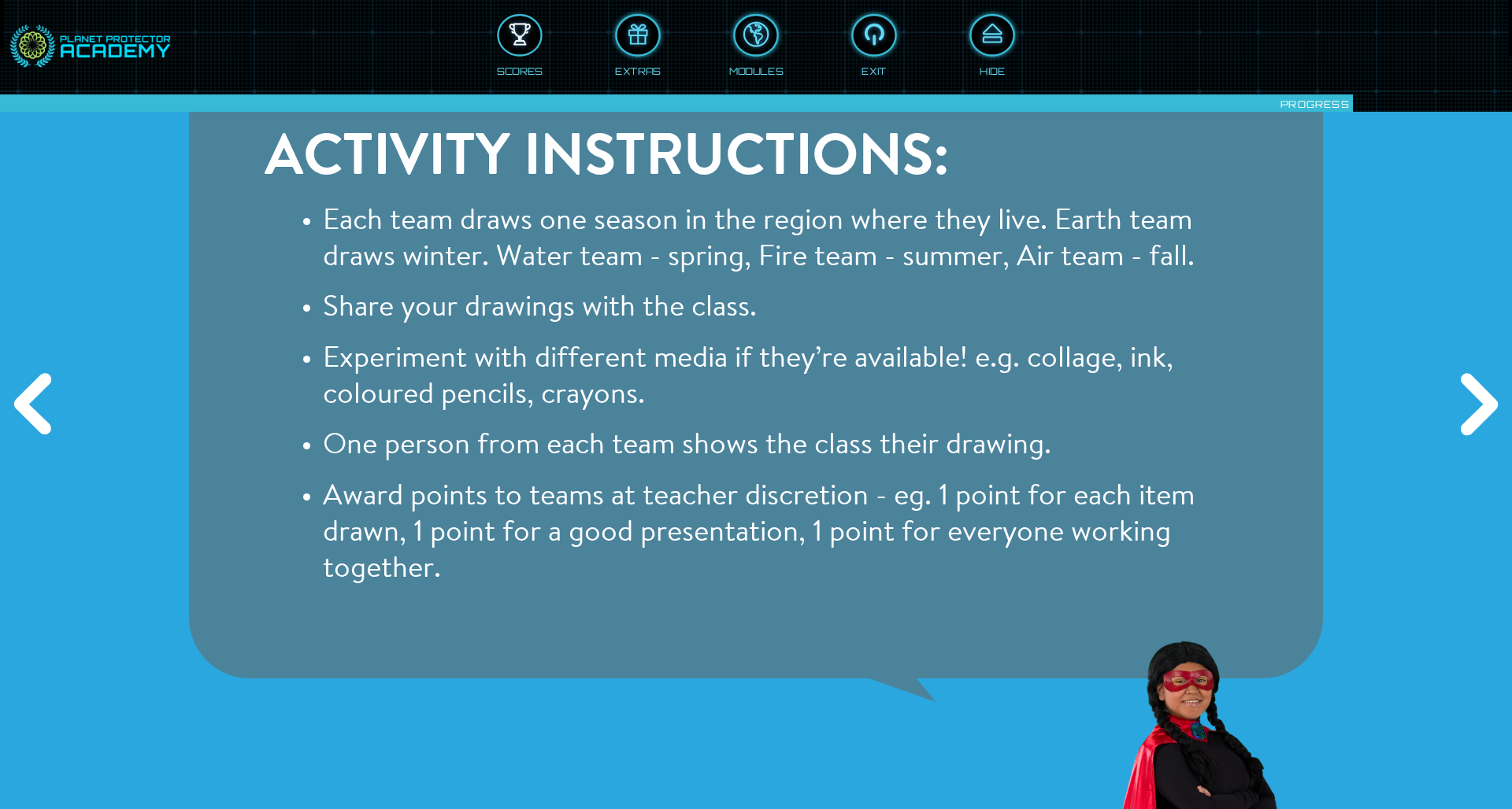
click at [522, 47] on div at bounding box center [519, 35] width 42 height 32
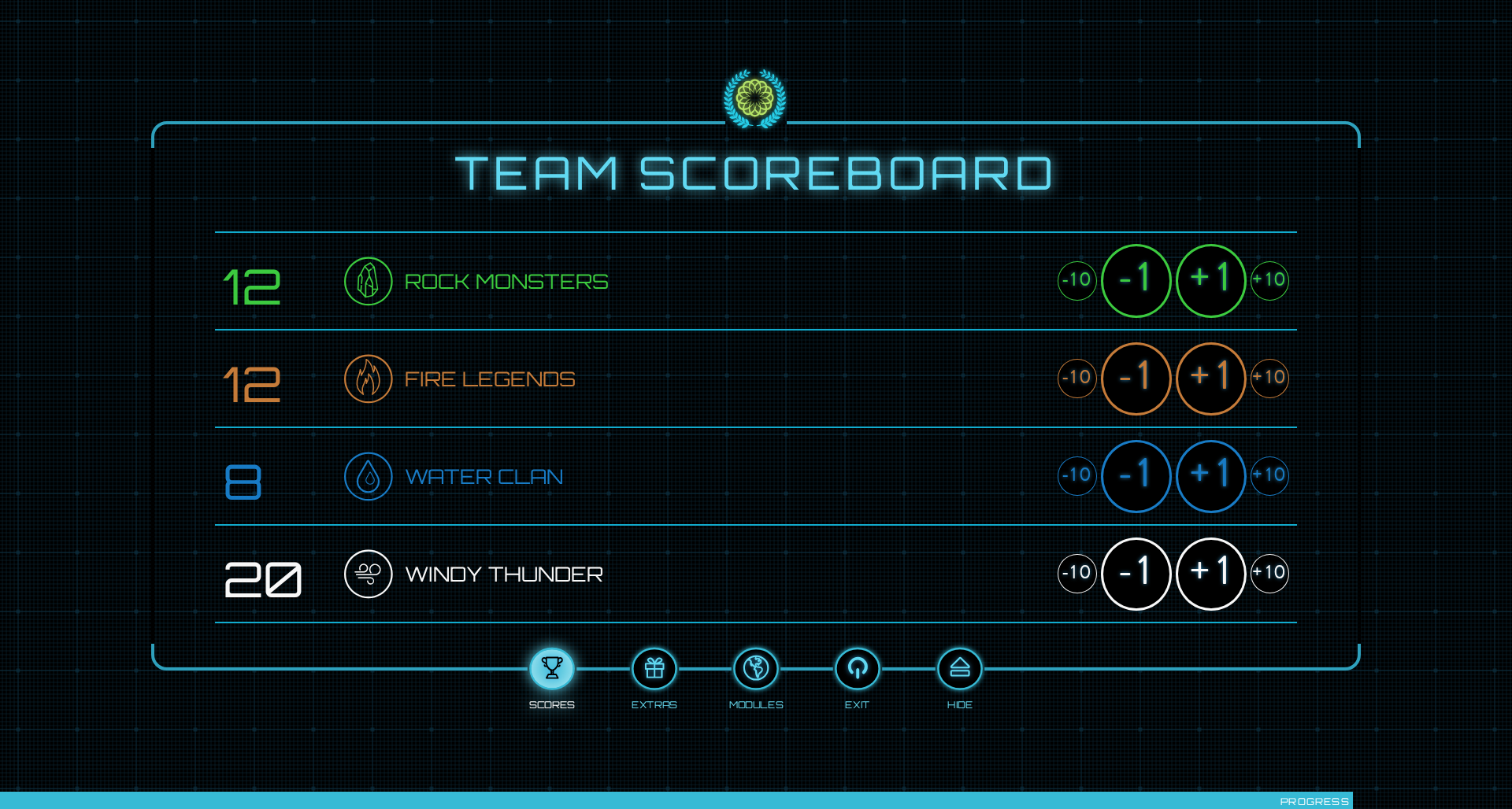
click at [1007, 284] on div "+10" at bounding box center [1269, 281] width 38 height 39
click at [961, 530] on div at bounding box center [959, 669] width 42 height 32
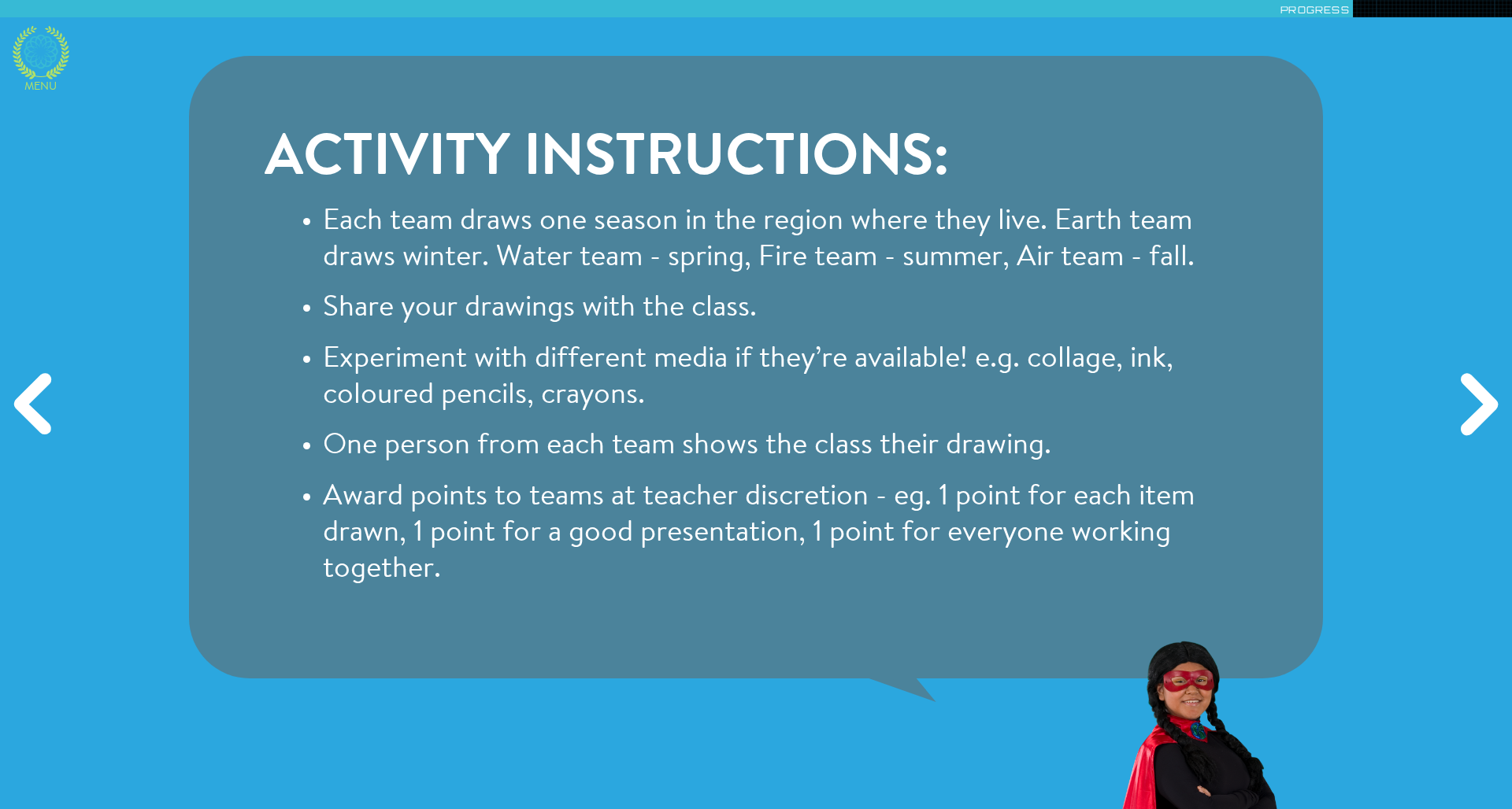
click at [40, 72] on icon at bounding box center [41, 53] width 57 height 54
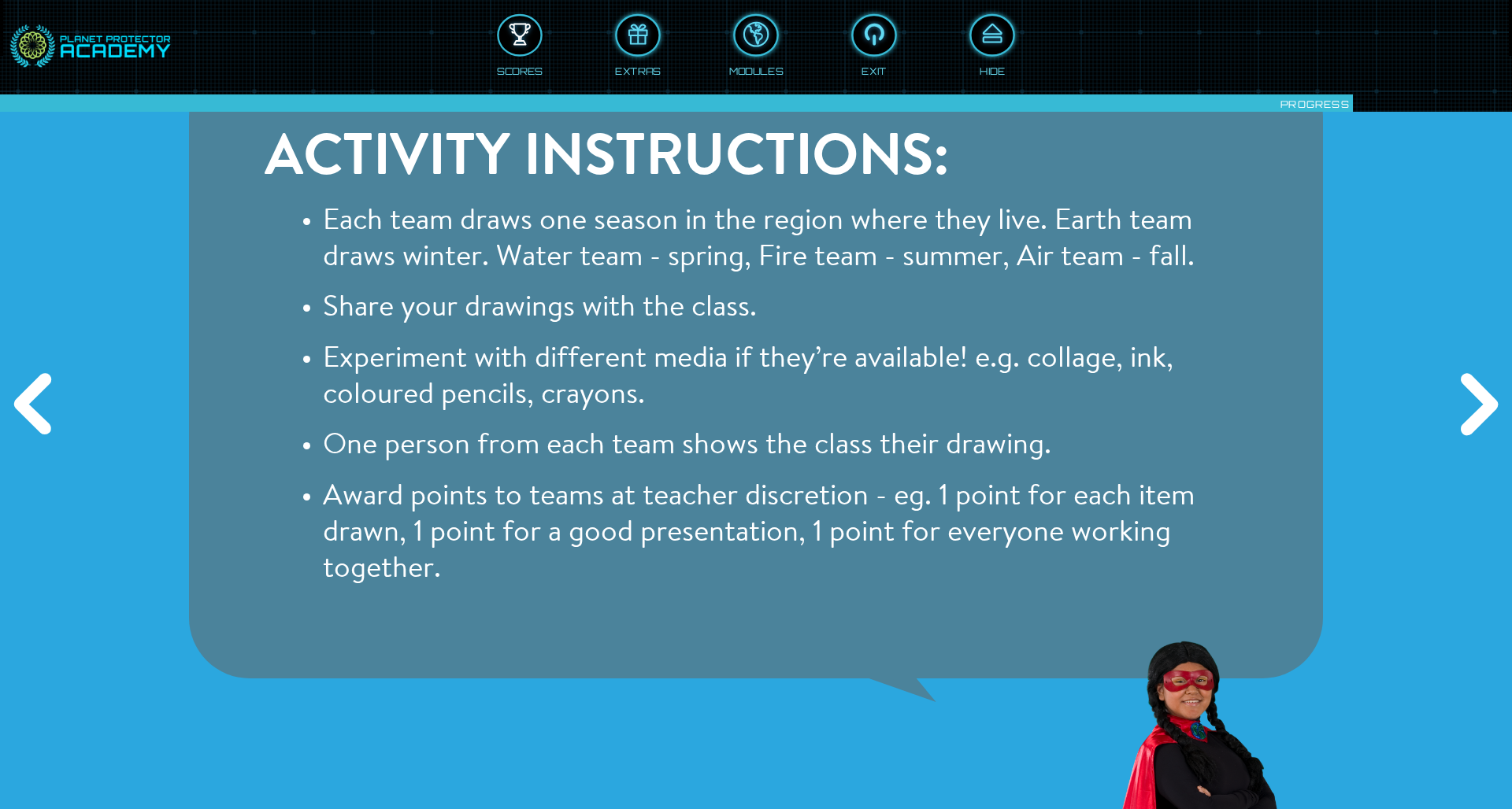
click at [519, 41] on div at bounding box center [519, 35] width 42 height 32
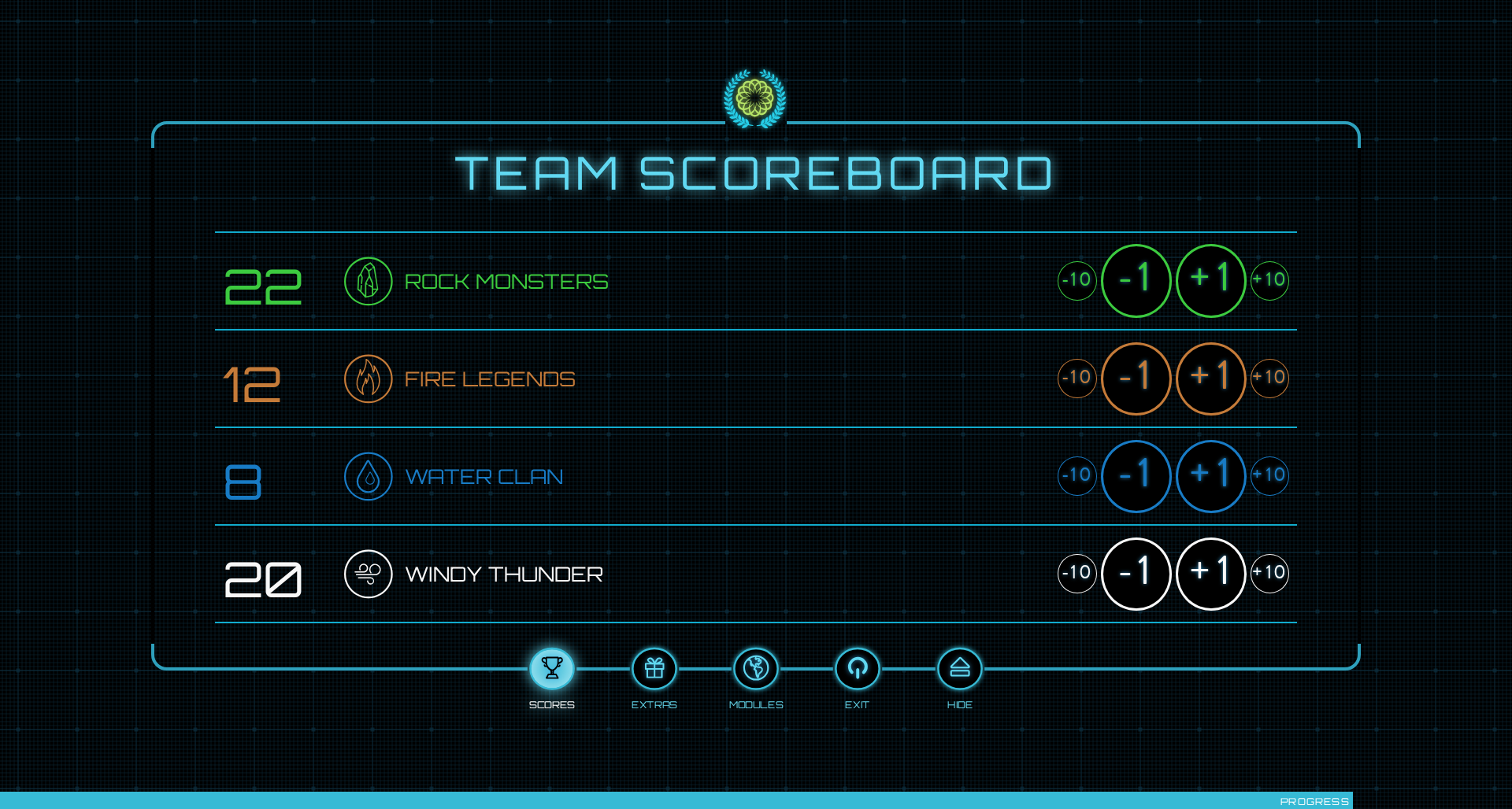
click at [1007, 472] on div "+1" at bounding box center [1211, 477] width 71 height 73
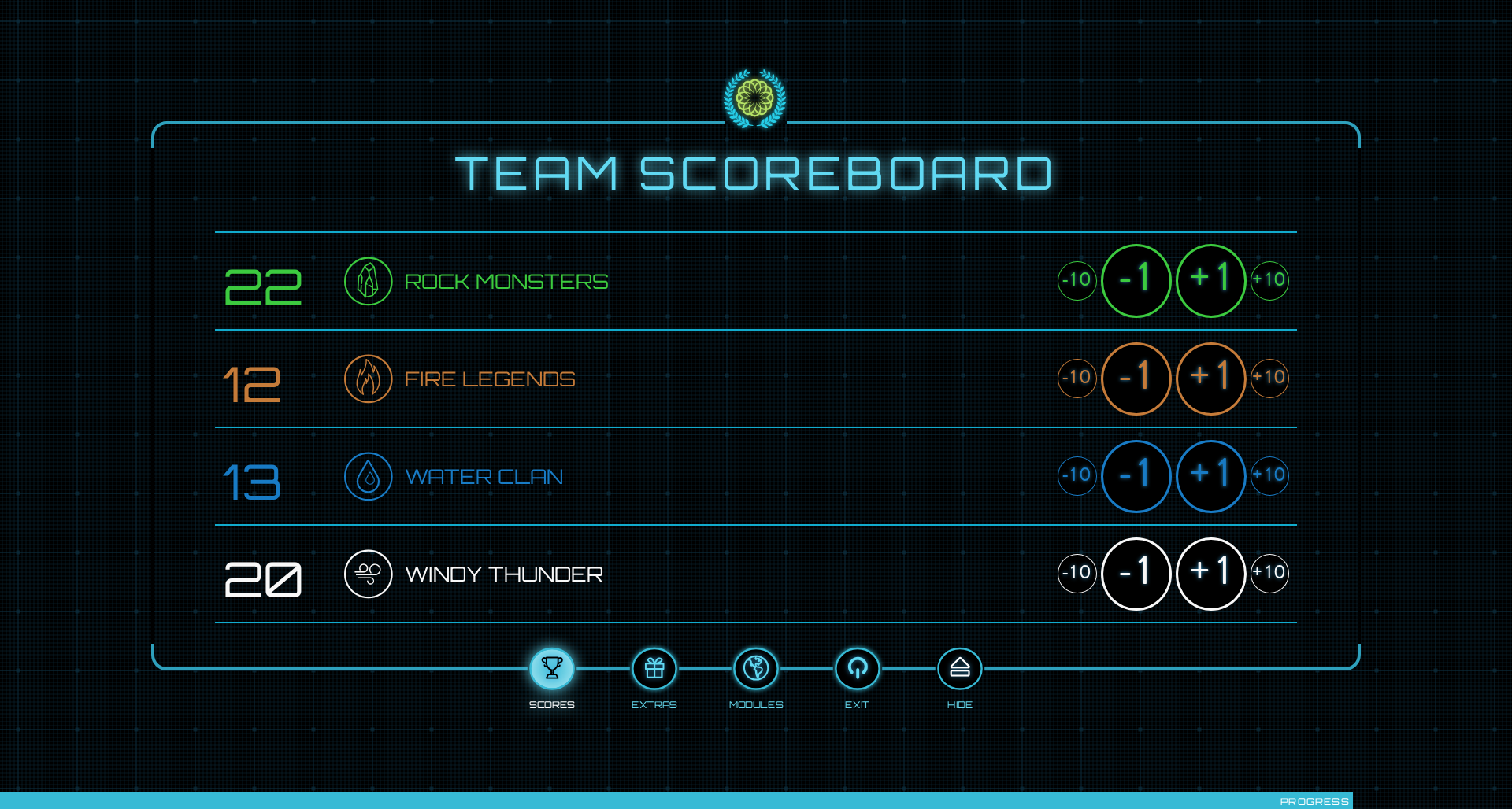
click at [958, 530] on div at bounding box center [959, 669] width 42 height 32
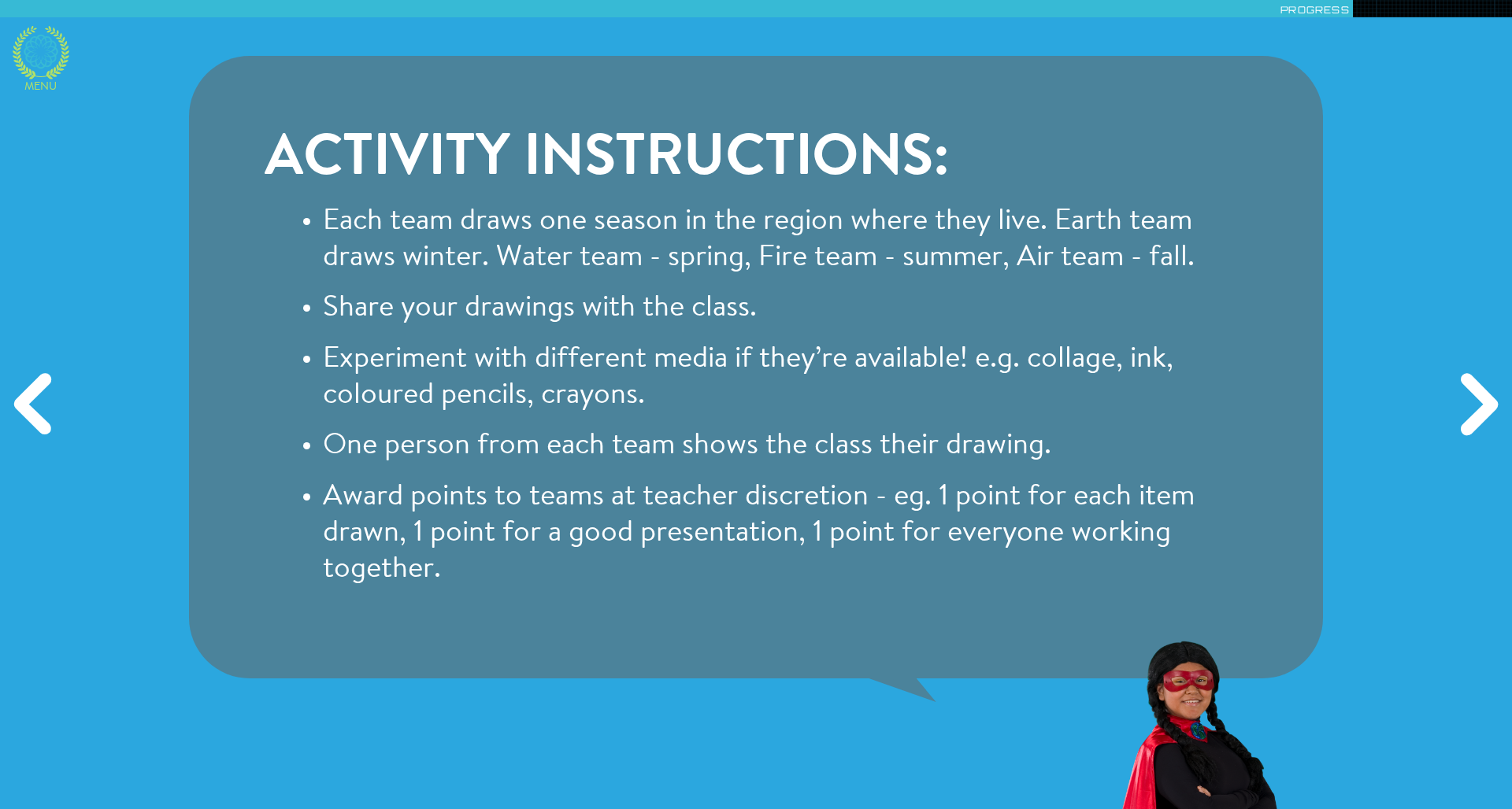
click at [51, 58] on icon at bounding box center [41, 53] width 57 height 54
click at [42, 51] on icon at bounding box center [41, 53] width 57 height 54
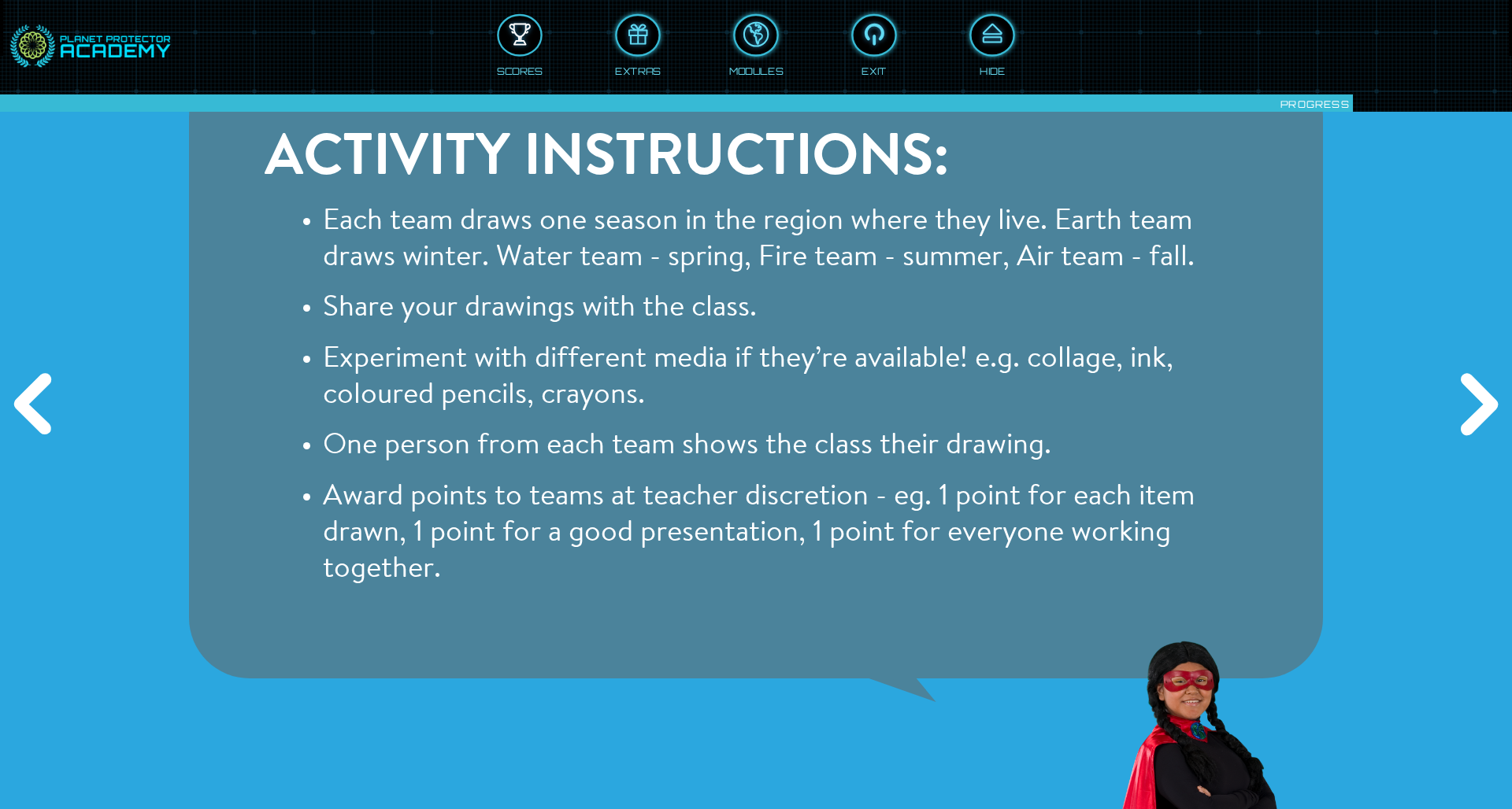
click at [508, 36] on div at bounding box center [519, 35] width 42 height 32
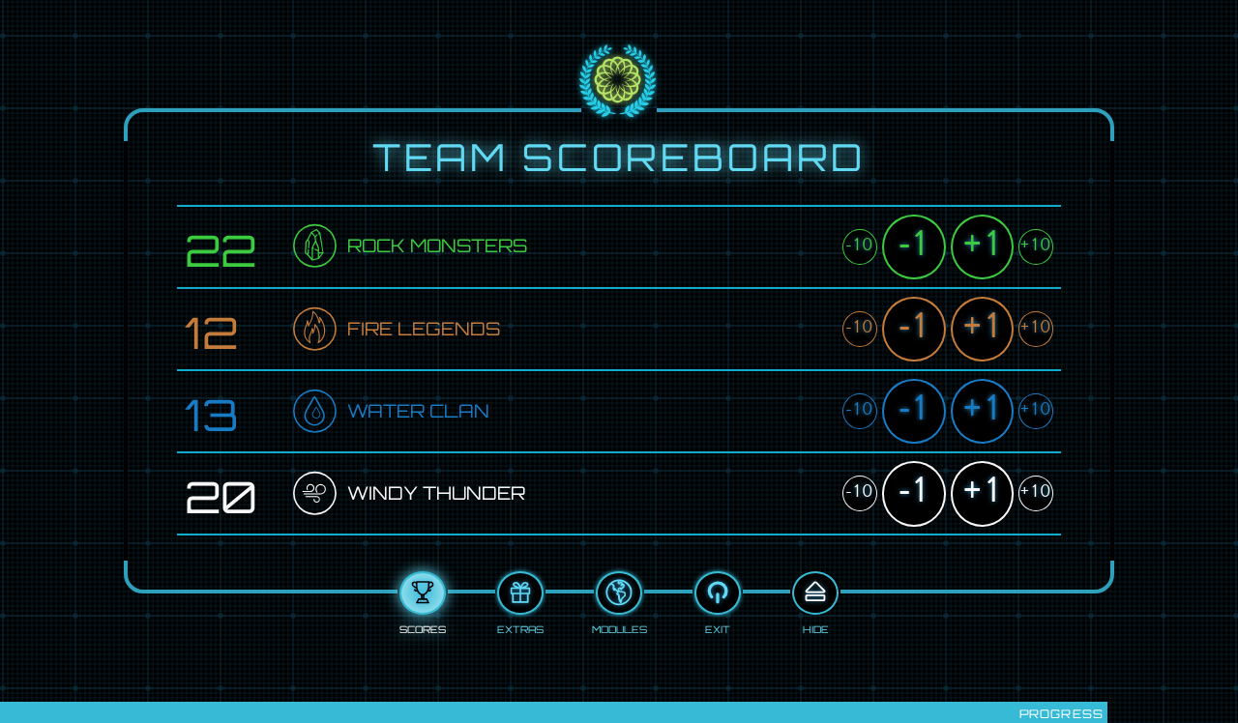
click at [806, 586] on div at bounding box center [815, 593] width 43 height 32
